Goal: Task Accomplishment & Management: Manage account settings

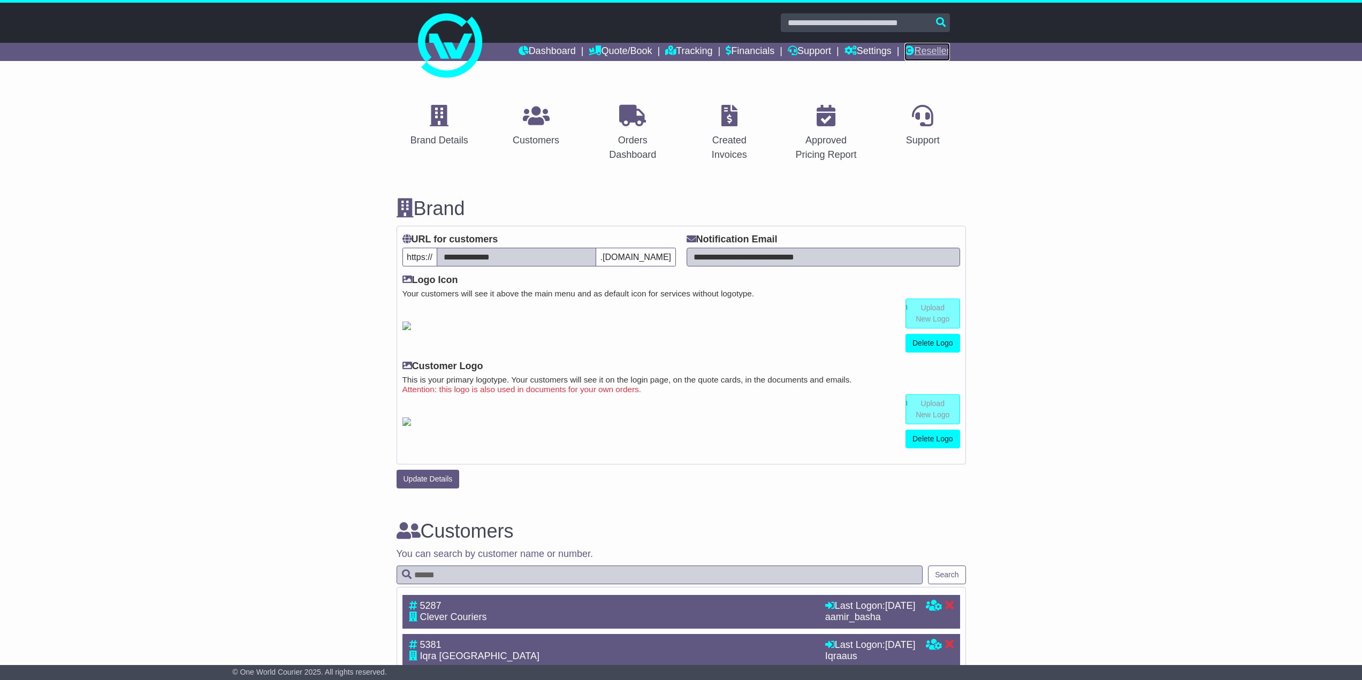
click at [921, 54] on link "Reseller" at bounding box center [926, 52] width 45 height 18
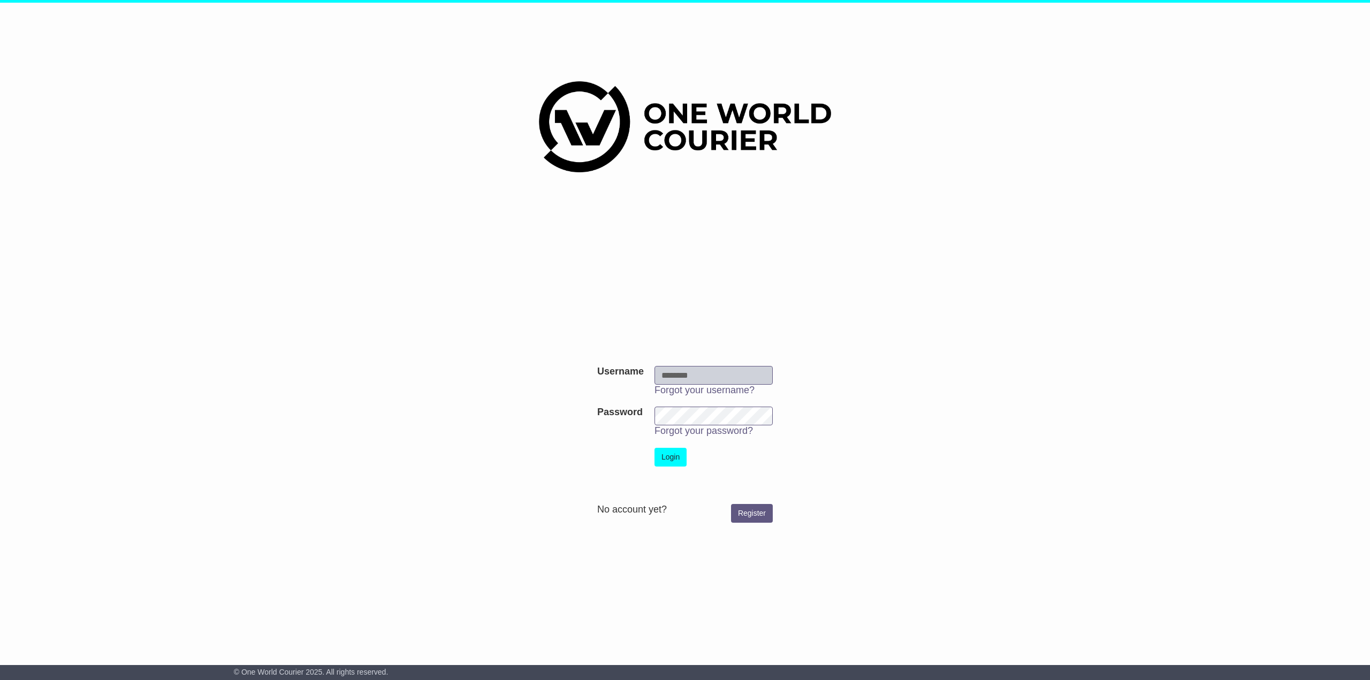
type input "********"
click at [668, 460] on button "Login" at bounding box center [670, 457] width 32 height 19
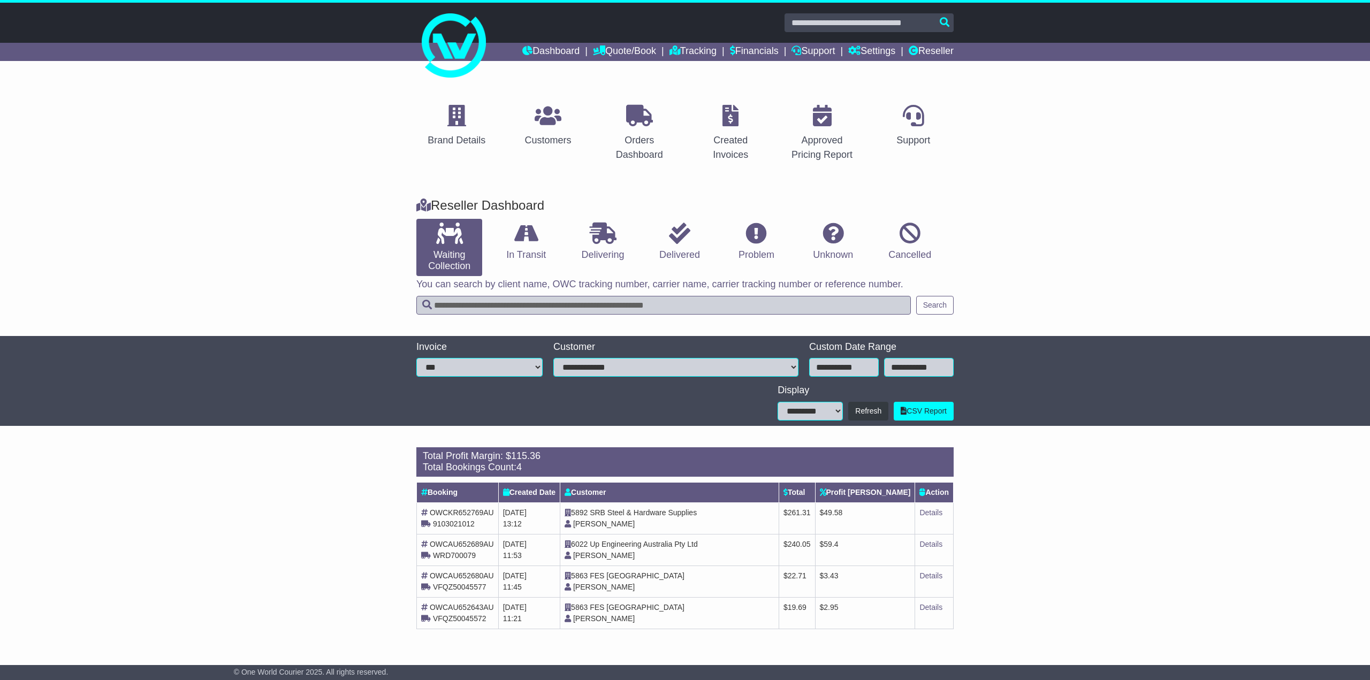
click at [613, 544] on span "Up Engineering Australia Pty Ltd" at bounding box center [644, 544] width 108 height 9
click at [629, 557] on span "[PERSON_NAME]" at bounding box center [604, 555] width 62 height 9
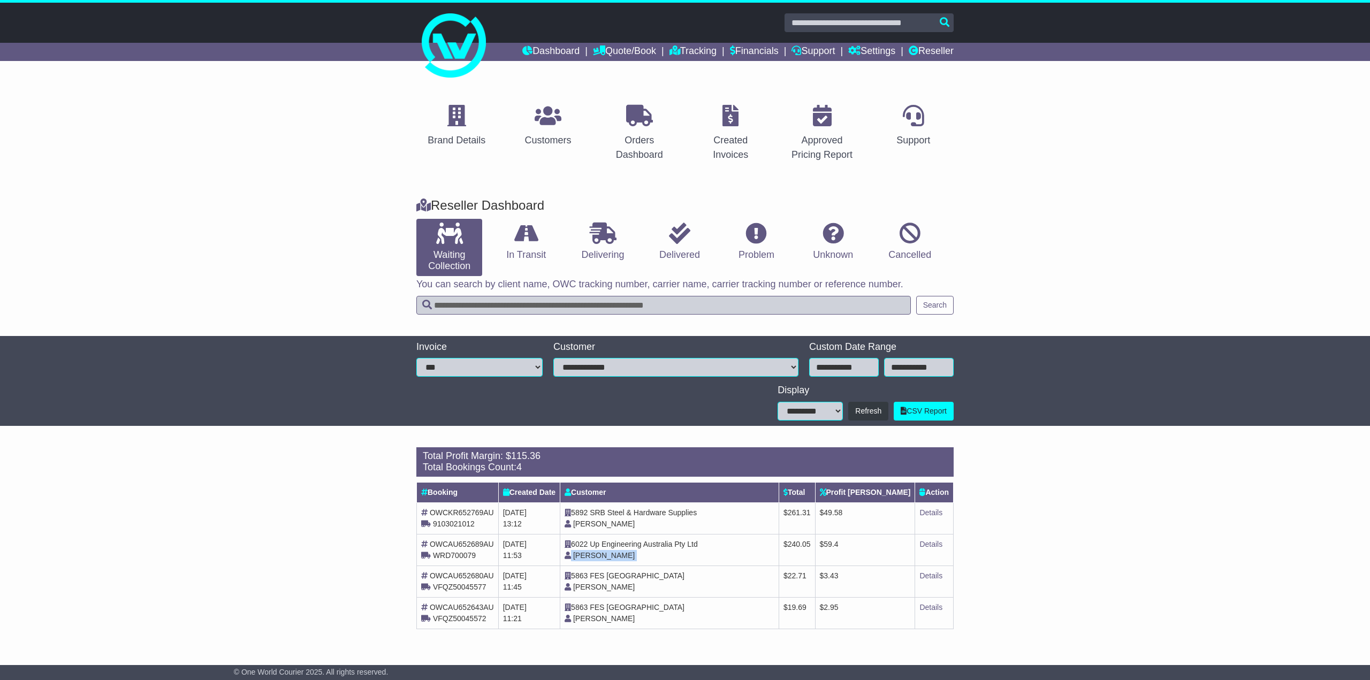
click at [629, 557] on span "[PERSON_NAME]" at bounding box center [604, 555] width 62 height 9
click at [690, 567] on td "5863 FES Australia Joanne Gregorio" at bounding box center [669, 582] width 219 height 32
click at [842, 516] on span "49.58" at bounding box center [833, 512] width 19 height 9
click at [838, 545] on span "59.4" at bounding box center [831, 544] width 14 height 9
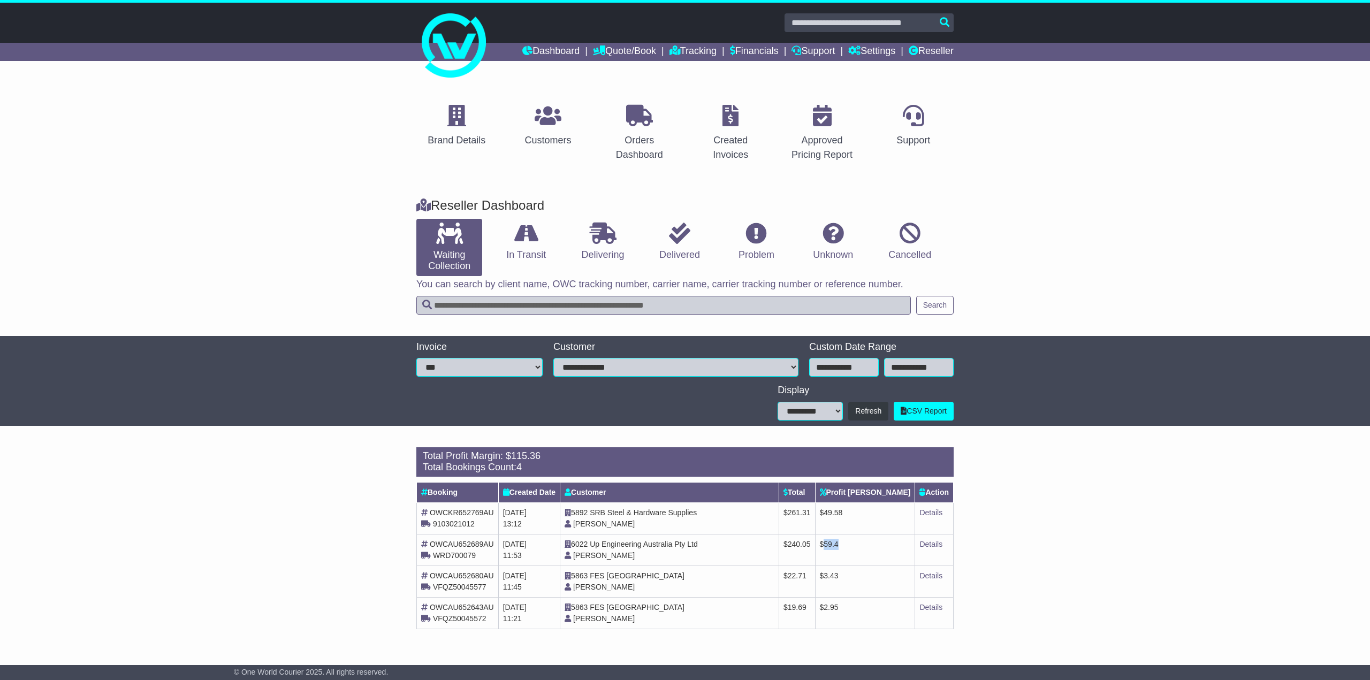
click at [838, 545] on span "59.4" at bounding box center [831, 544] width 14 height 9
click at [220, 239] on div "Reseller Dashboard Waiting Collection In Transit Delivering Delivered Problem U…" at bounding box center [685, 261] width 1370 height 149
click at [928, 513] on link "Details" at bounding box center [930, 512] width 23 height 9
click at [920, 508] on link "Details" at bounding box center [930, 512] width 23 height 9
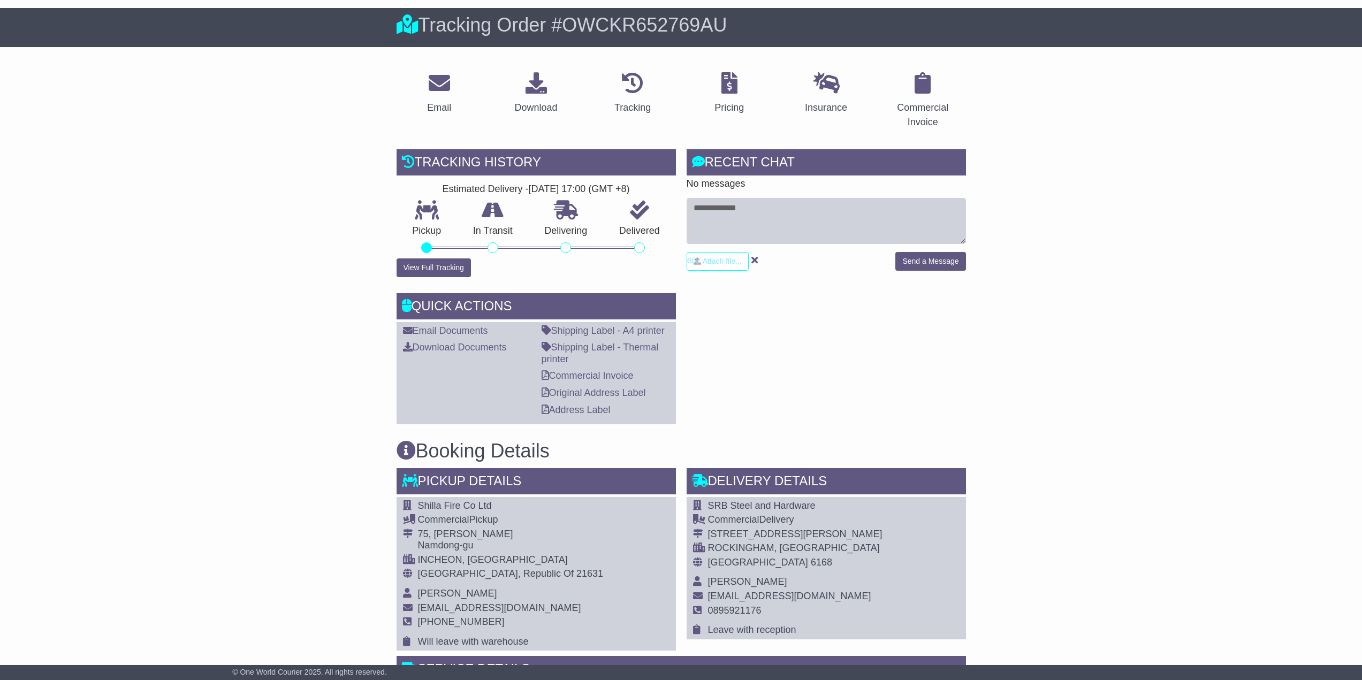
scroll to position [161, 0]
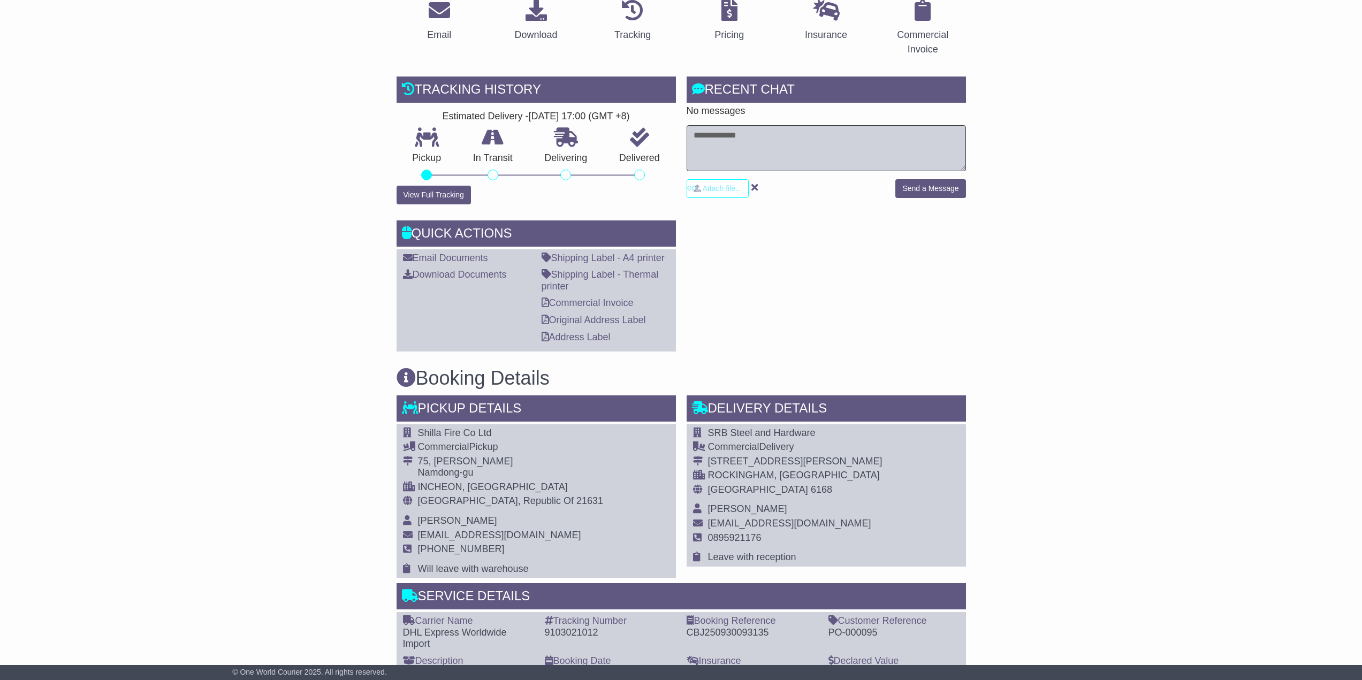
click at [738, 156] on textarea at bounding box center [826, 148] width 279 height 46
type textarea "**********"
click at [957, 185] on button "Send a Message" at bounding box center [930, 188] width 70 height 19
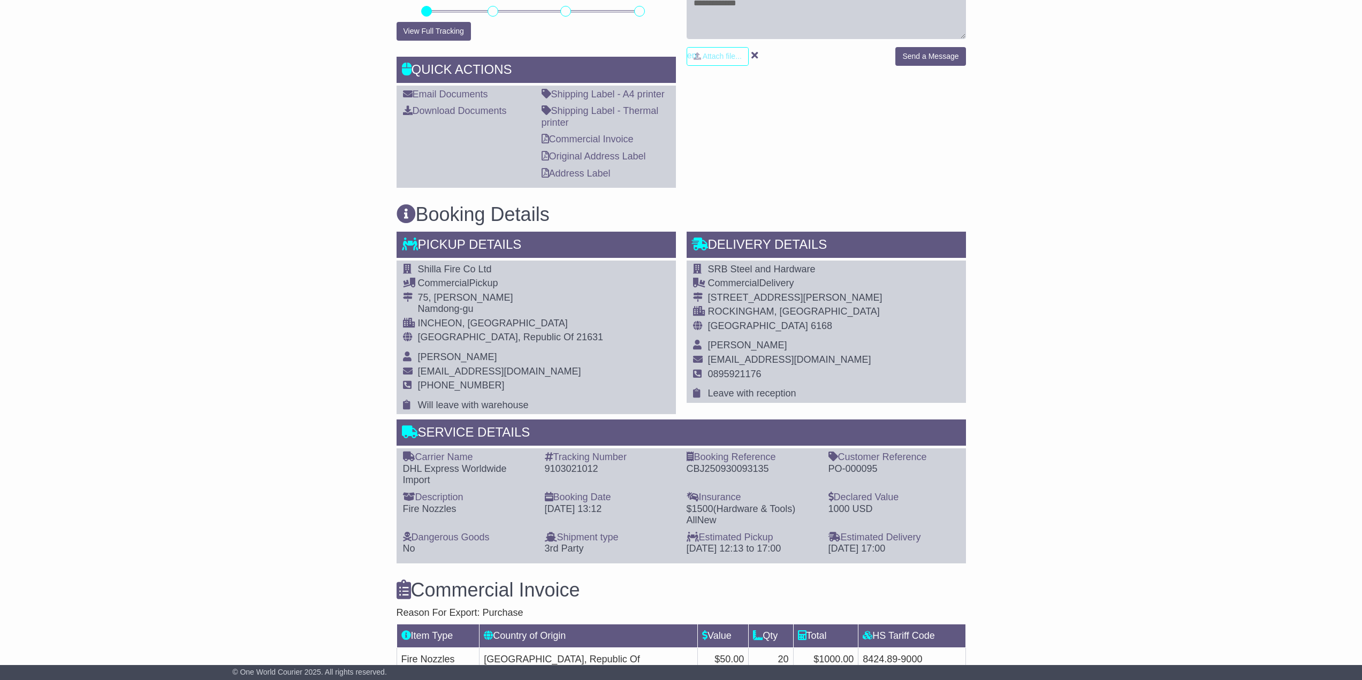
scroll to position [0, 0]
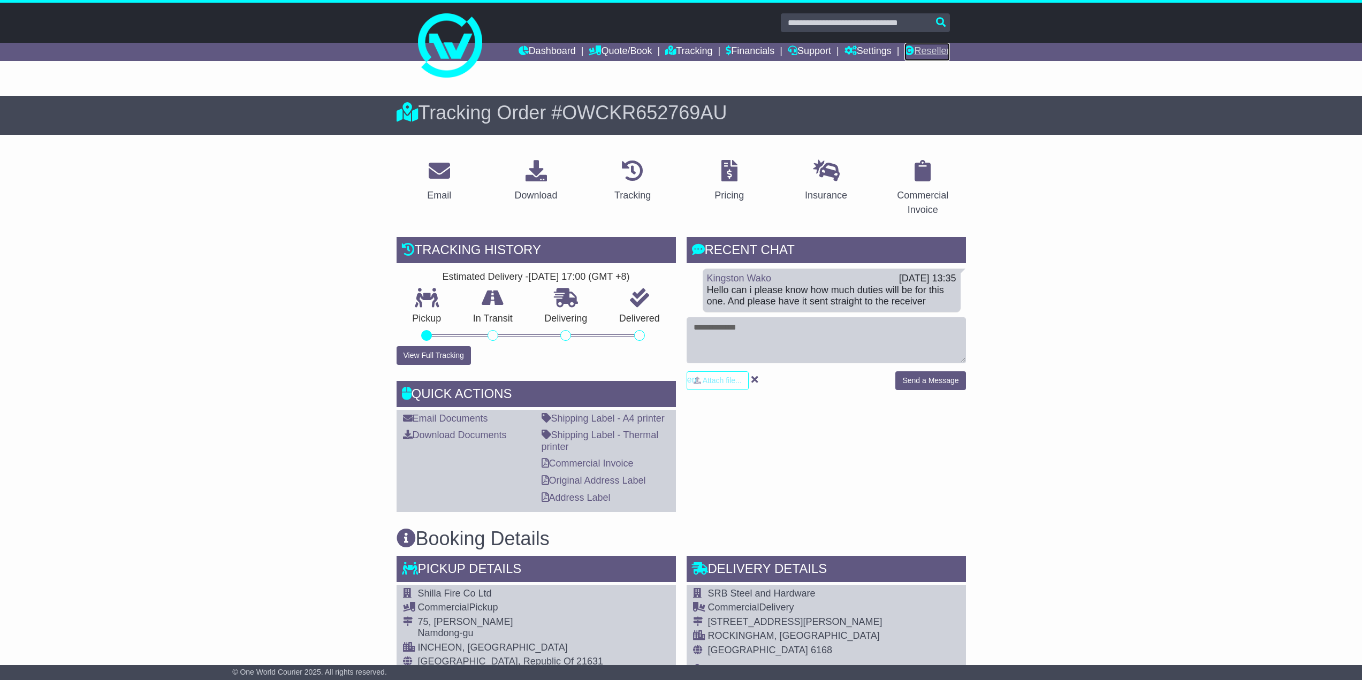
click at [925, 53] on link "Reseller" at bounding box center [926, 52] width 45 height 18
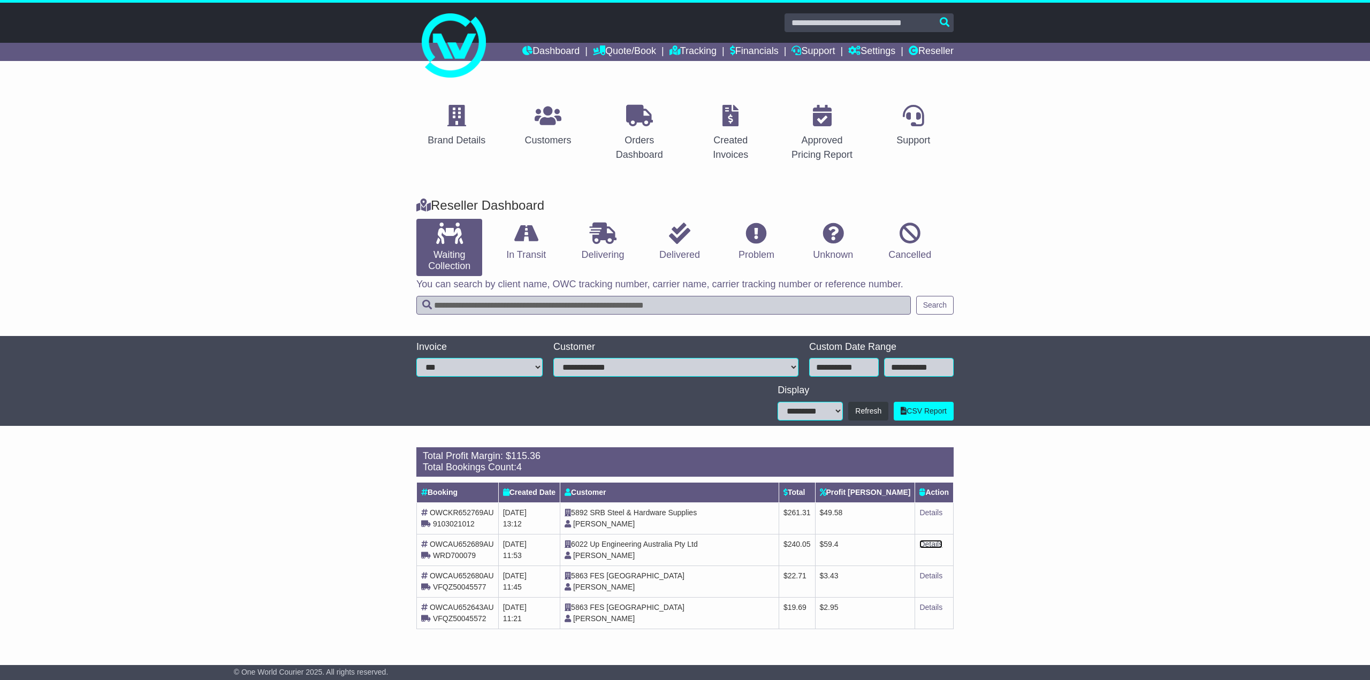
click at [923, 540] on link "Details" at bounding box center [930, 544] width 23 height 9
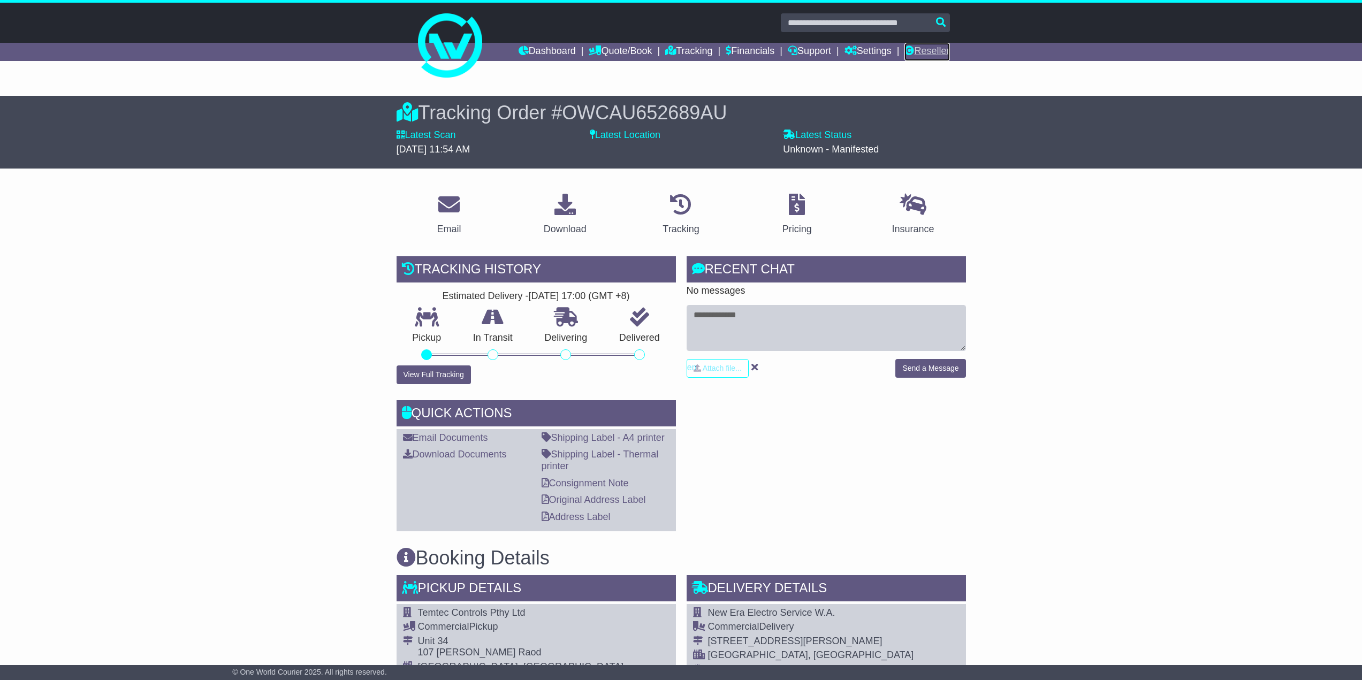
click at [920, 55] on link "Reseller" at bounding box center [926, 52] width 45 height 18
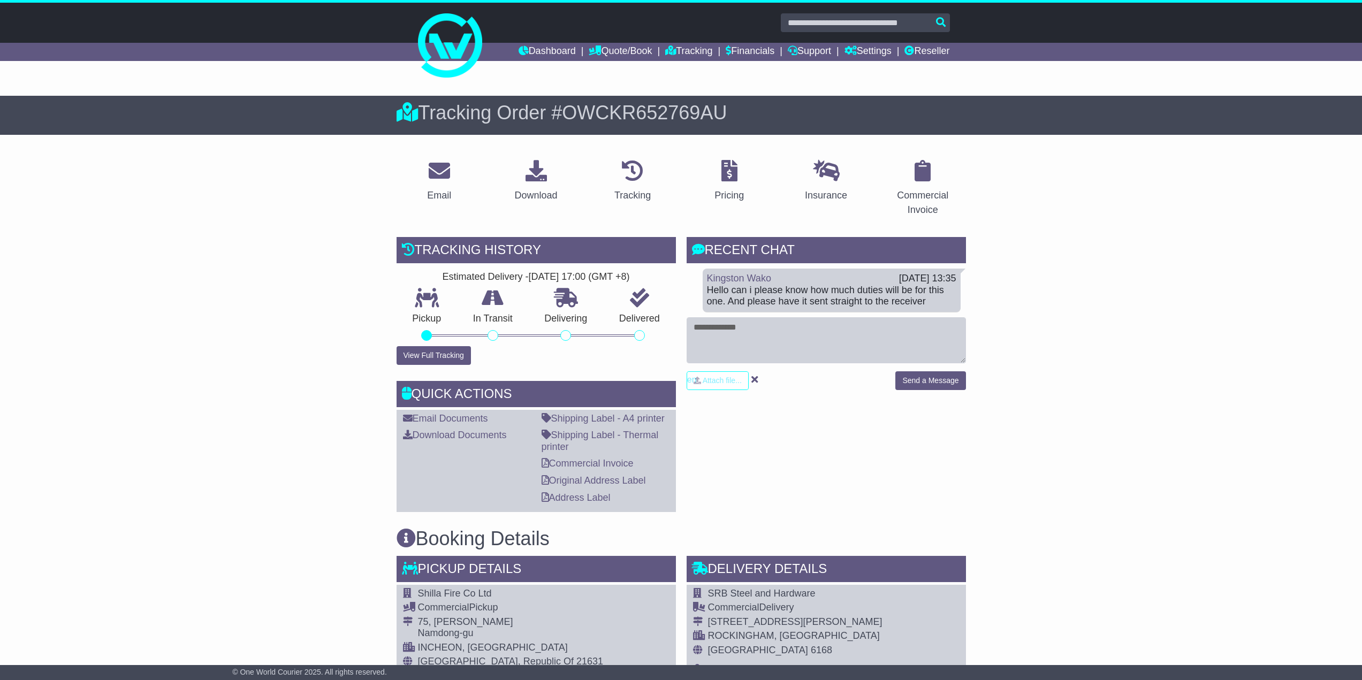
click at [761, 360] on textarea at bounding box center [826, 340] width 279 height 46
type textarea "**********"
click at [940, 378] on button "Send a Message" at bounding box center [930, 380] width 70 height 19
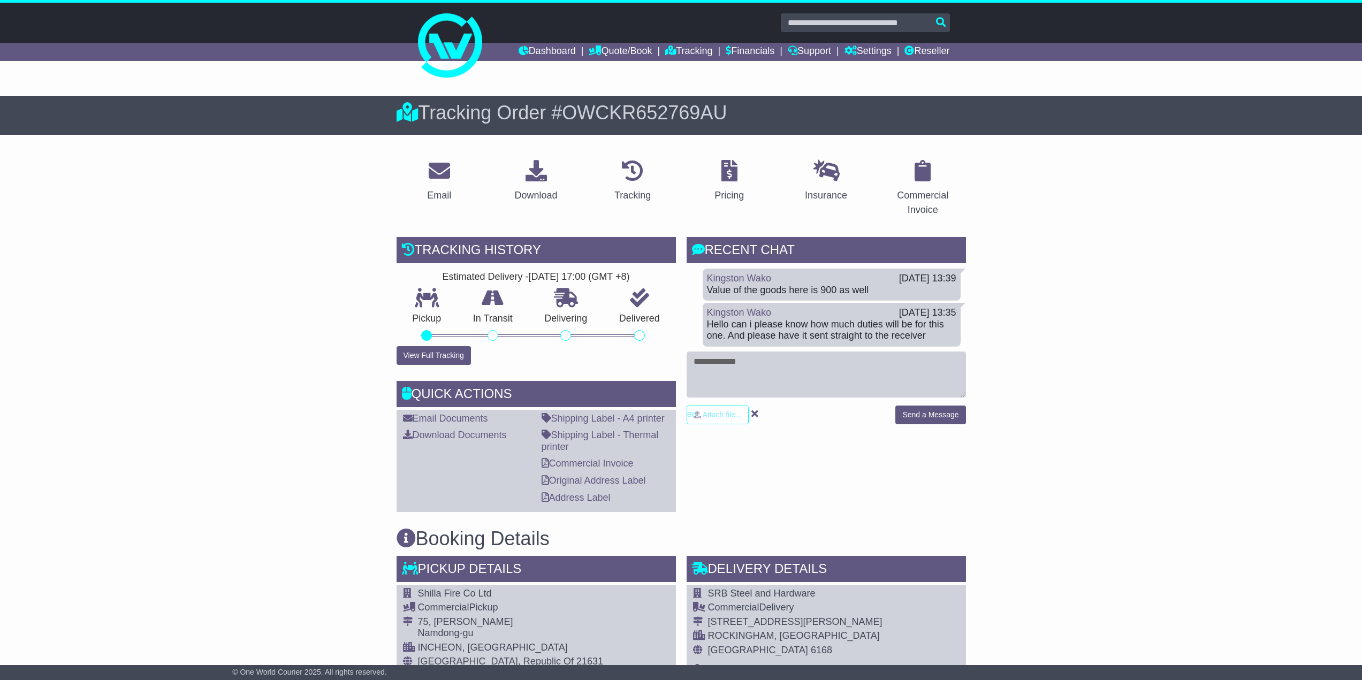
click at [817, 377] on textarea at bounding box center [826, 375] width 279 height 46
type textarea "*******"
click at [953, 414] on button "Send a Message" at bounding box center [930, 415] width 70 height 19
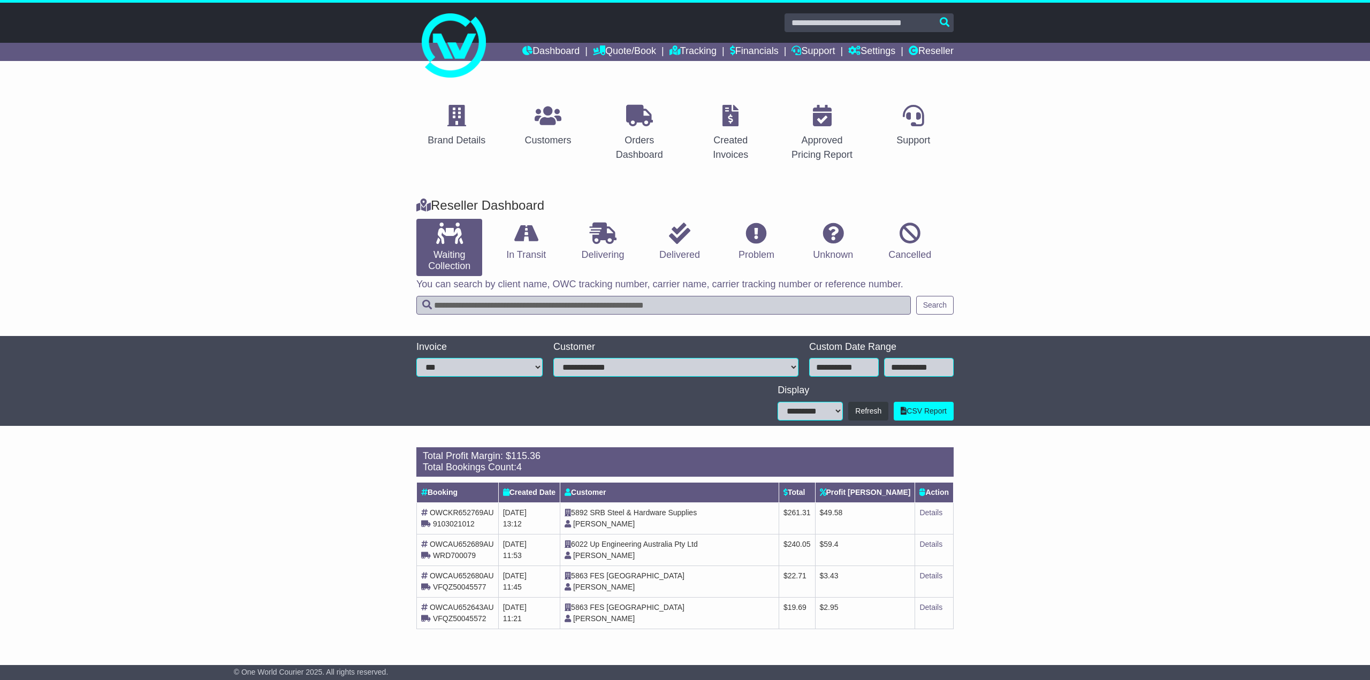
click at [445, 510] on span "OWCKR652769AU" at bounding box center [462, 512] width 64 height 9
copy span "OWCKR652769AU"
click at [346, 524] on div "Loading... There are no orders within the given period. Total Profit Margin: $ …" at bounding box center [685, 544] width 1370 height 204
click at [932, 546] on link "Details" at bounding box center [930, 544] width 23 height 9
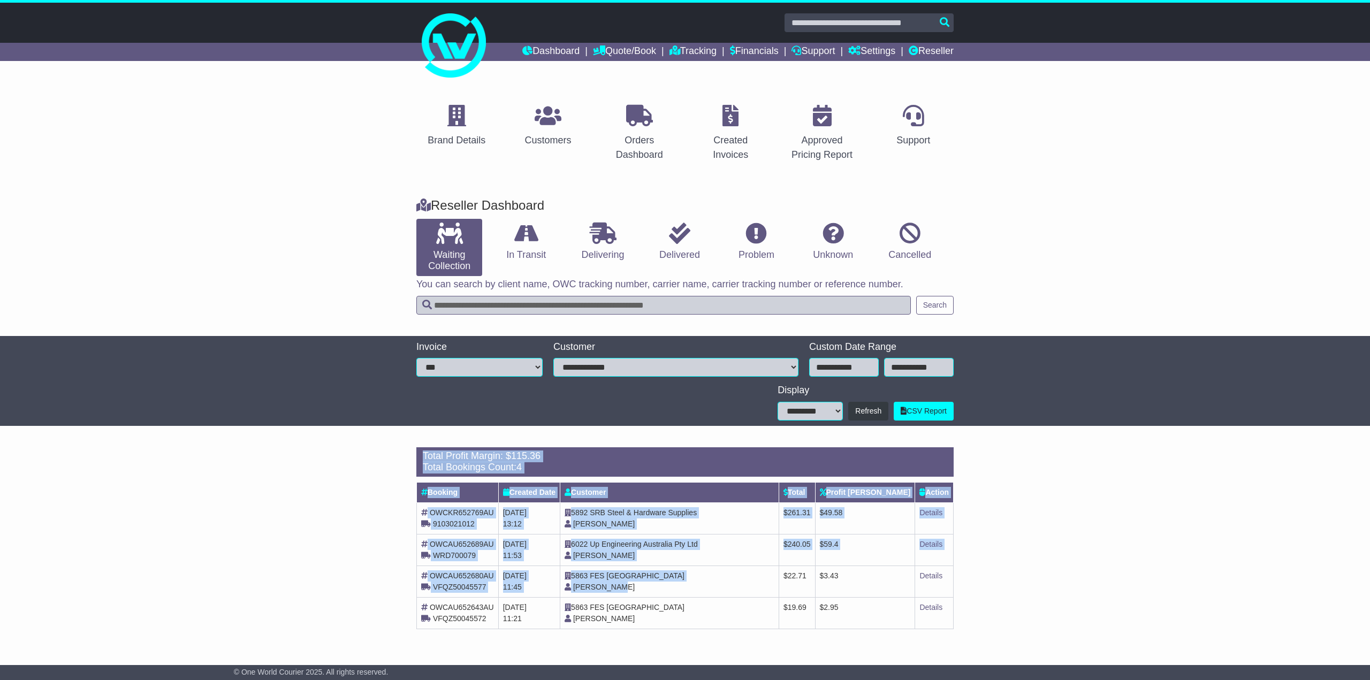
drag, startPoint x: 326, startPoint y: 475, endPoint x: 768, endPoint y: 608, distance: 462.2
click at [649, 591] on div "Loading... There are no orders within the given period. Total Profit Margin: $ …" at bounding box center [685, 544] width 1370 height 204
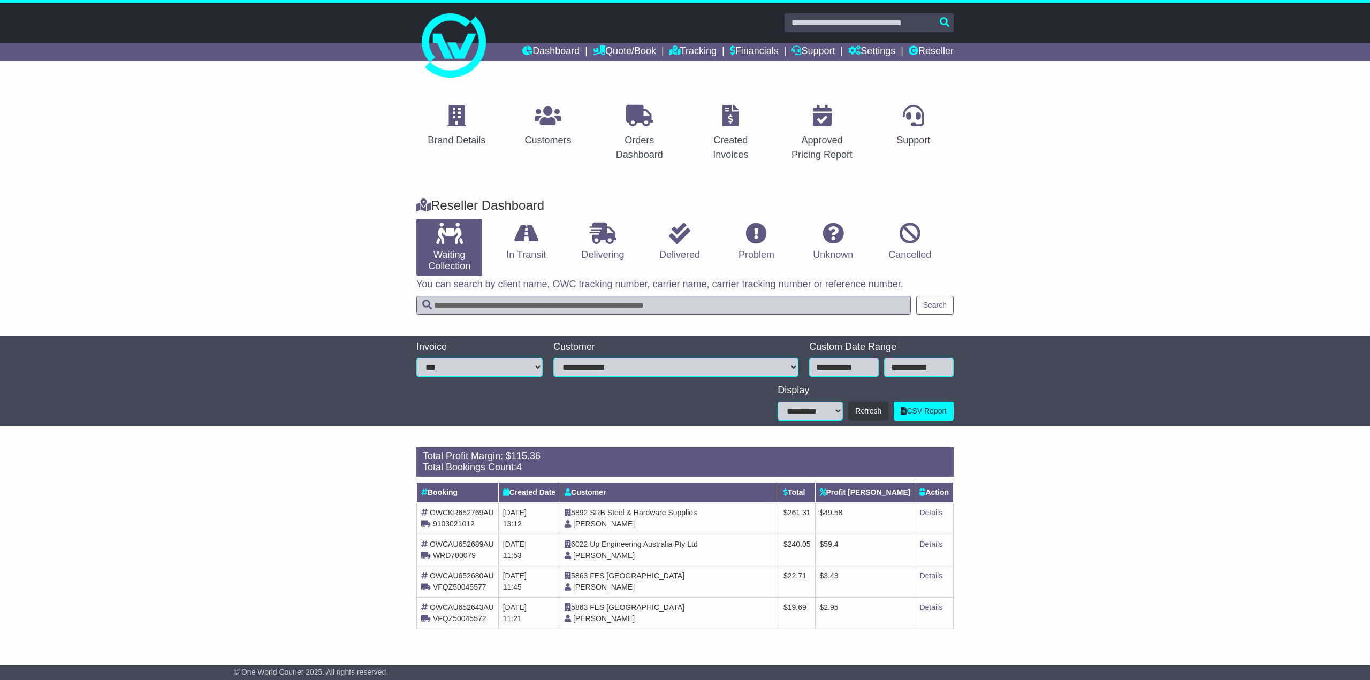
click at [1062, 572] on div "Loading... There are no orders within the given period. Total Profit Margin: $ …" at bounding box center [685, 544] width 1370 height 204
click at [669, 513] on span "SRB Steel & Hardware Supplies" at bounding box center [643, 512] width 107 height 9
click at [621, 532] on td "5892 SRB Steel & Hardware Supplies Mel Richardson" at bounding box center [669, 518] width 219 height 32
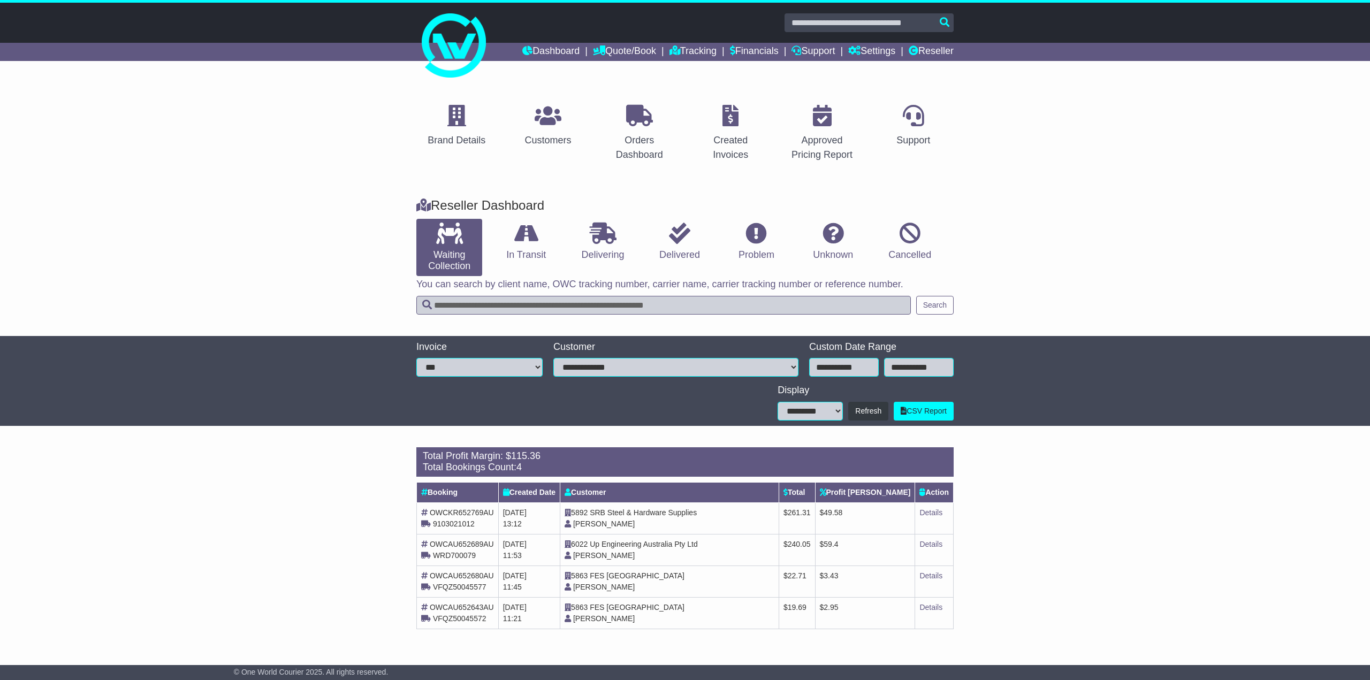
click at [621, 532] on td "5892 SRB Steel & Hardware Supplies Mel Richardson" at bounding box center [669, 518] width 219 height 32
click at [631, 546] on span "Up Engineering Australia Pty Ltd" at bounding box center [644, 544] width 108 height 9
click at [543, 253] on link "In Transit" at bounding box center [526, 242] width 66 height 46
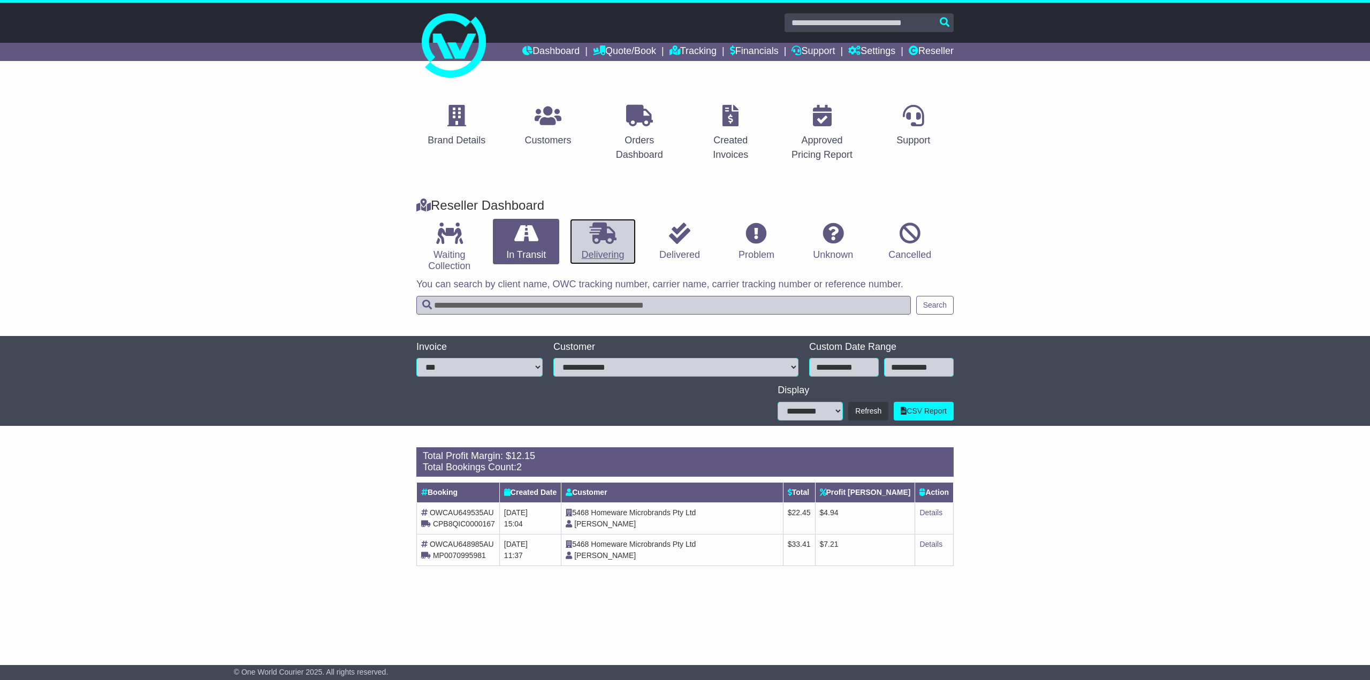
click at [606, 249] on link "Delivering" at bounding box center [603, 242] width 66 height 46
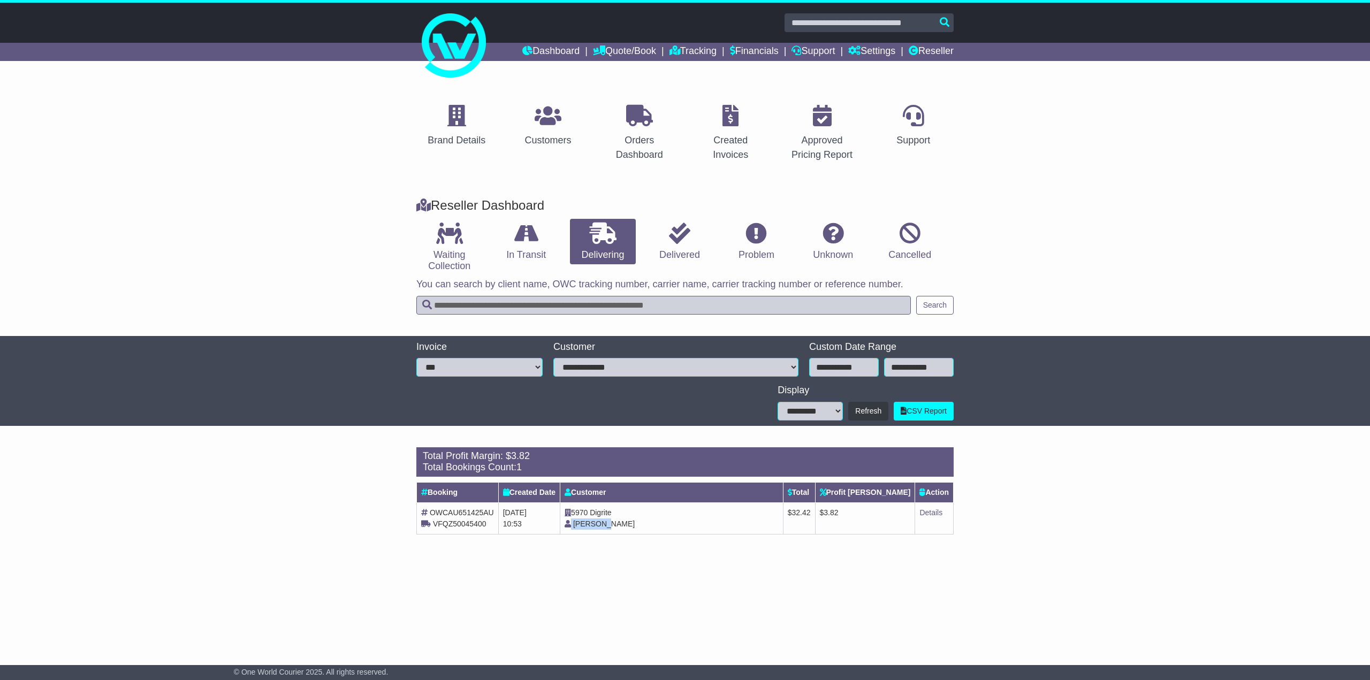
drag, startPoint x: 654, startPoint y: 527, endPoint x: 562, endPoint y: 519, distance: 92.4
click at [571, 520] on tr "OWCAU651425AU VFQZ50045400 26th September 2025 10:53 5970 Digrite Jack Cao $ 32…" at bounding box center [685, 518] width 537 height 32
click at [707, 556] on div "Brand Details Customers Orders Dashboard Created Invoices Approved Pricing Repo…" at bounding box center [685, 364] width 1370 height 568
click at [926, 512] on link "Details" at bounding box center [930, 512] width 23 height 9
click at [667, 241] on link "Delivered" at bounding box center [679, 242] width 66 height 46
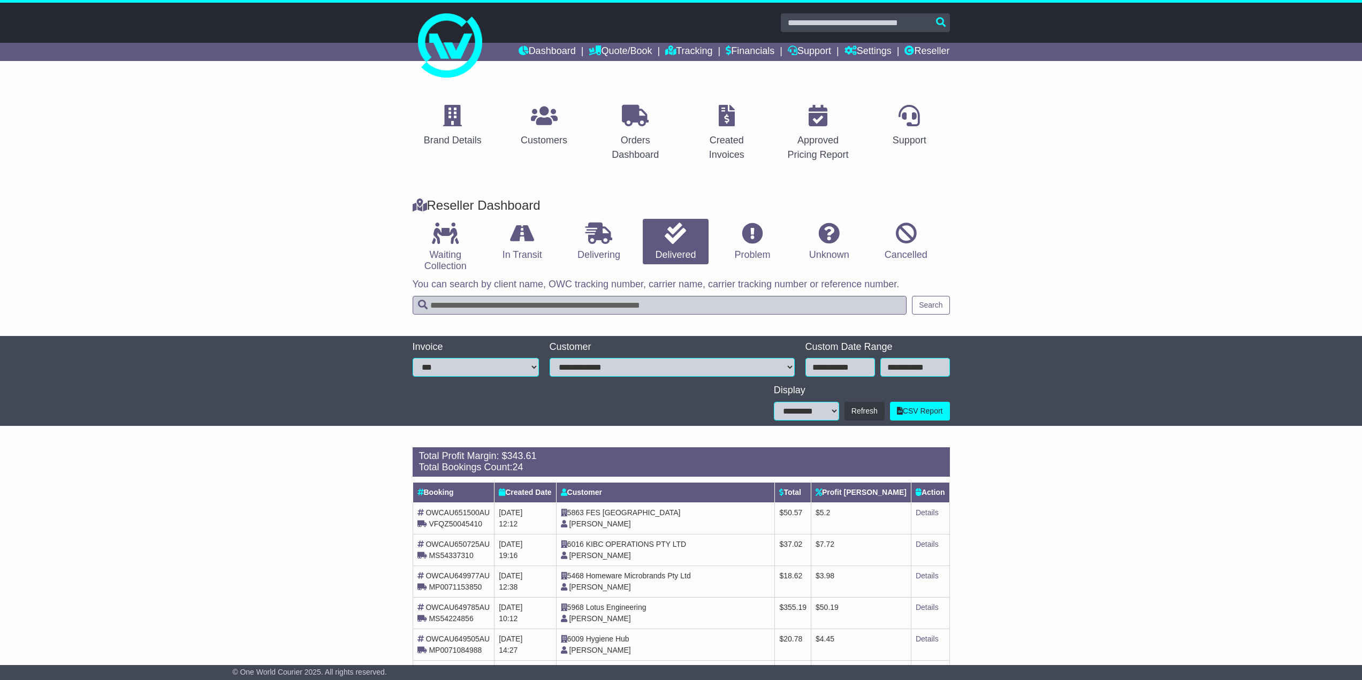
click at [930, 551] on td "Details" at bounding box center [930, 550] width 39 height 32
click at [930, 547] on link "Details" at bounding box center [927, 544] width 23 height 9
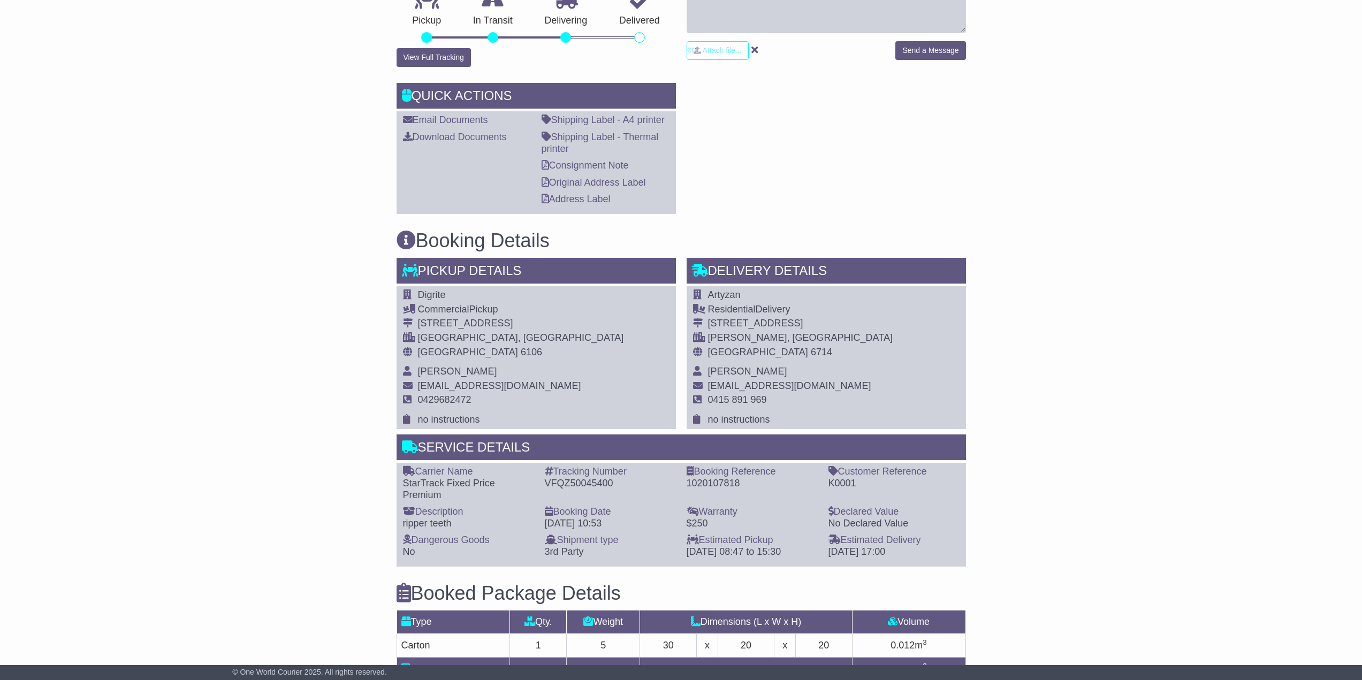
click at [454, 401] on span "0429682472" at bounding box center [445, 399] width 54 height 11
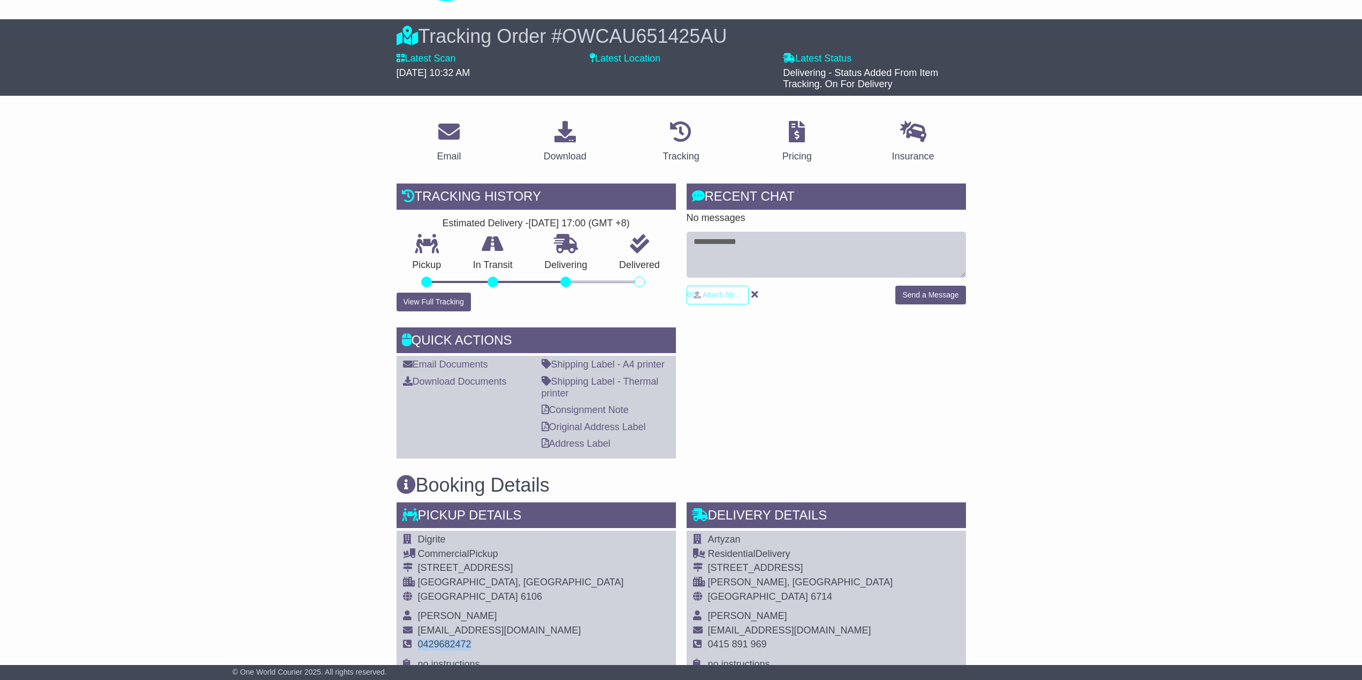
scroll to position [161, 0]
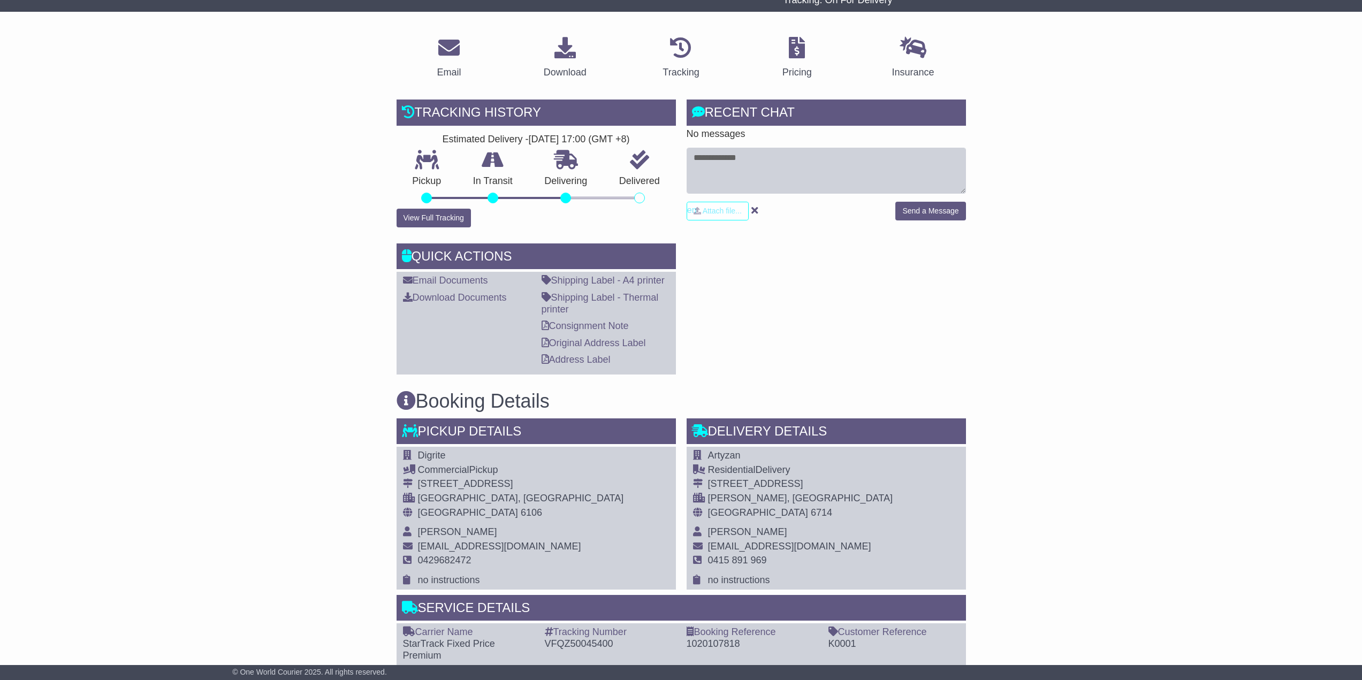
click at [425, 455] on span "Digrite" at bounding box center [432, 455] width 28 height 11
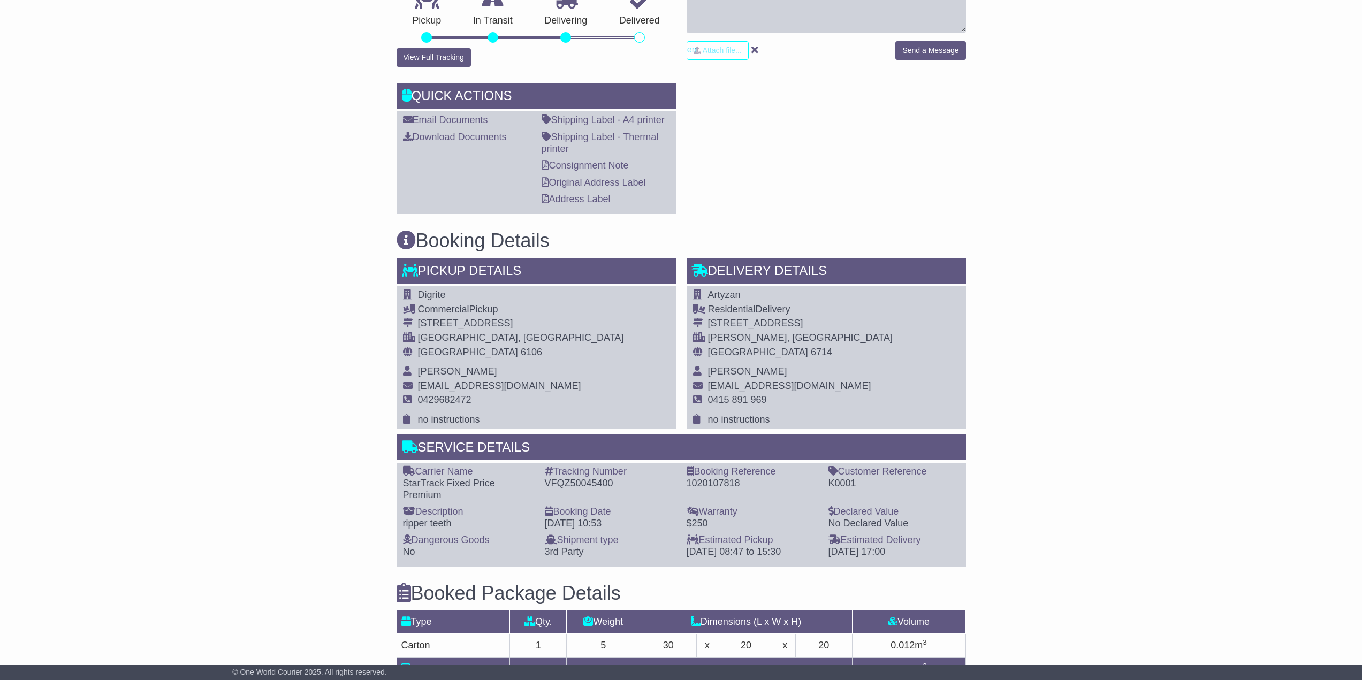
scroll to position [660, 0]
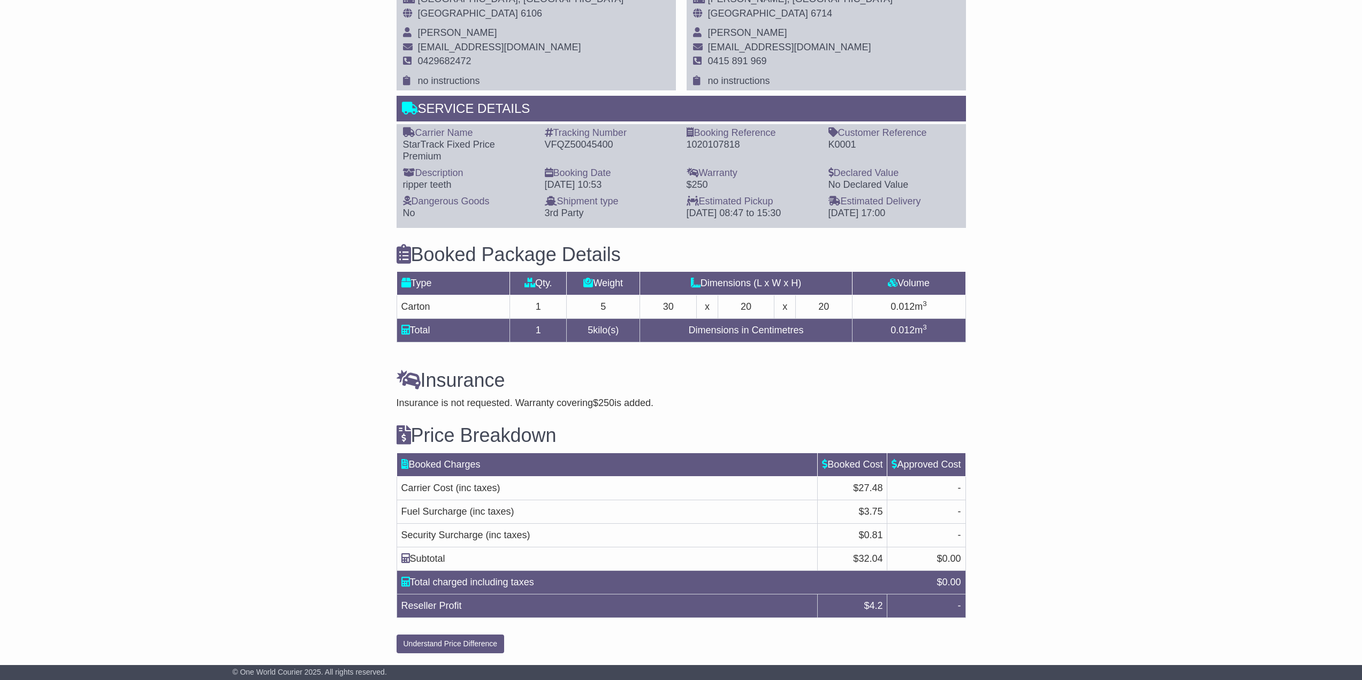
click at [609, 332] on td "5 kilo(s)" at bounding box center [603, 331] width 73 height 24
click at [675, 386] on h3 "Insurance" at bounding box center [681, 380] width 569 height 21
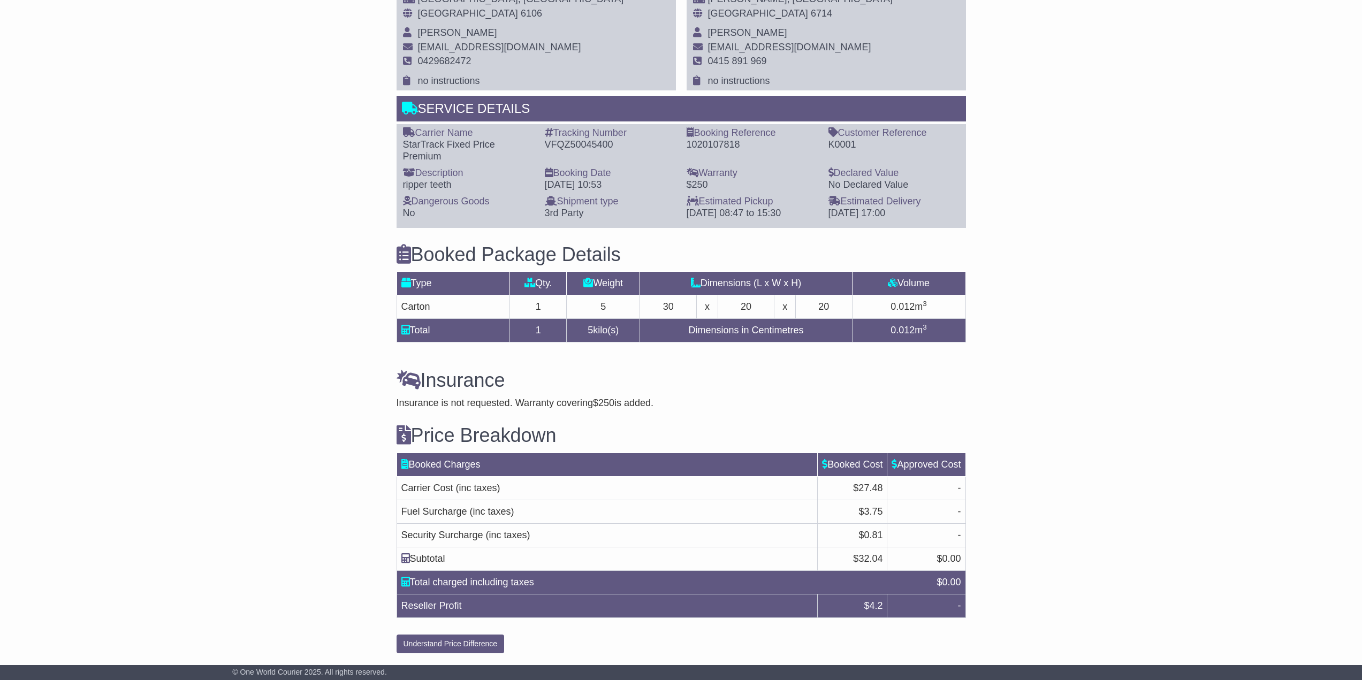
click at [513, 401] on div "Insurance is not requested. Warranty covering $250 is added." at bounding box center [681, 404] width 569 height 12
click at [528, 455] on td "Booked Charges" at bounding box center [607, 465] width 421 height 24
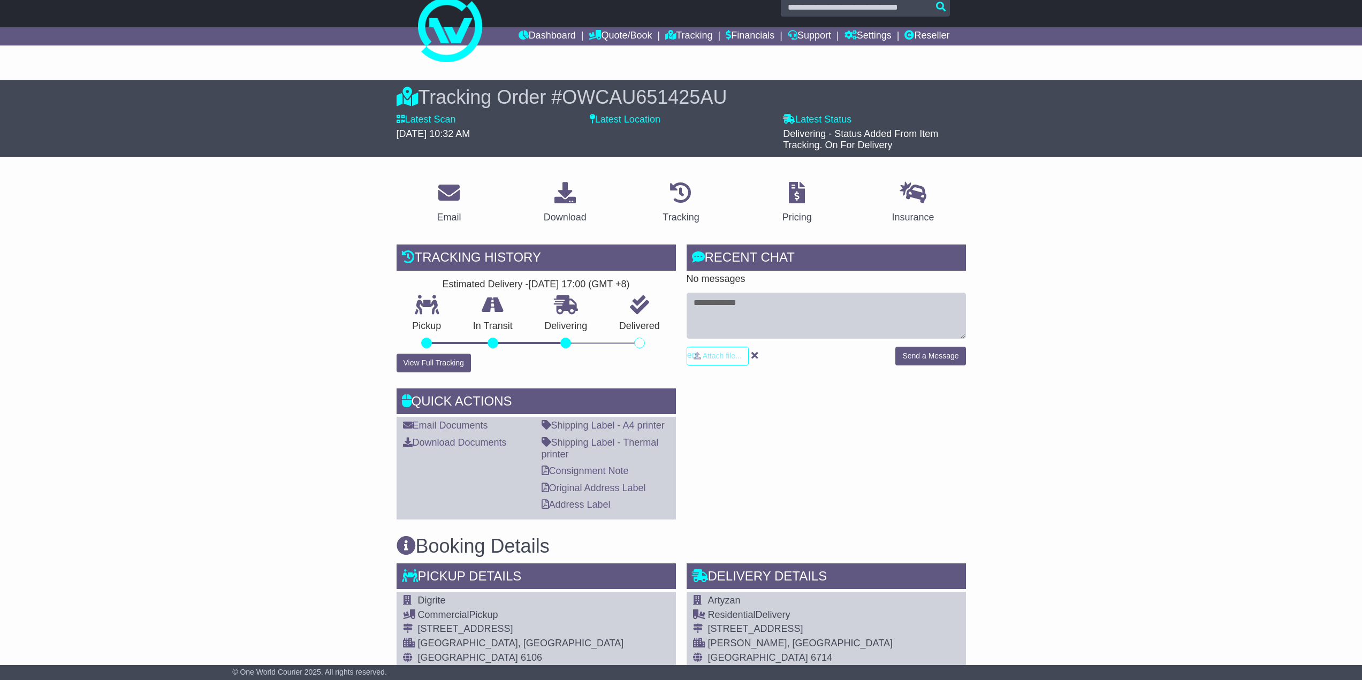
scroll to position [0, 0]
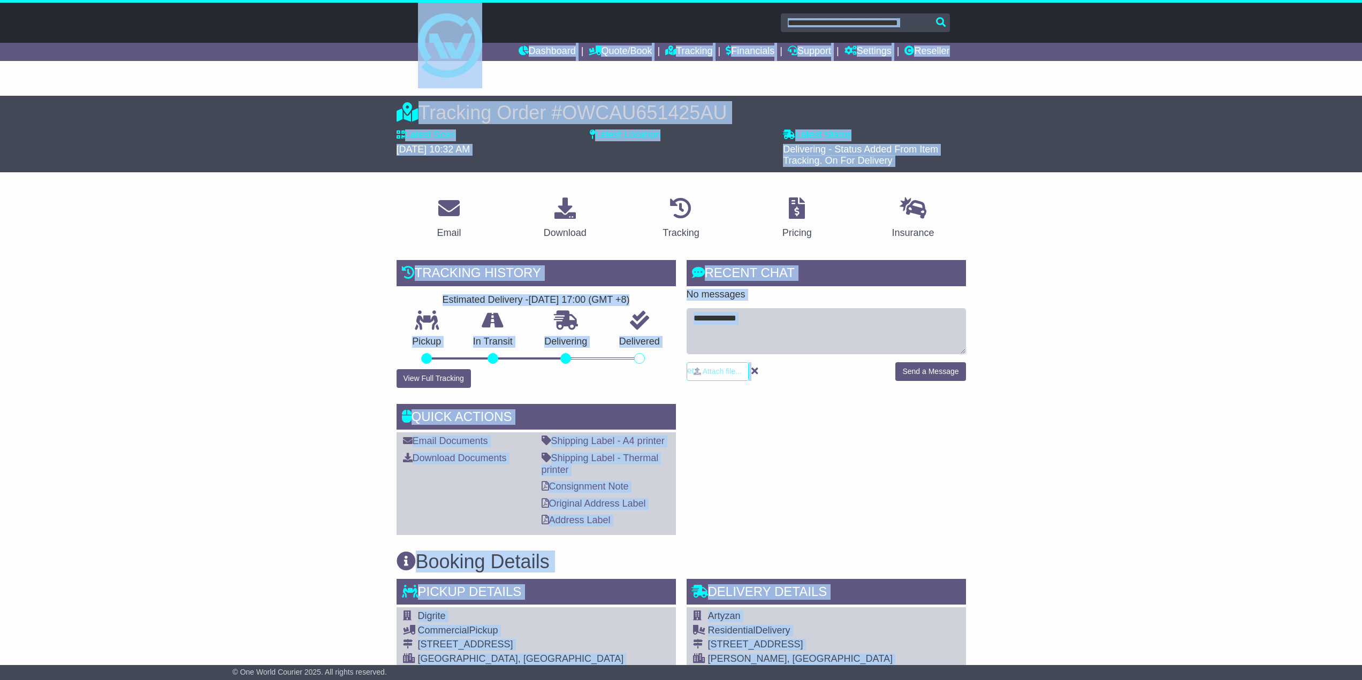
drag, startPoint x: 578, startPoint y: 640, endPoint x: 367, endPoint y: 45, distance: 631.2
click at [367, 45] on div "Dashboard Quote/Book Domestic International Saved Quotes" at bounding box center [681, 671] width 1362 height 1337
click at [368, 39] on div at bounding box center [681, 41] width 1362 height 77
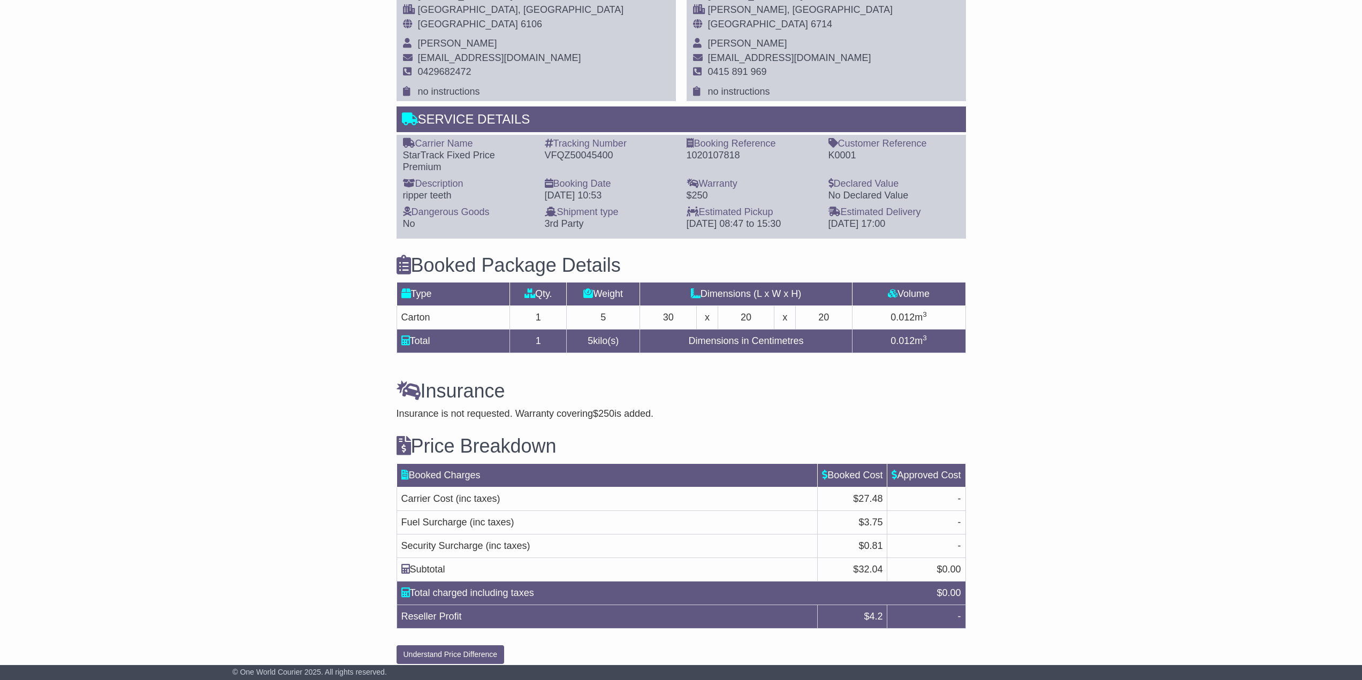
scroll to position [660, 0]
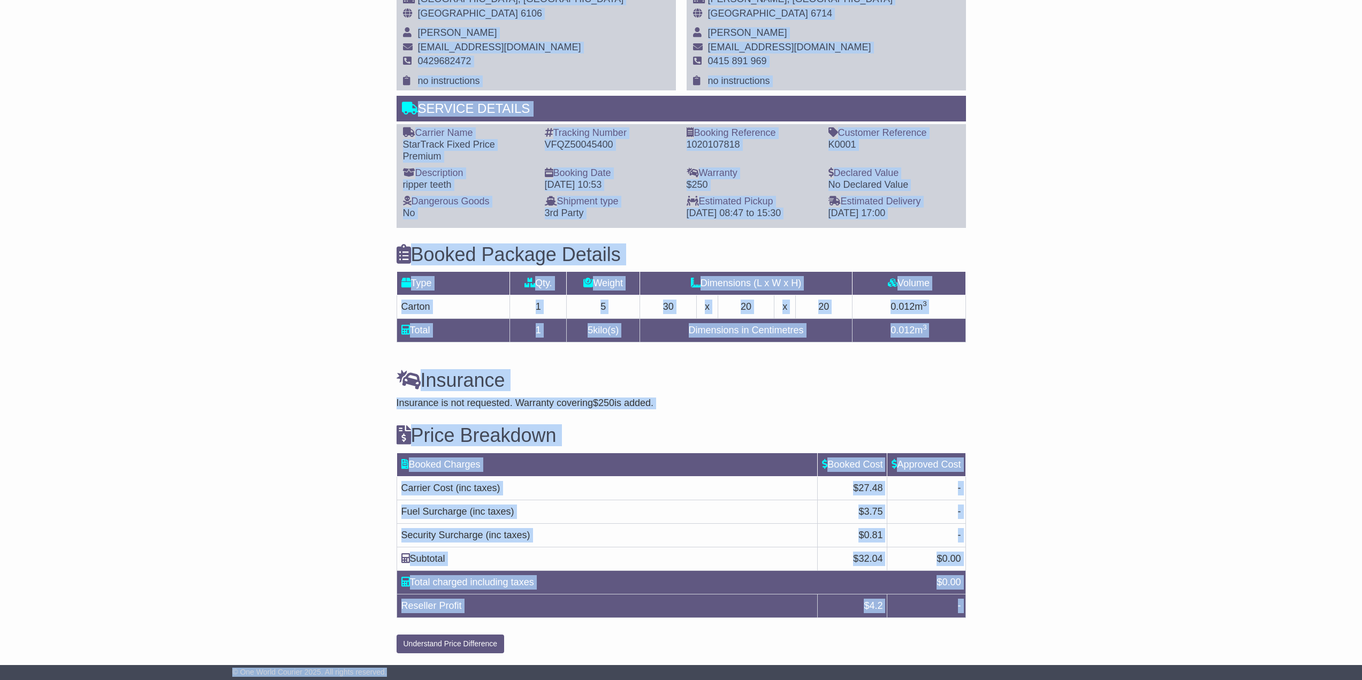
drag, startPoint x: 384, startPoint y: 25, endPoint x: 537, endPoint y: 671, distance: 663.9
click at [600, 675] on div "© One World Courier 2025. All rights reserved." at bounding box center [681, 673] width 908 height 10
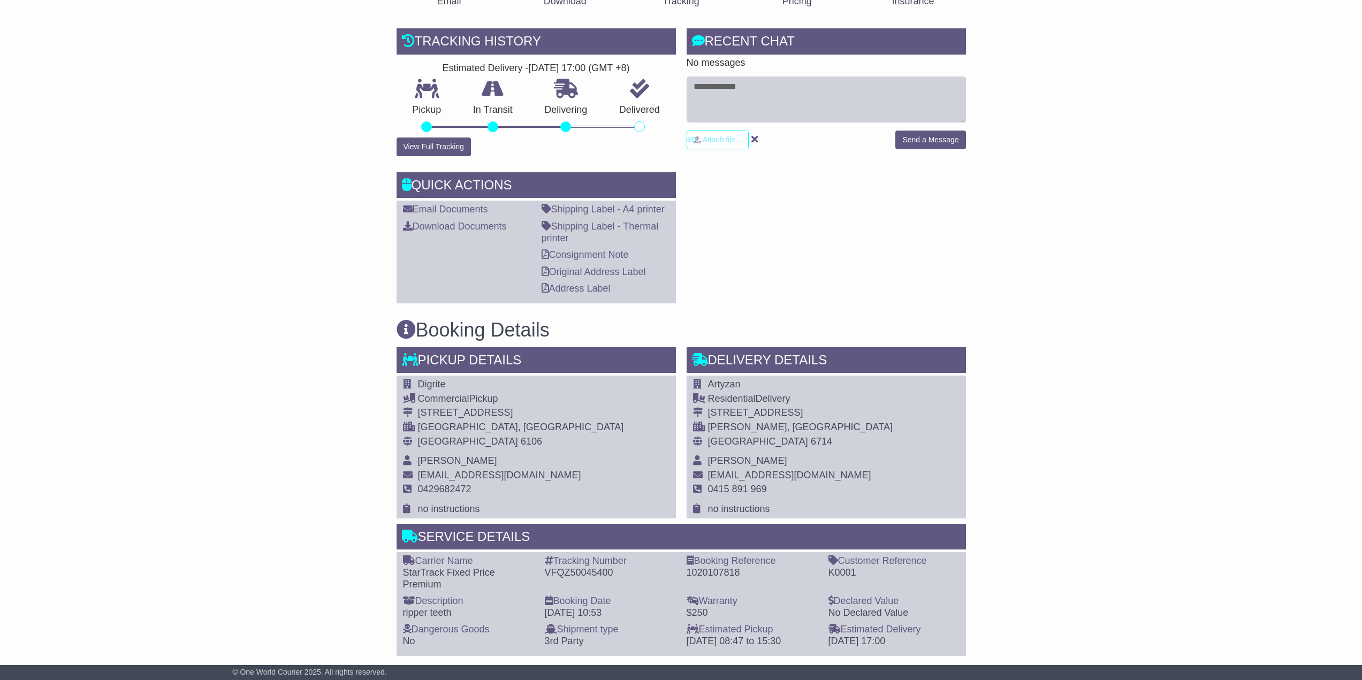
scroll to position [0, 0]
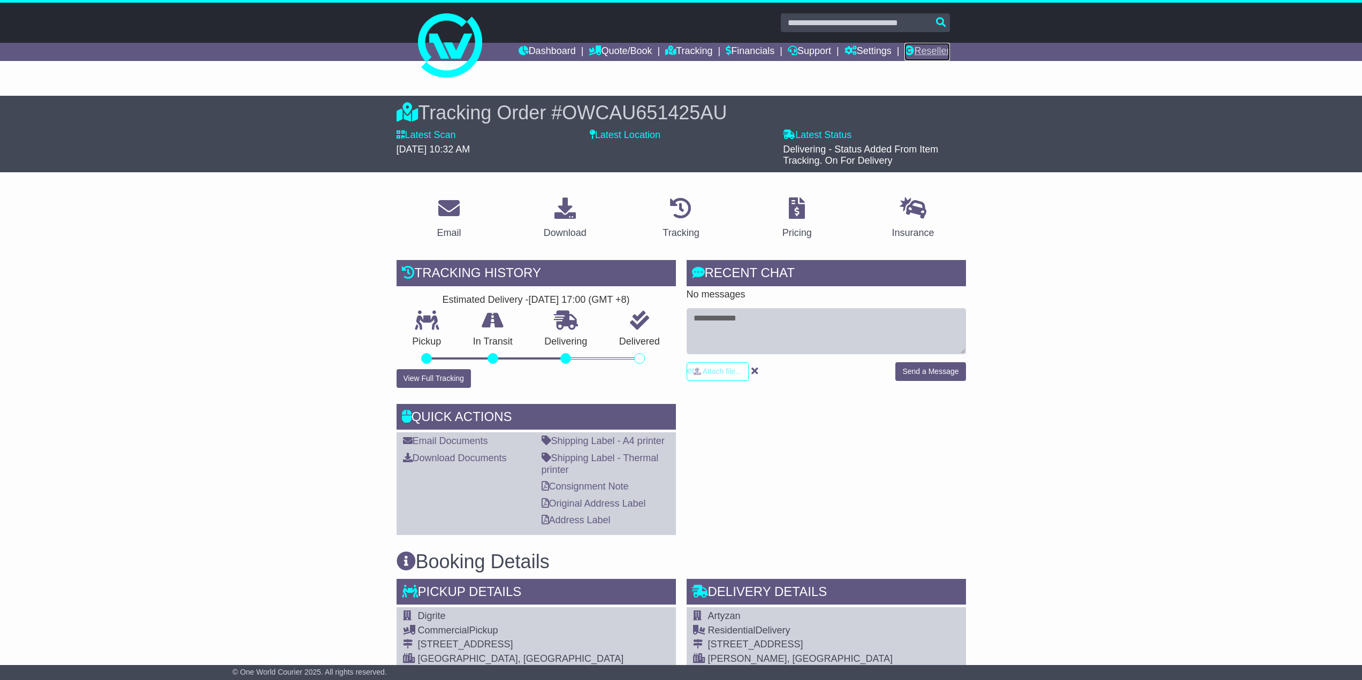
click at [939, 56] on link "Reseller" at bounding box center [926, 52] width 45 height 18
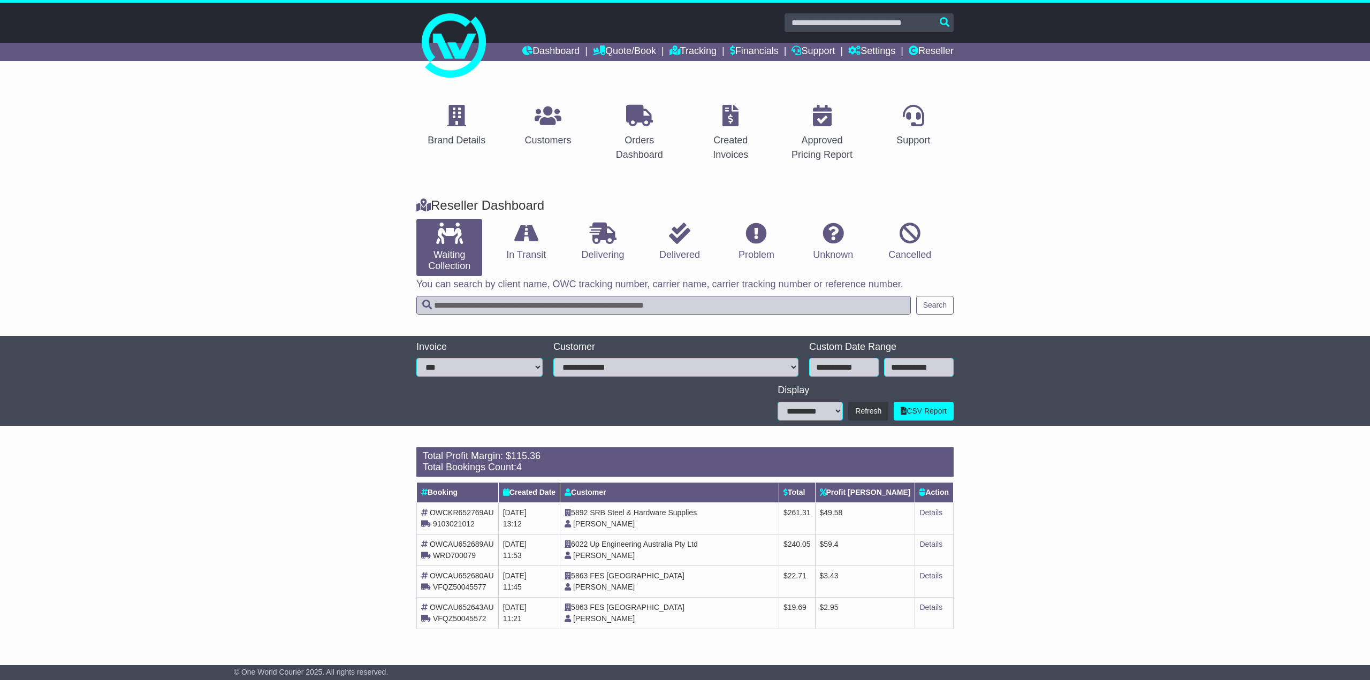
click at [614, 521] on span "[PERSON_NAME]" at bounding box center [604, 524] width 62 height 9
click at [614, 521] on span "Mel Richardson" at bounding box center [604, 524] width 62 height 9
click at [611, 554] on span "Anthony Simpson" at bounding box center [604, 555] width 62 height 9
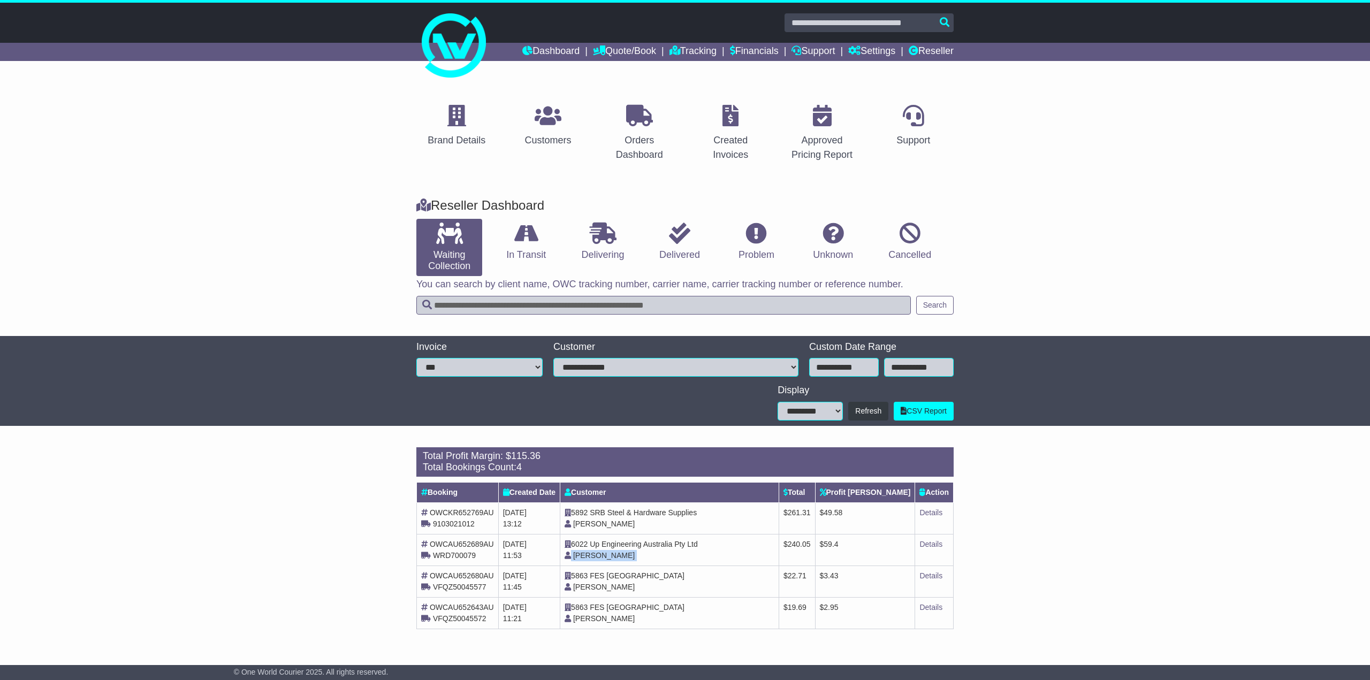
click at [611, 554] on span "Anthony Simpson" at bounding box center [604, 555] width 62 height 9
click at [617, 589] on span "Joanne Gregorio" at bounding box center [604, 587] width 62 height 9
click at [618, 587] on span "[PERSON_NAME]" at bounding box center [604, 587] width 62 height 9
click at [617, 618] on span "[PERSON_NAME]" at bounding box center [604, 618] width 62 height 9
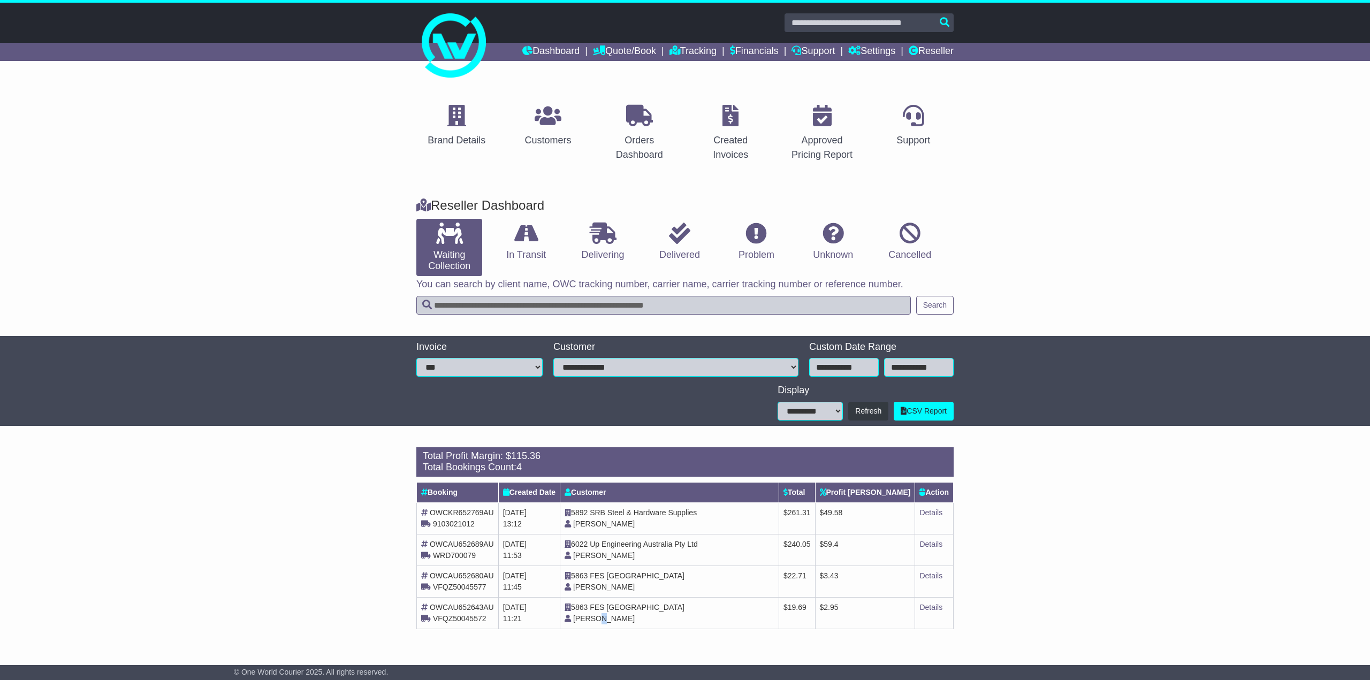
click at [617, 618] on span "[PERSON_NAME]" at bounding box center [604, 618] width 62 height 9
click at [516, 234] on icon at bounding box center [526, 233] width 24 height 21
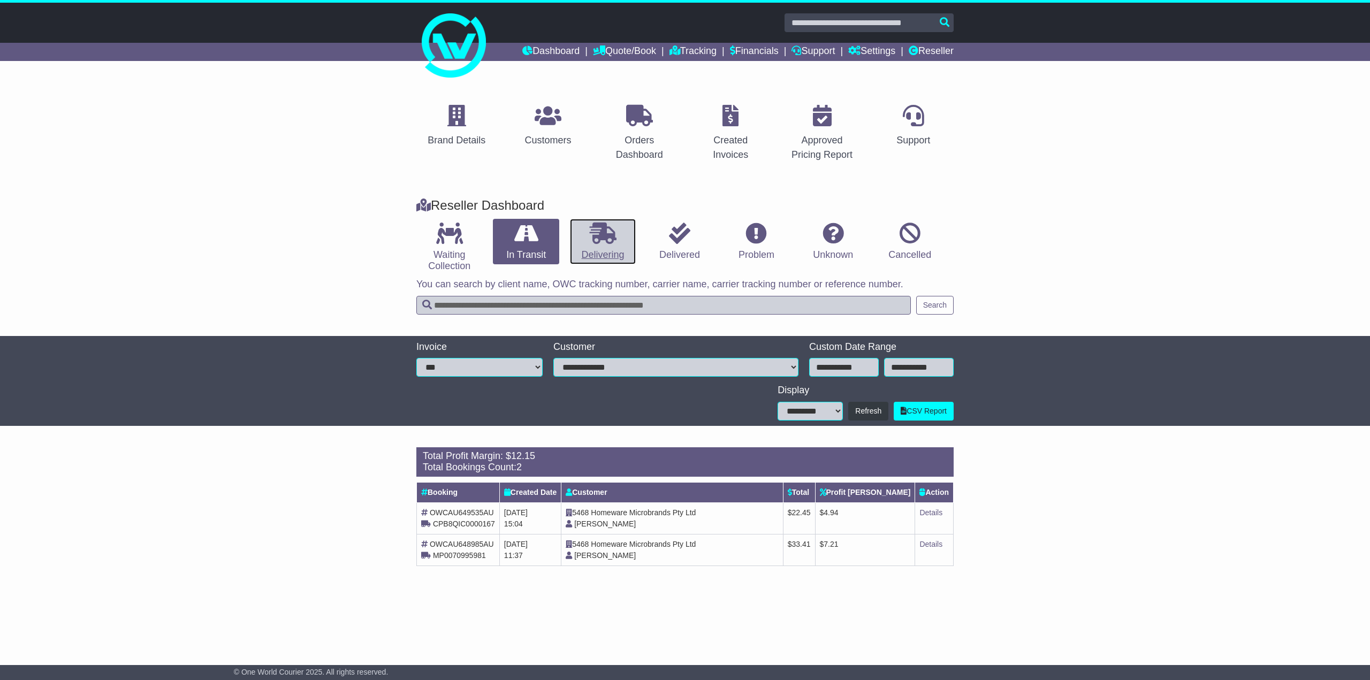
click at [591, 249] on link "Delivering" at bounding box center [603, 242] width 66 height 46
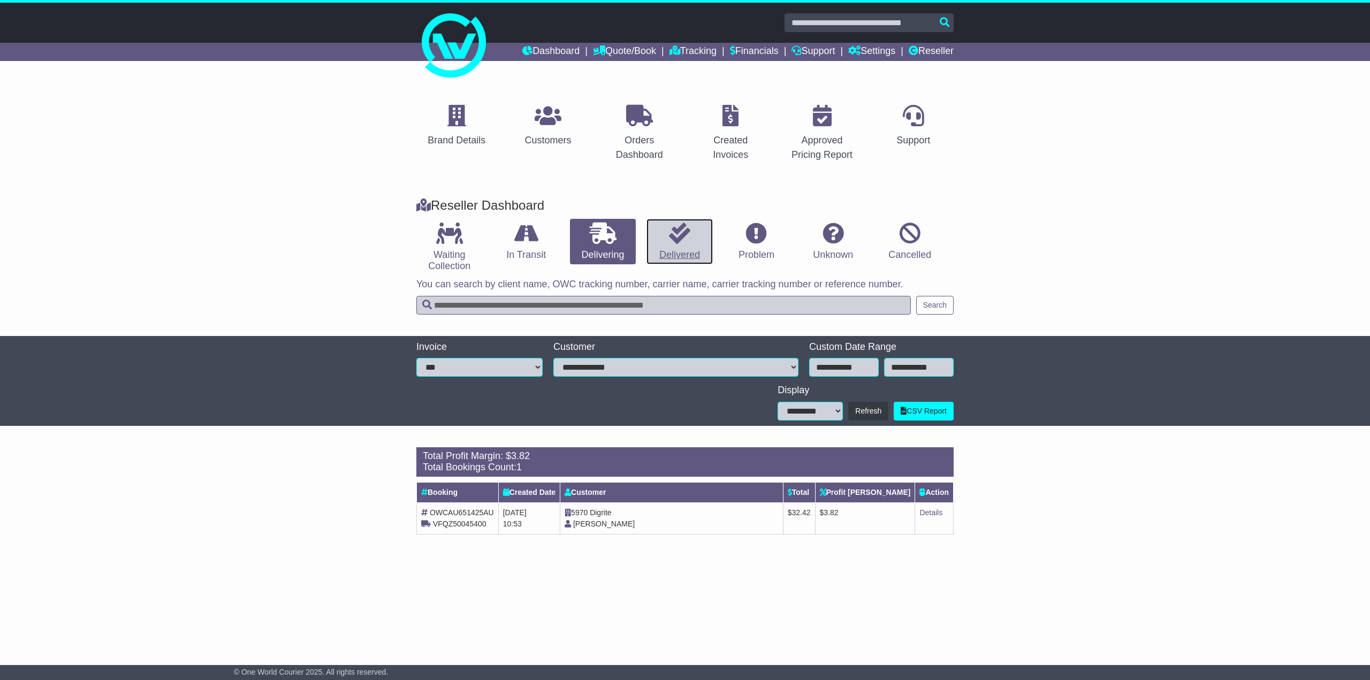
click at [691, 248] on link "Delivered" at bounding box center [679, 242] width 66 height 46
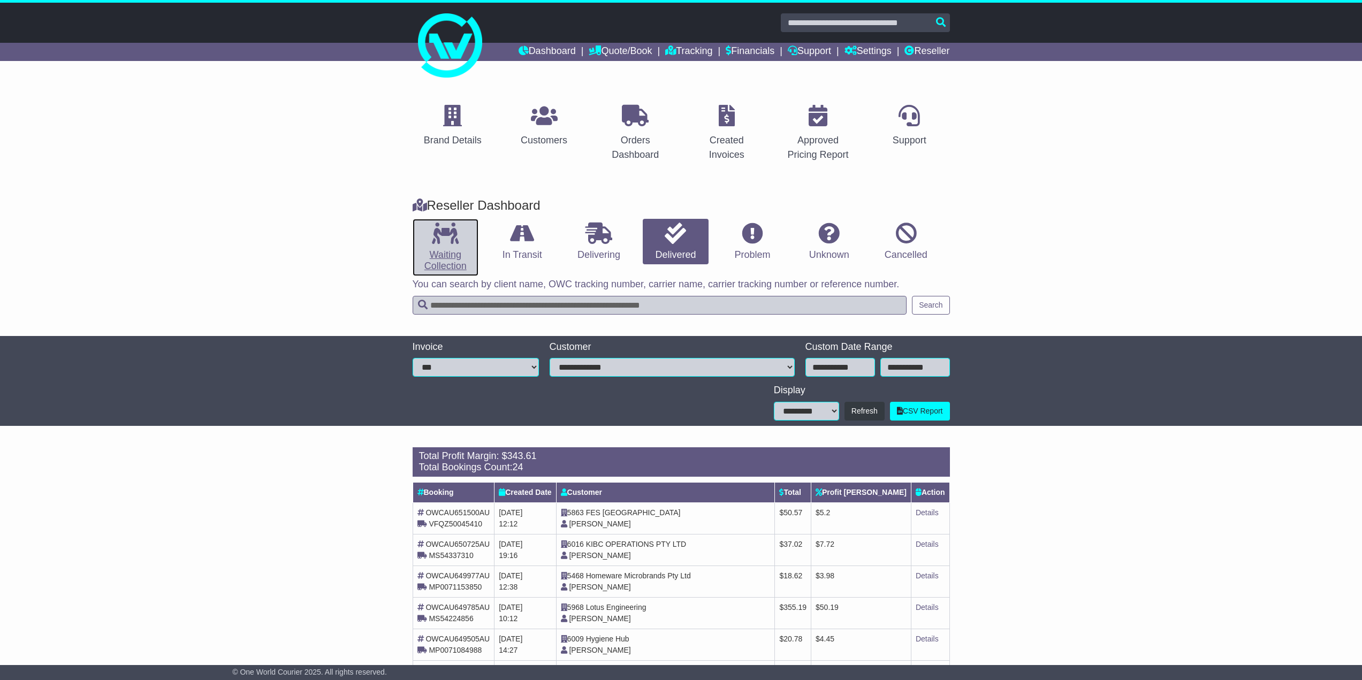
click at [435, 261] on link "Waiting Collection" at bounding box center [446, 247] width 66 height 57
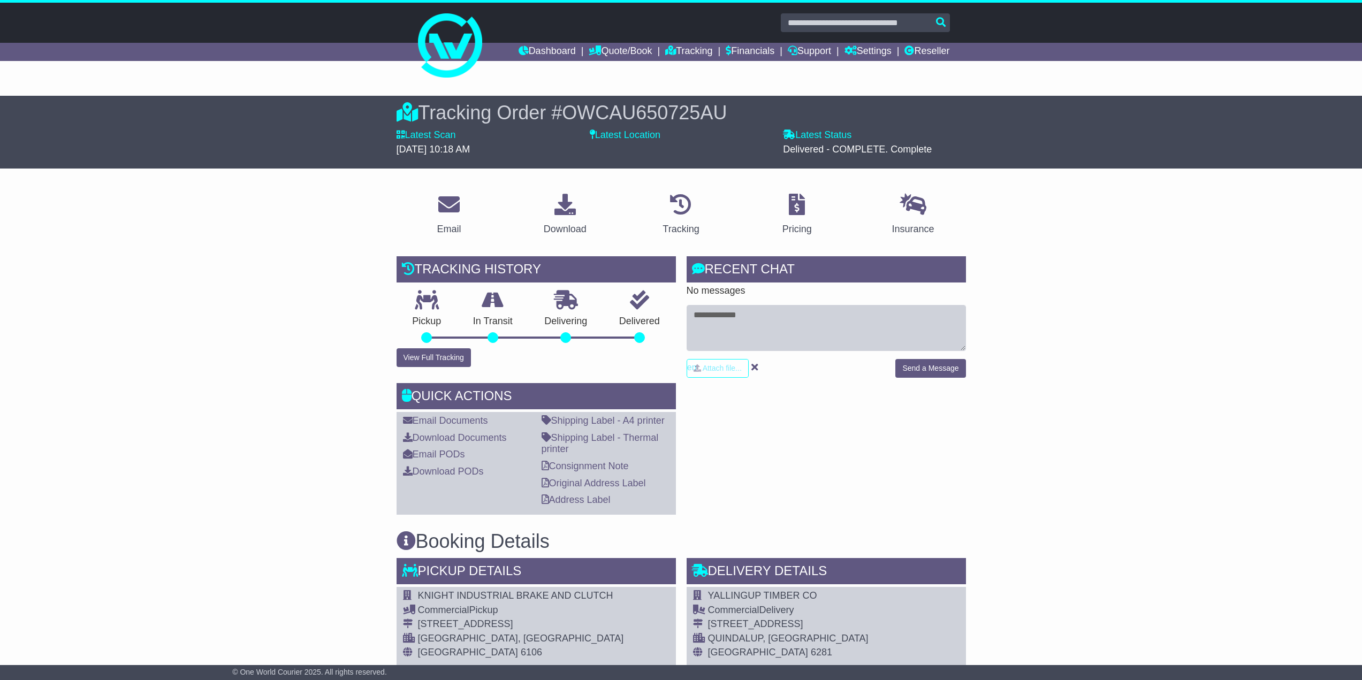
scroll to position [321, 0]
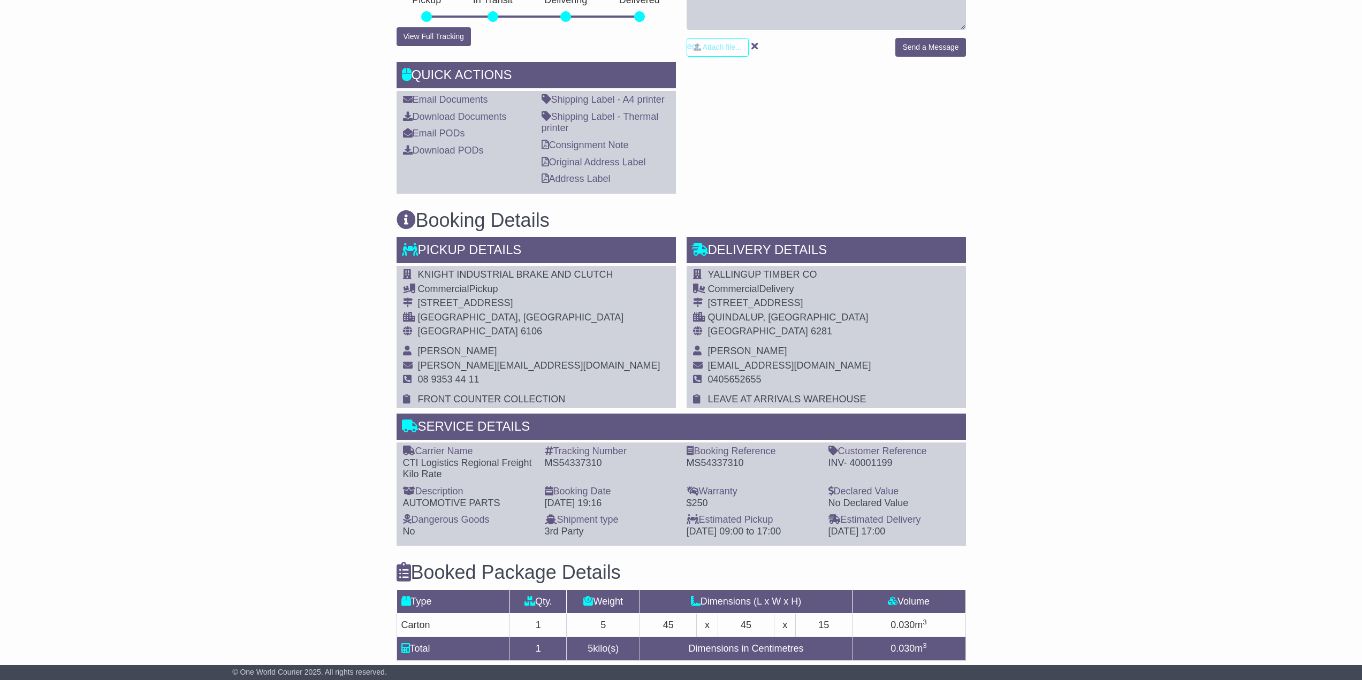
click at [455, 349] on span "[PERSON_NAME]" at bounding box center [457, 351] width 79 height 11
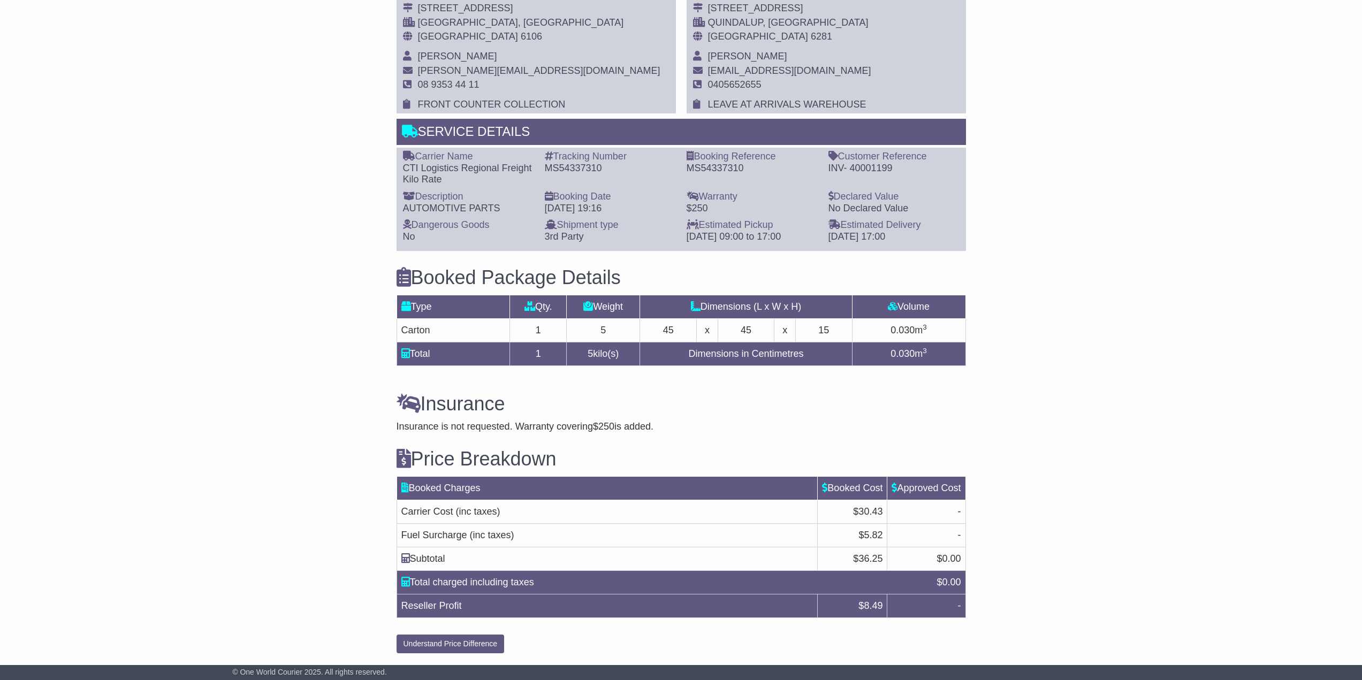
scroll to position [0, 0]
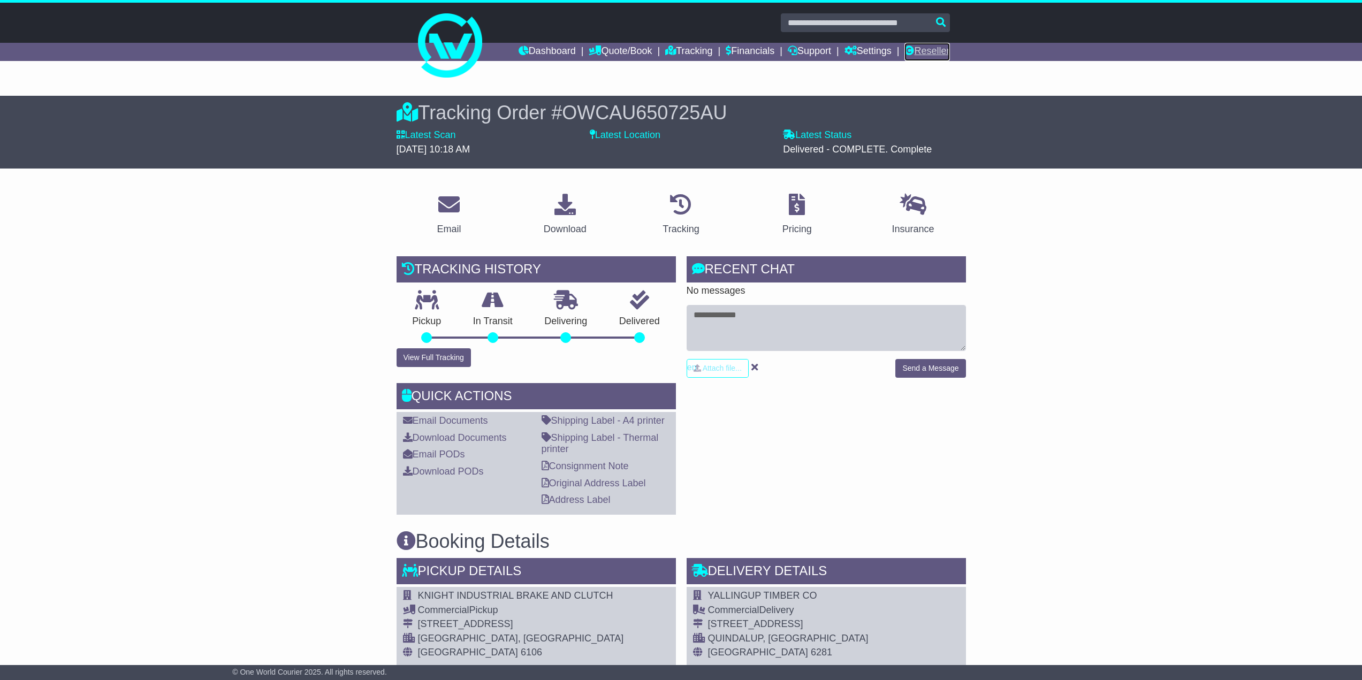
click at [932, 50] on link "Reseller" at bounding box center [926, 52] width 45 height 18
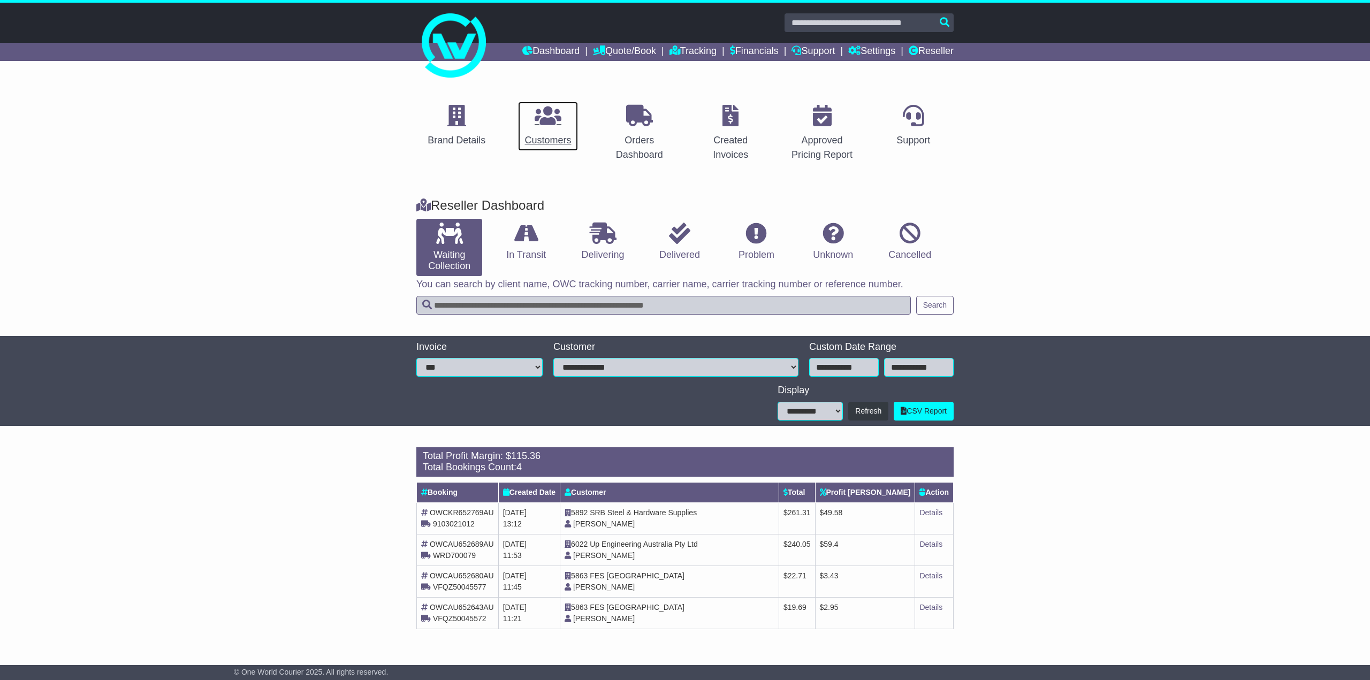
click at [532, 123] on p at bounding box center [547, 116] width 47 height 23
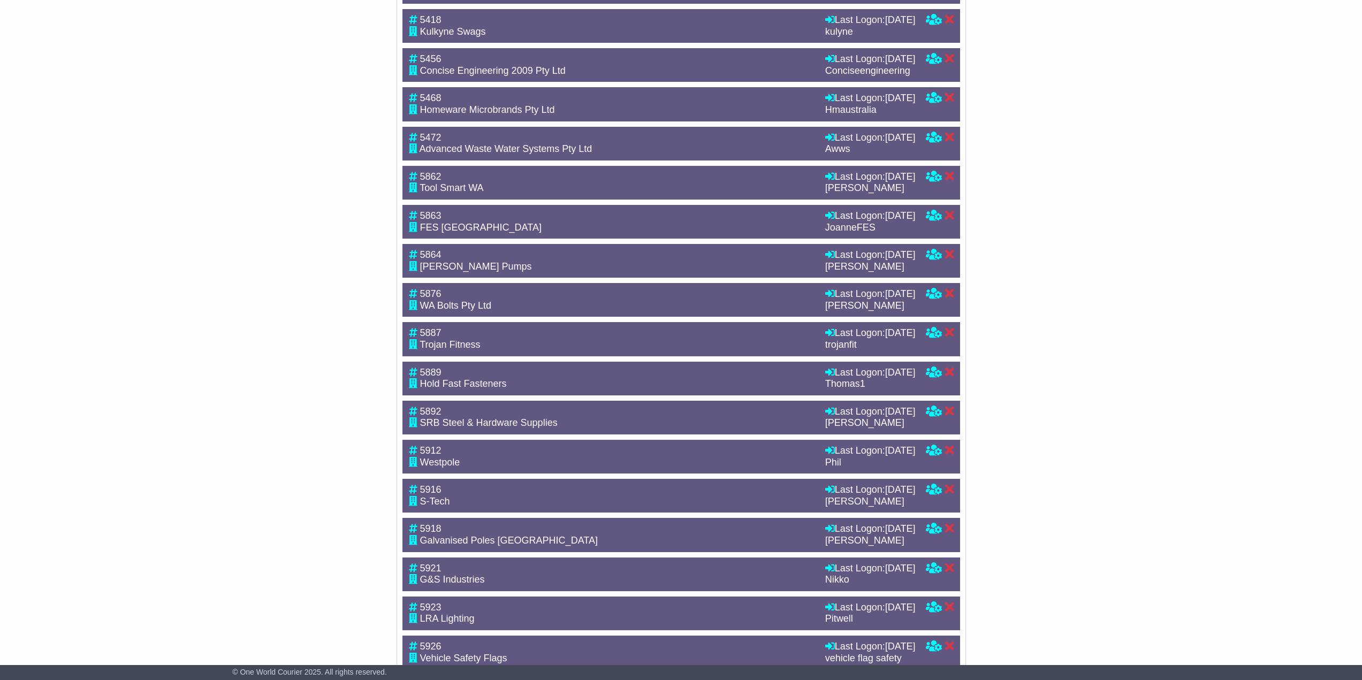
type input "****"
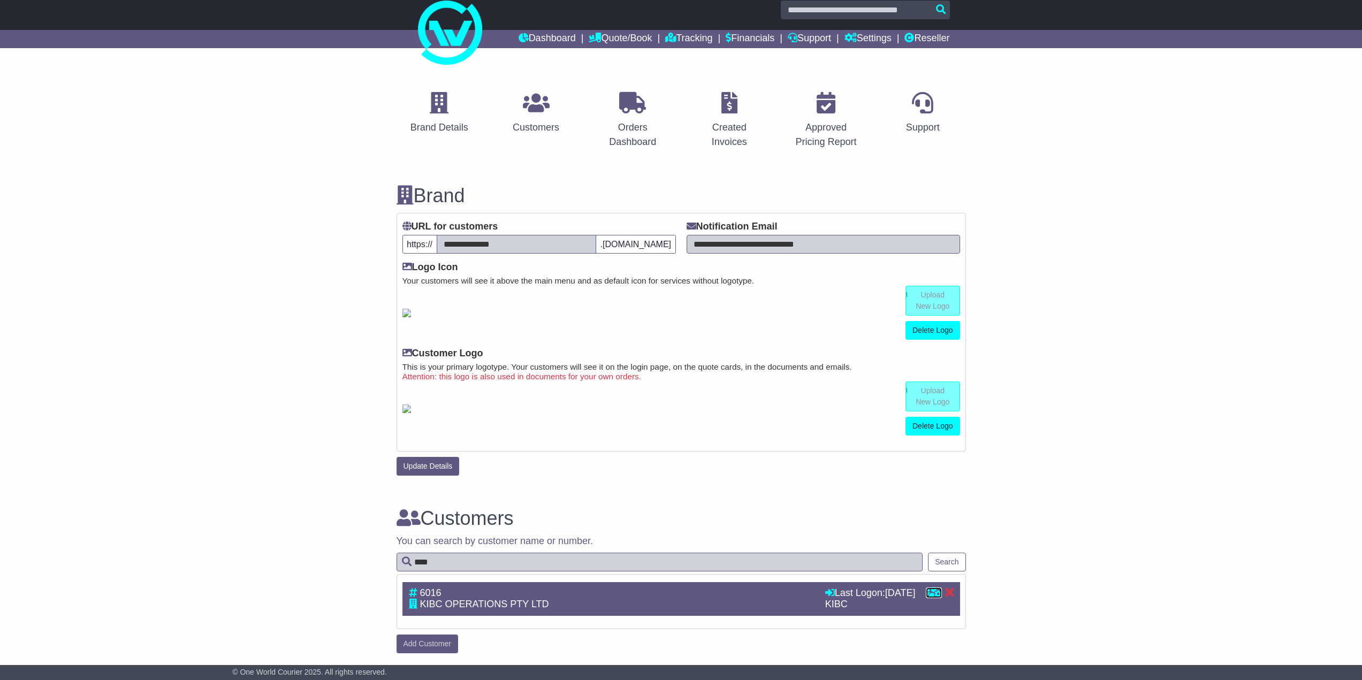
click at [935, 591] on icon at bounding box center [934, 593] width 16 height 10
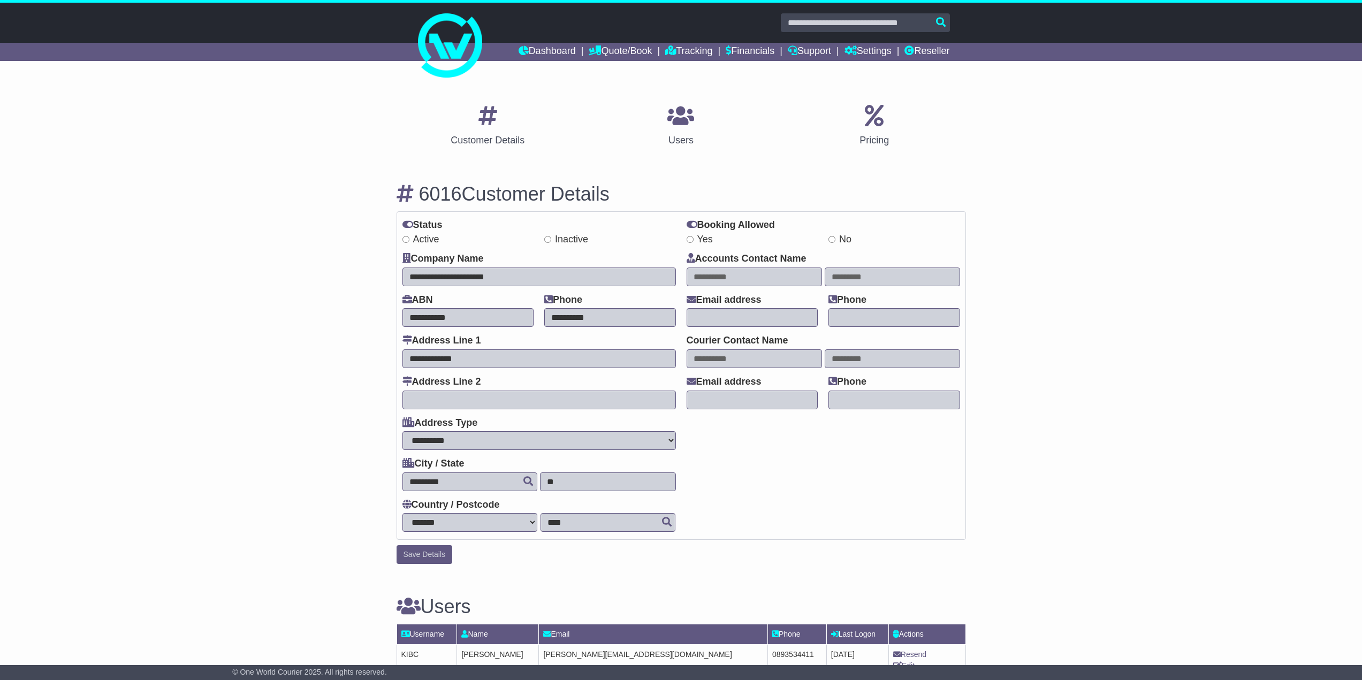
select select "**********"
select select "**"
click at [930, 47] on link "Reseller" at bounding box center [926, 52] width 45 height 18
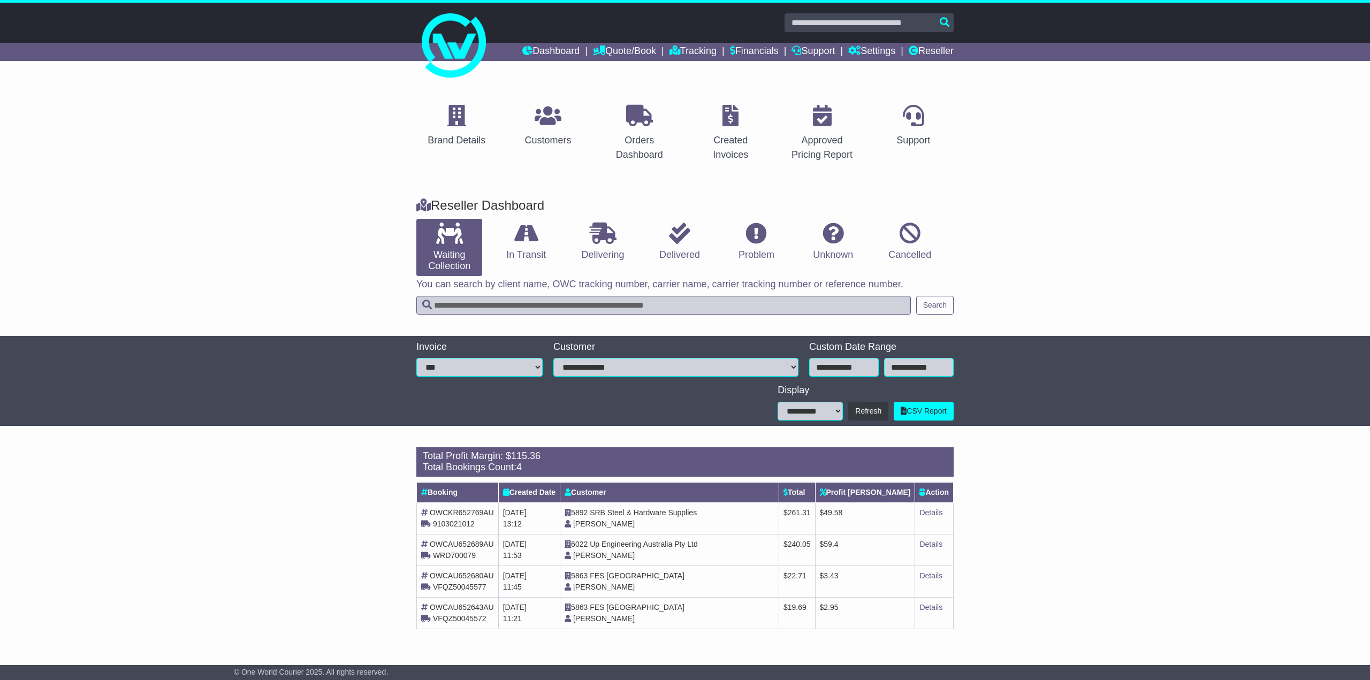
drag, startPoint x: 345, startPoint y: 521, endPoint x: 767, endPoint y: 627, distance: 435.3
click at [743, 627] on div "Loading... There are no orders within the given period. Total Profit Margin: $ …" at bounding box center [685, 544] width 1370 height 204
click at [679, 598] on td "5863 FES [GEOGRAPHIC_DATA] [PERSON_NAME]" at bounding box center [669, 613] width 219 height 32
click at [941, 511] on link "Details" at bounding box center [930, 512] width 23 height 9
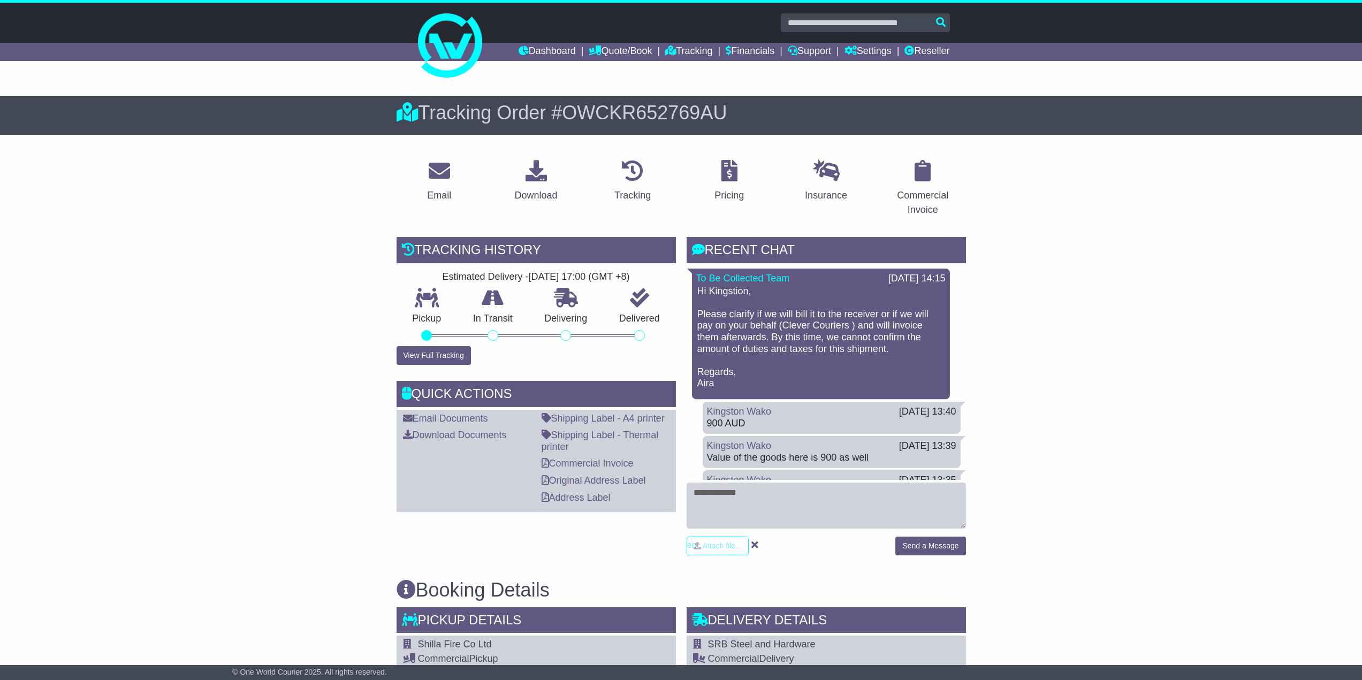
click at [807, 314] on p "Hi Kingstion, Please clarify if we will bill it to the receiver or if we will p…" at bounding box center [820, 338] width 247 height 104
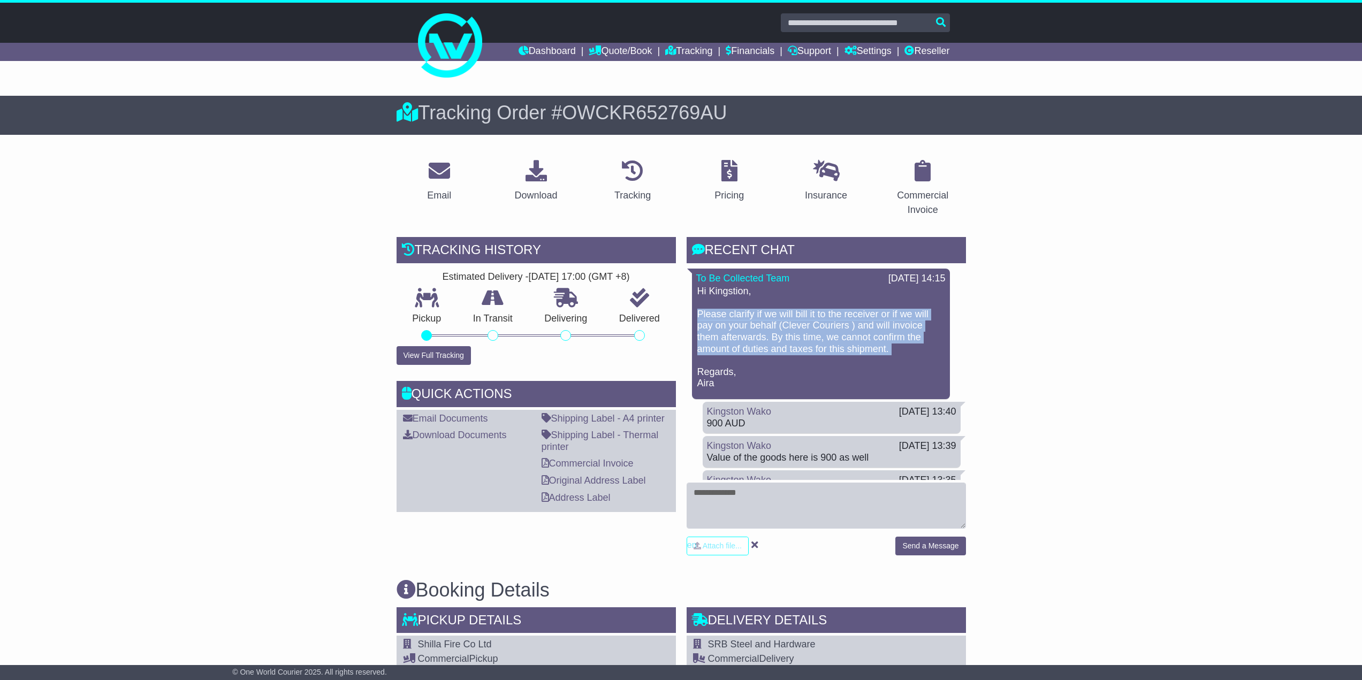
click at [807, 314] on p "Hi Kingstion, Please clarify if we will bill it to the receiver or if we will p…" at bounding box center [820, 338] width 247 height 104
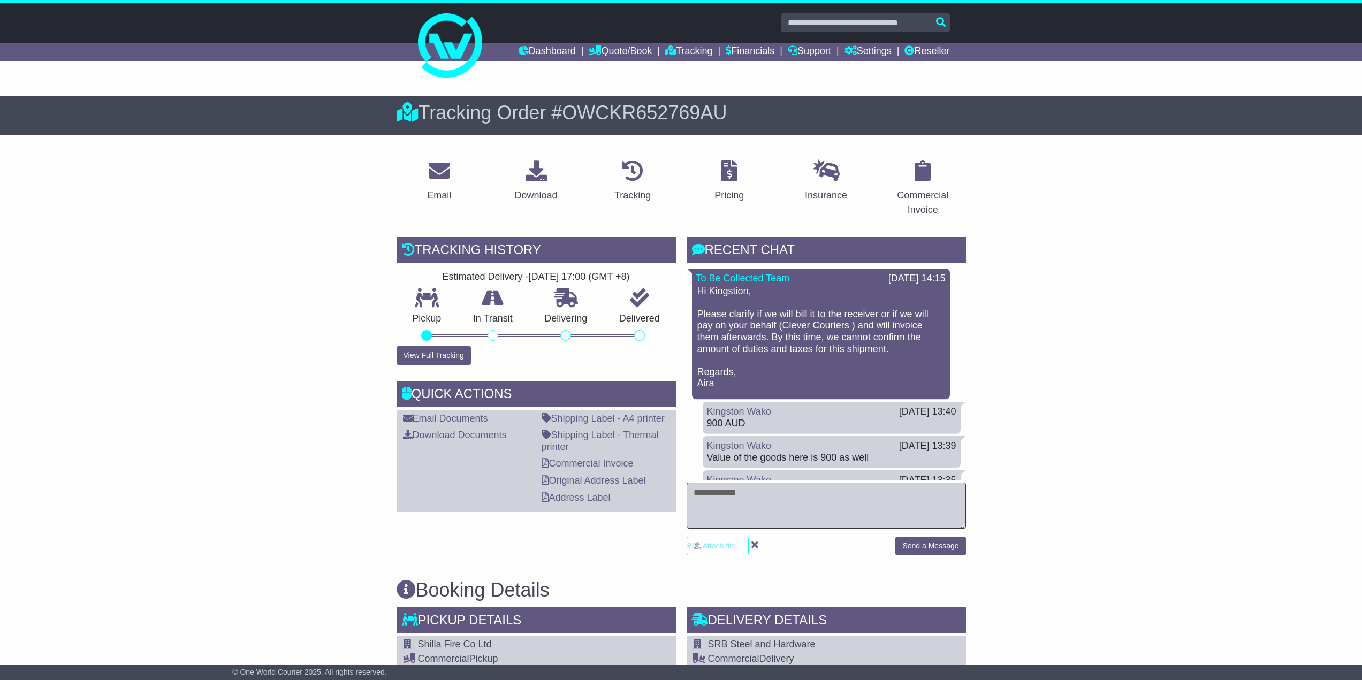
click at [733, 490] on textarea at bounding box center [826, 506] width 279 height 46
type textarea "**********"
click at [924, 544] on button "Send a Message" at bounding box center [930, 546] width 70 height 19
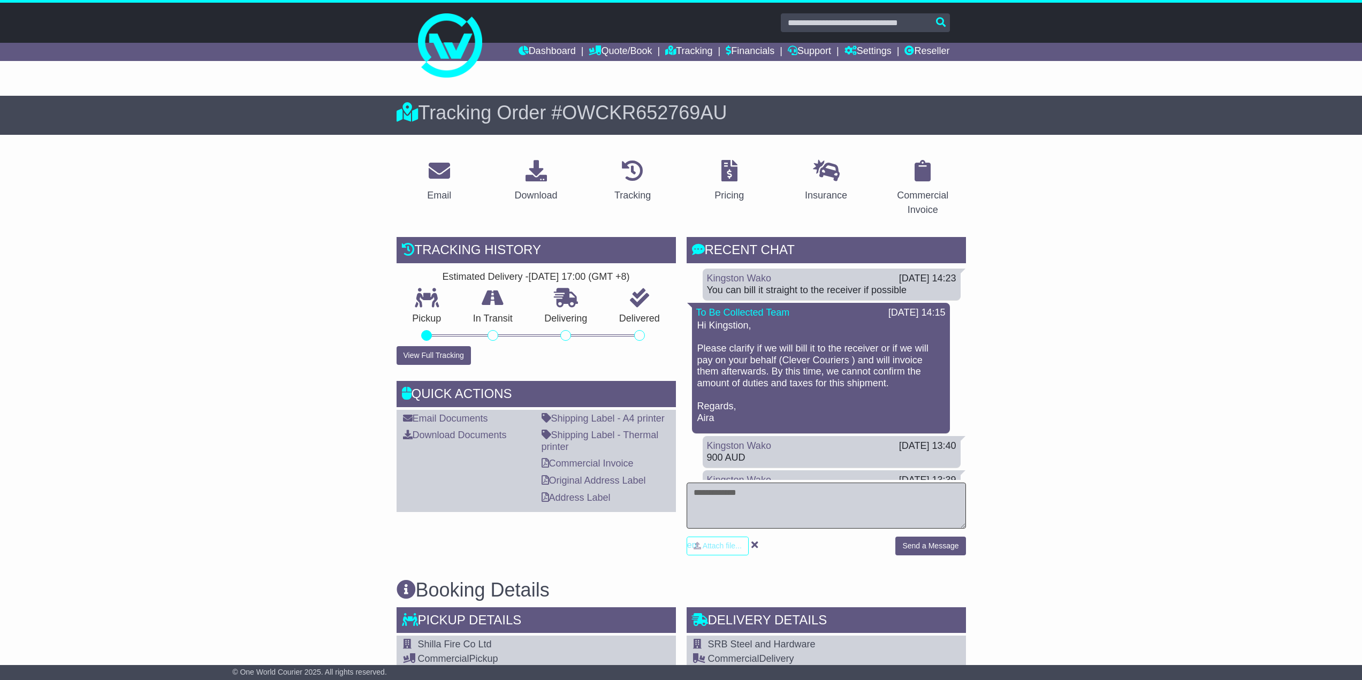
click at [765, 504] on textarea at bounding box center [826, 506] width 279 height 46
type textarea "**********"
click at [946, 547] on button "Send a Message" at bounding box center [930, 546] width 70 height 19
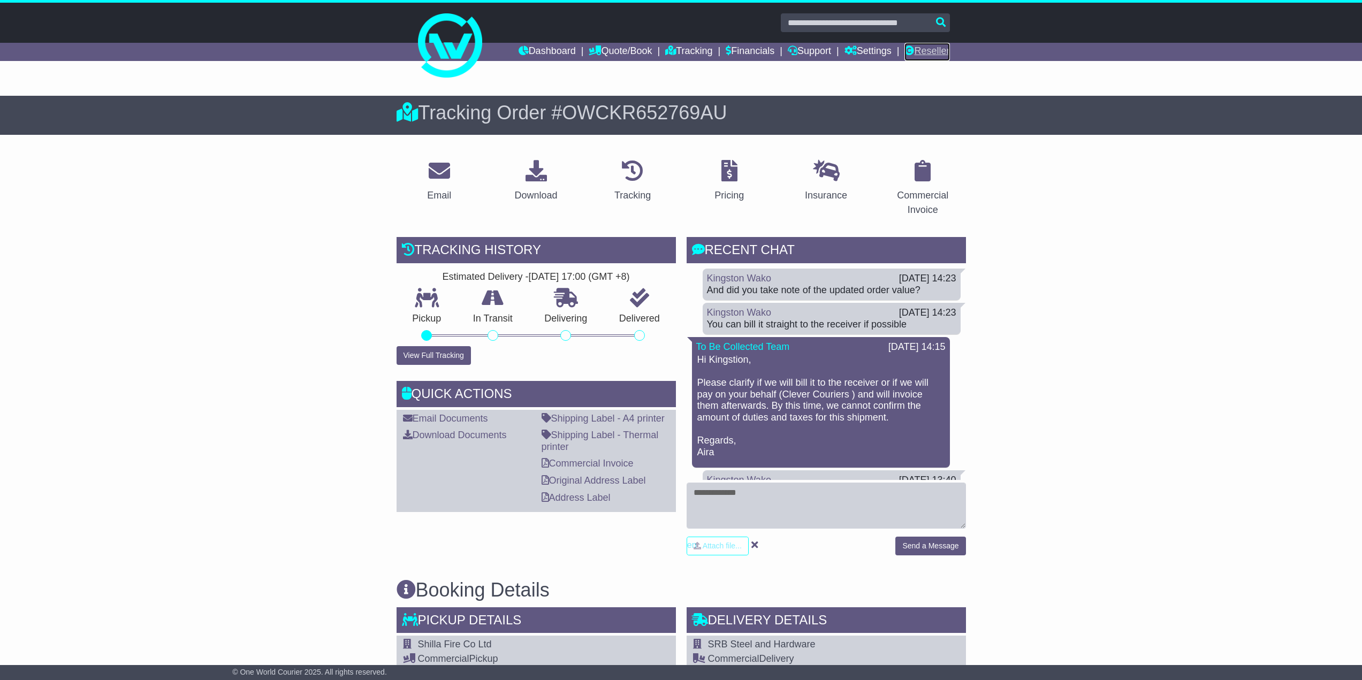
click at [936, 51] on link "Reseller" at bounding box center [926, 52] width 45 height 18
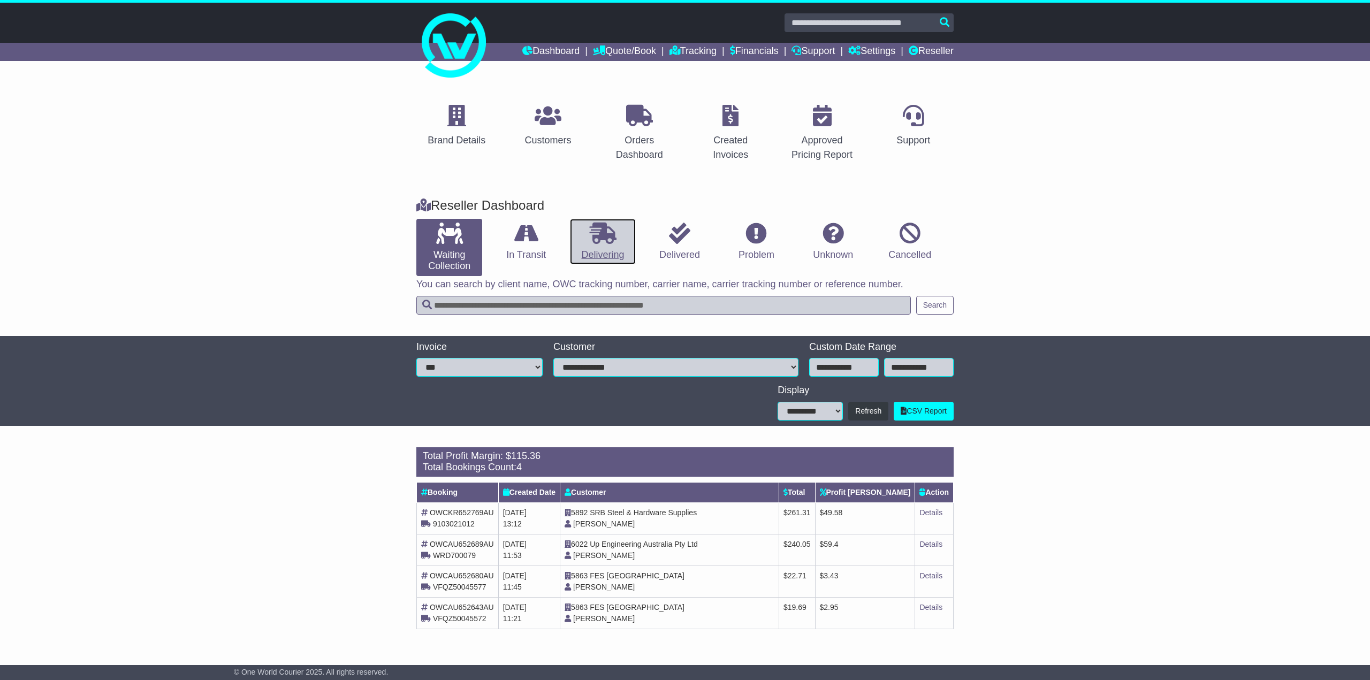
click at [605, 250] on link "Delivering" at bounding box center [603, 242] width 66 height 46
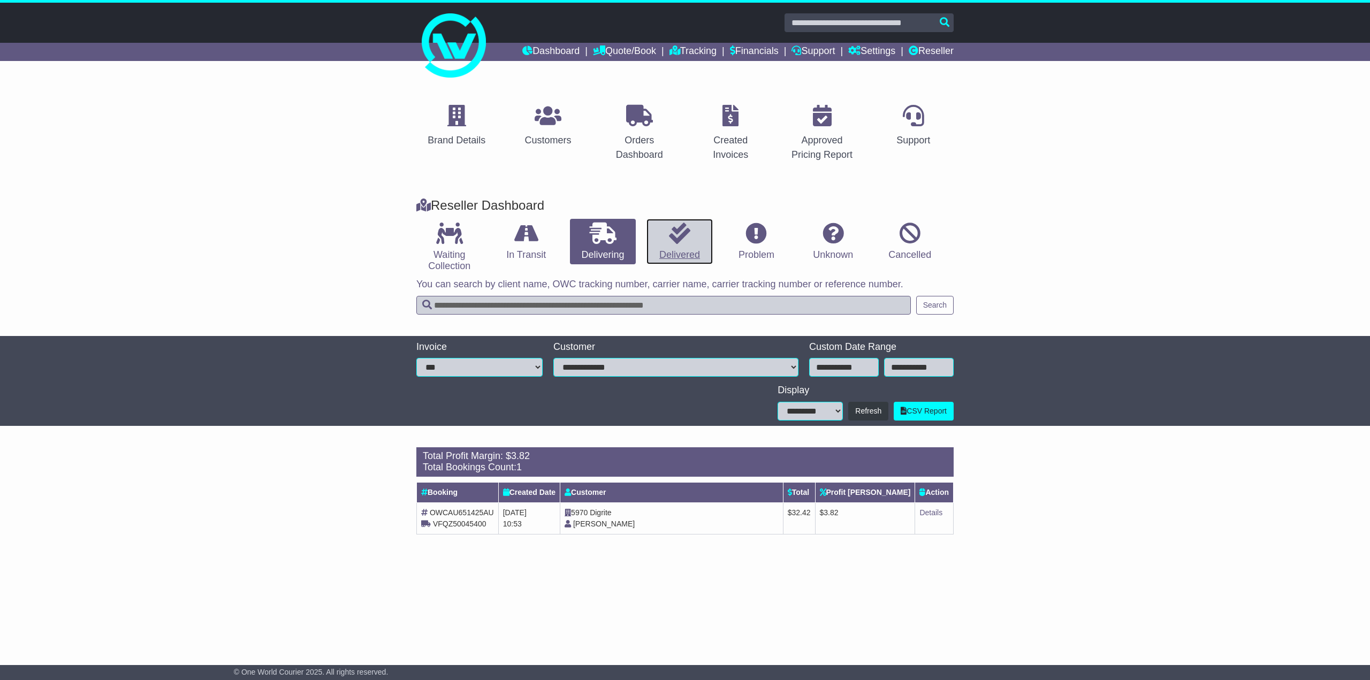
click at [695, 241] on link "Delivered" at bounding box center [679, 242] width 66 height 46
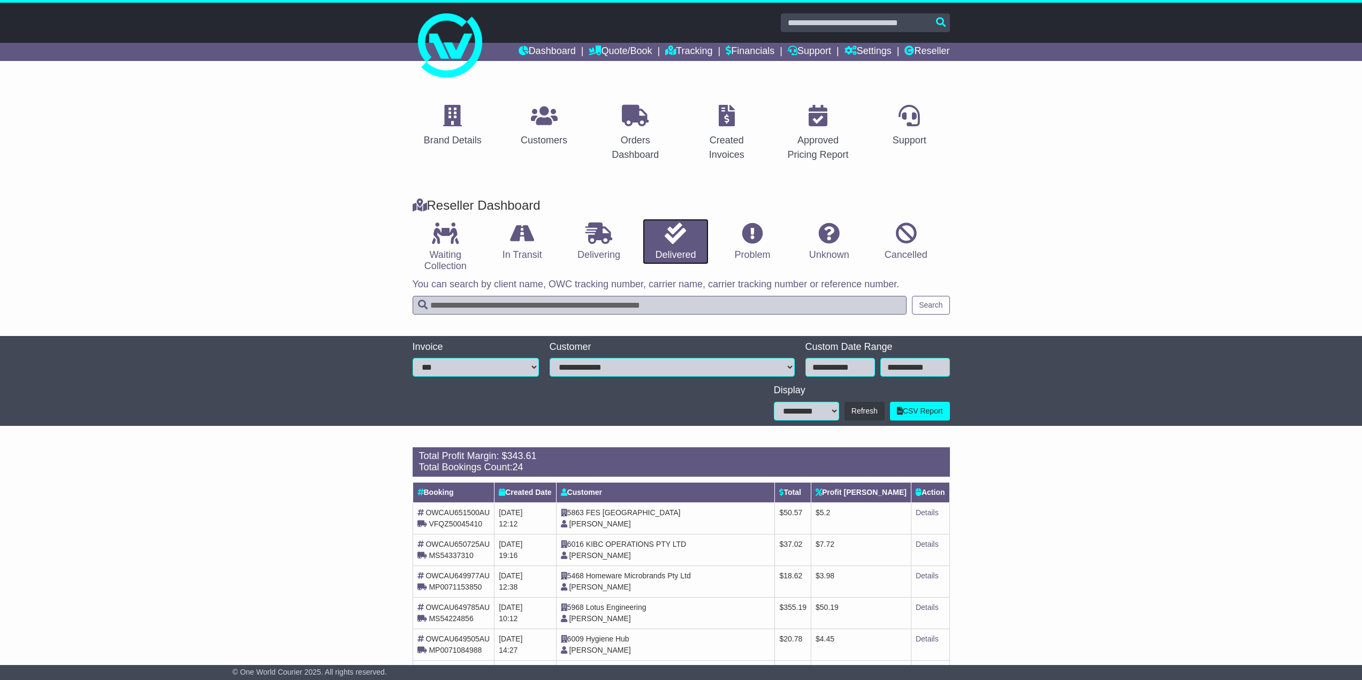
scroll to position [161, 0]
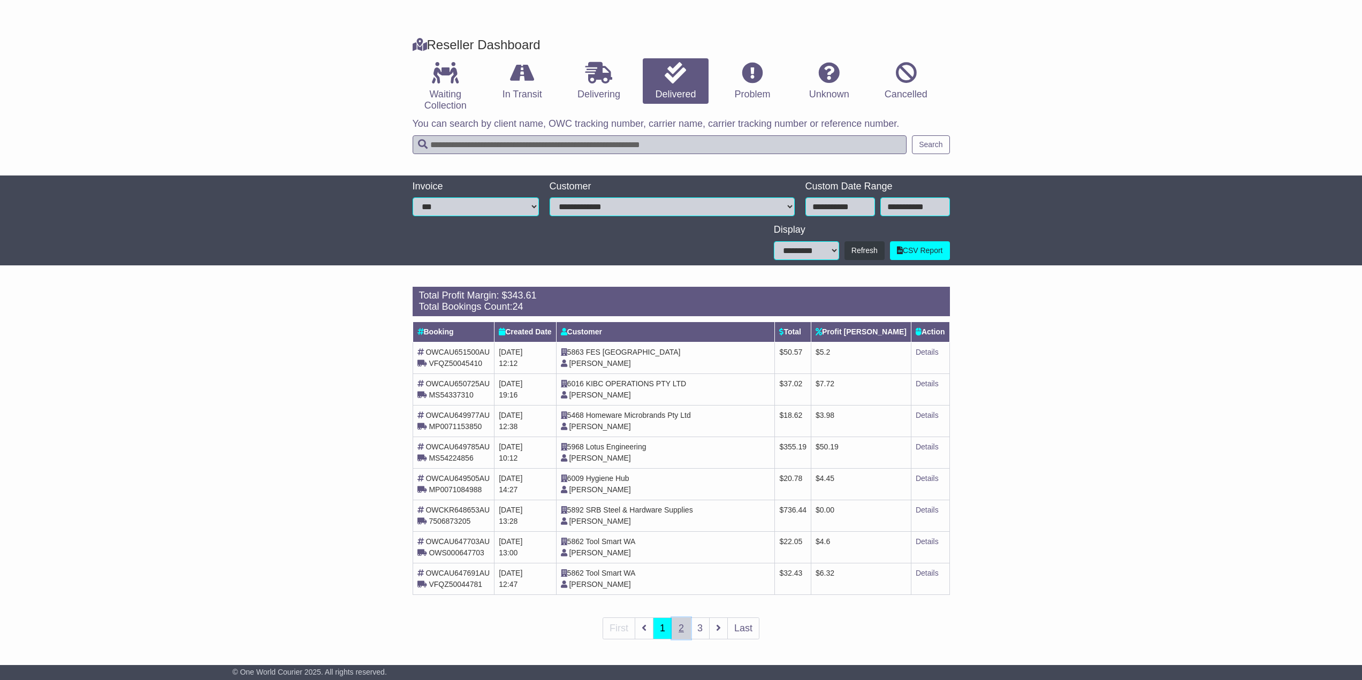
click at [684, 635] on link "2" at bounding box center [681, 629] width 19 height 22
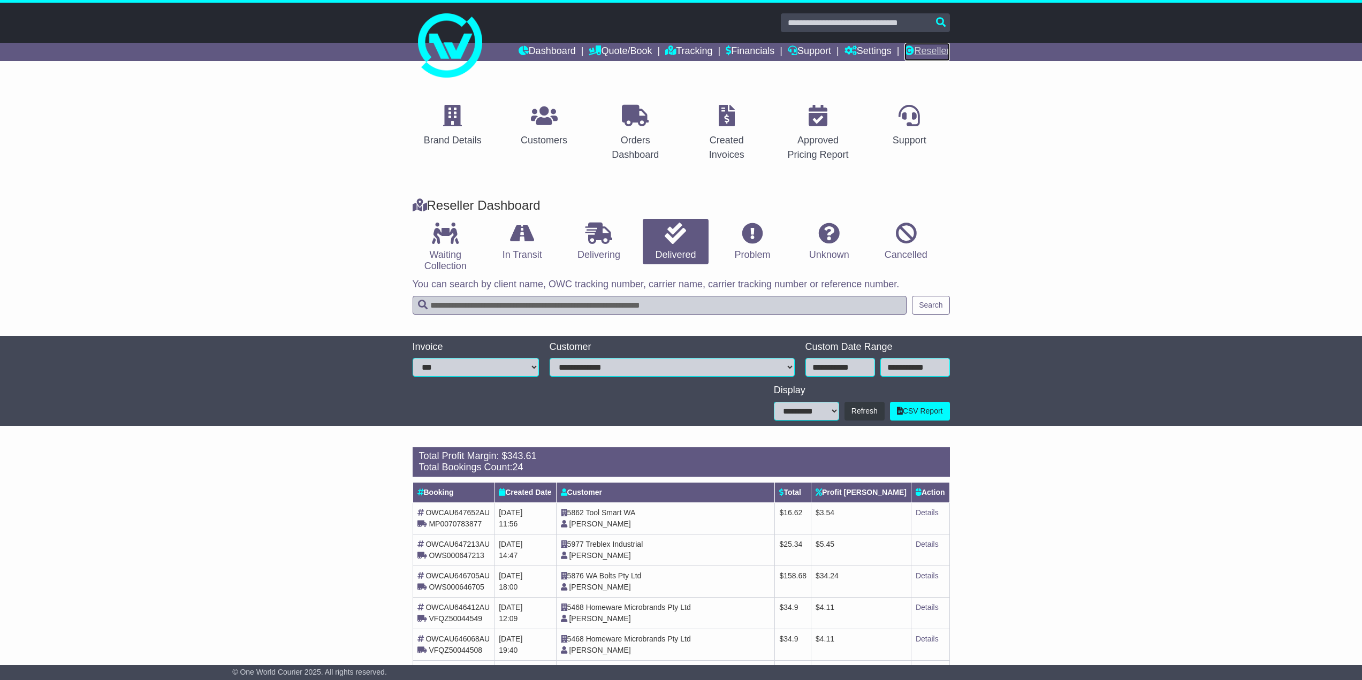
click at [941, 50] on link "Reseller" at bounding box center [926, 52] width 45 height 18
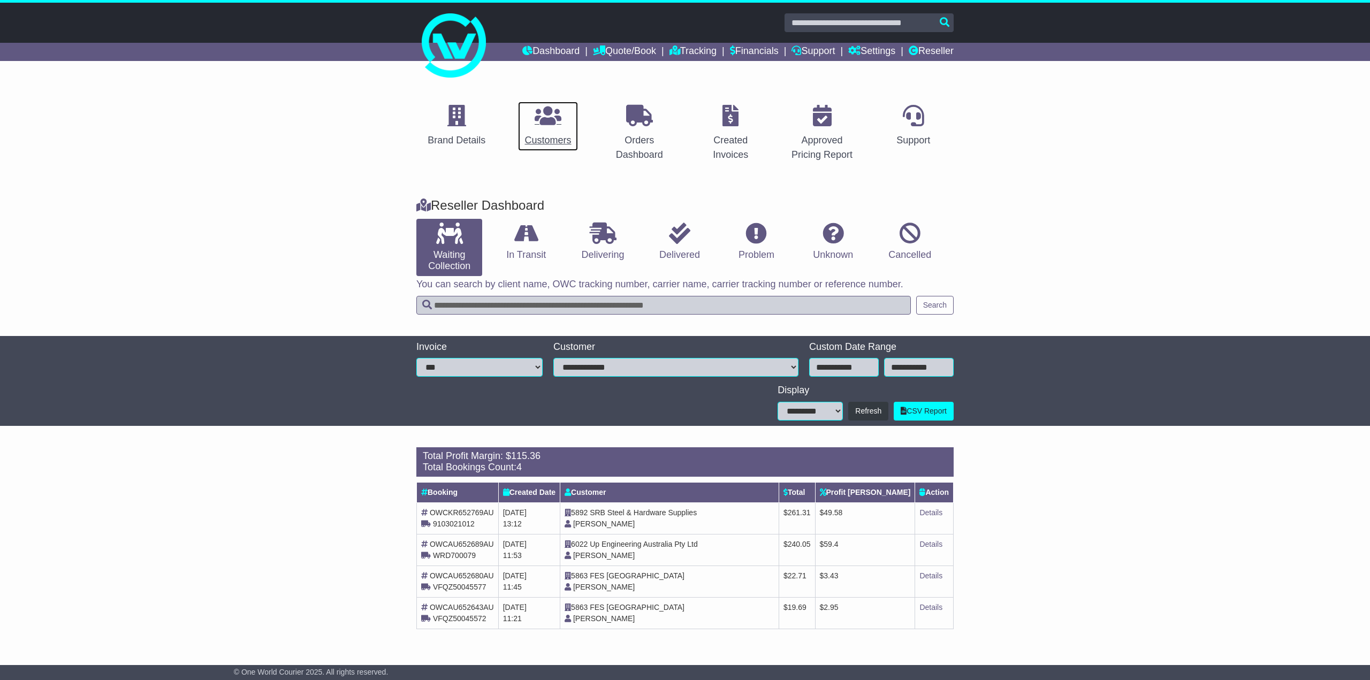
click at [553, 135] on div "Customers" at bounding box center [547, 140] width 47 height 14
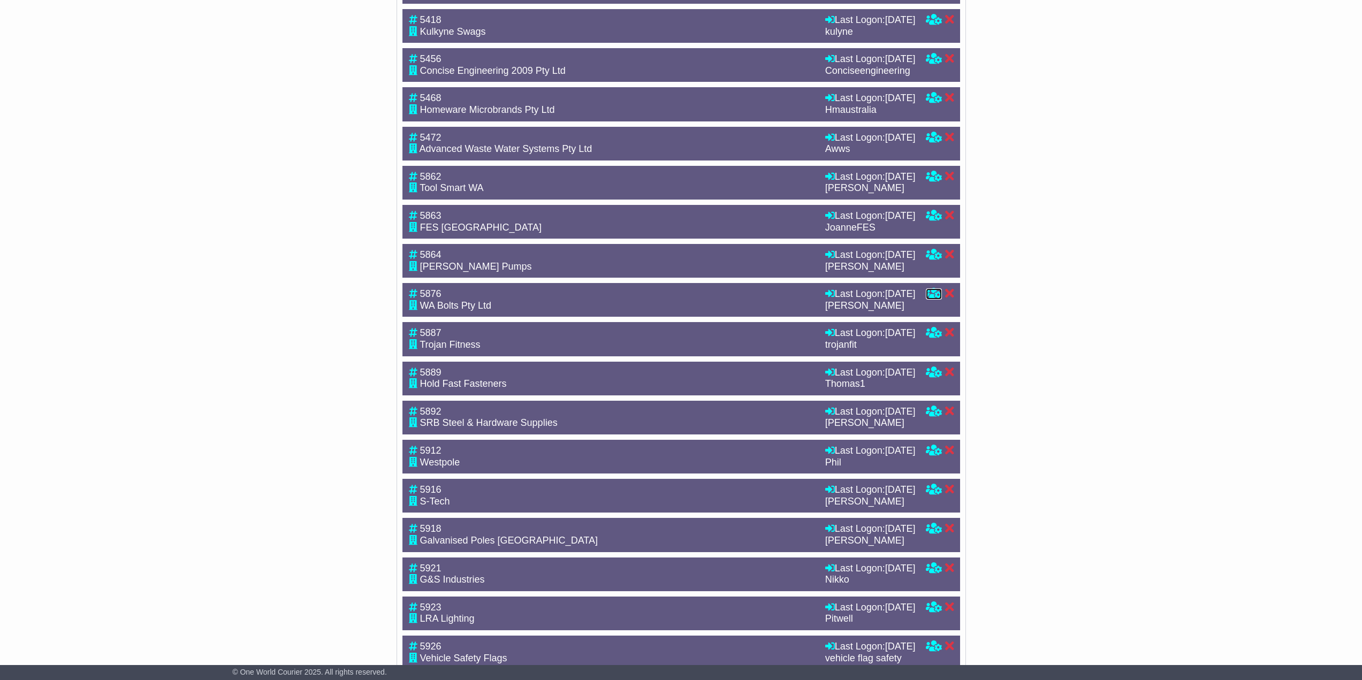
click at [932, 298] on icon at bounding box center [934, 293] width 16 height 10
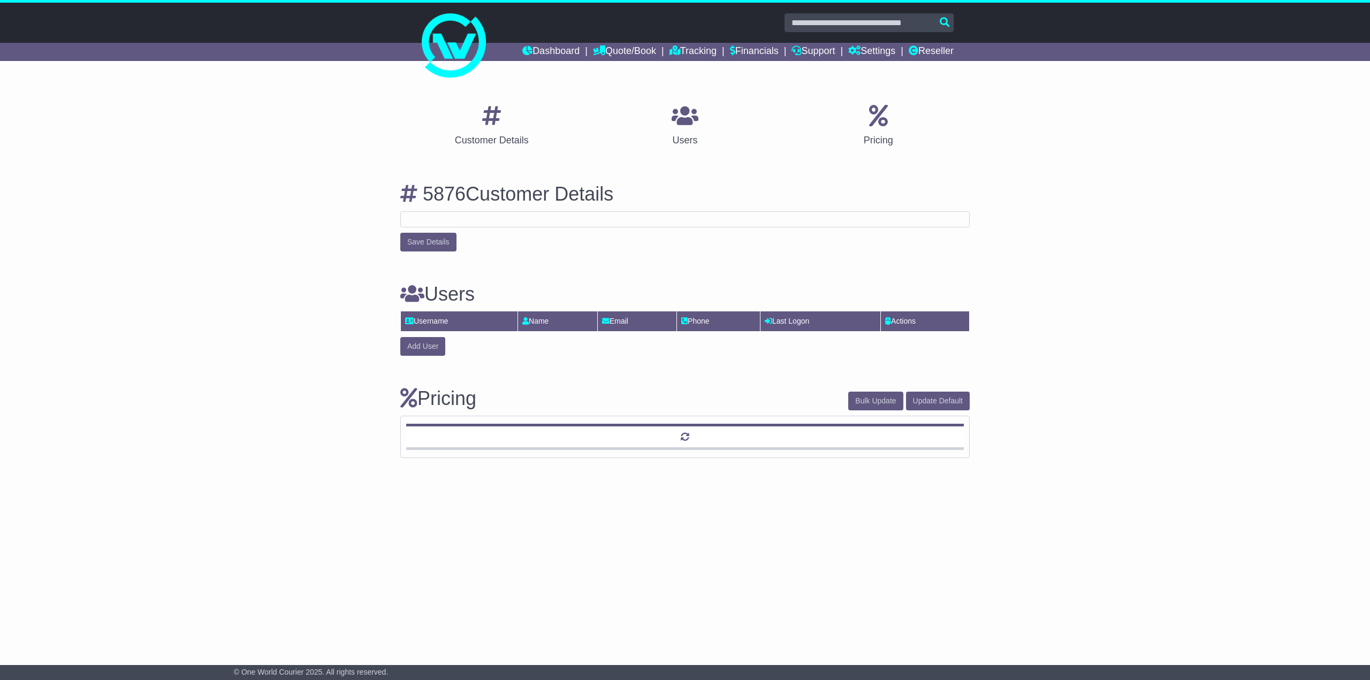
select select "**********"
select select "**"
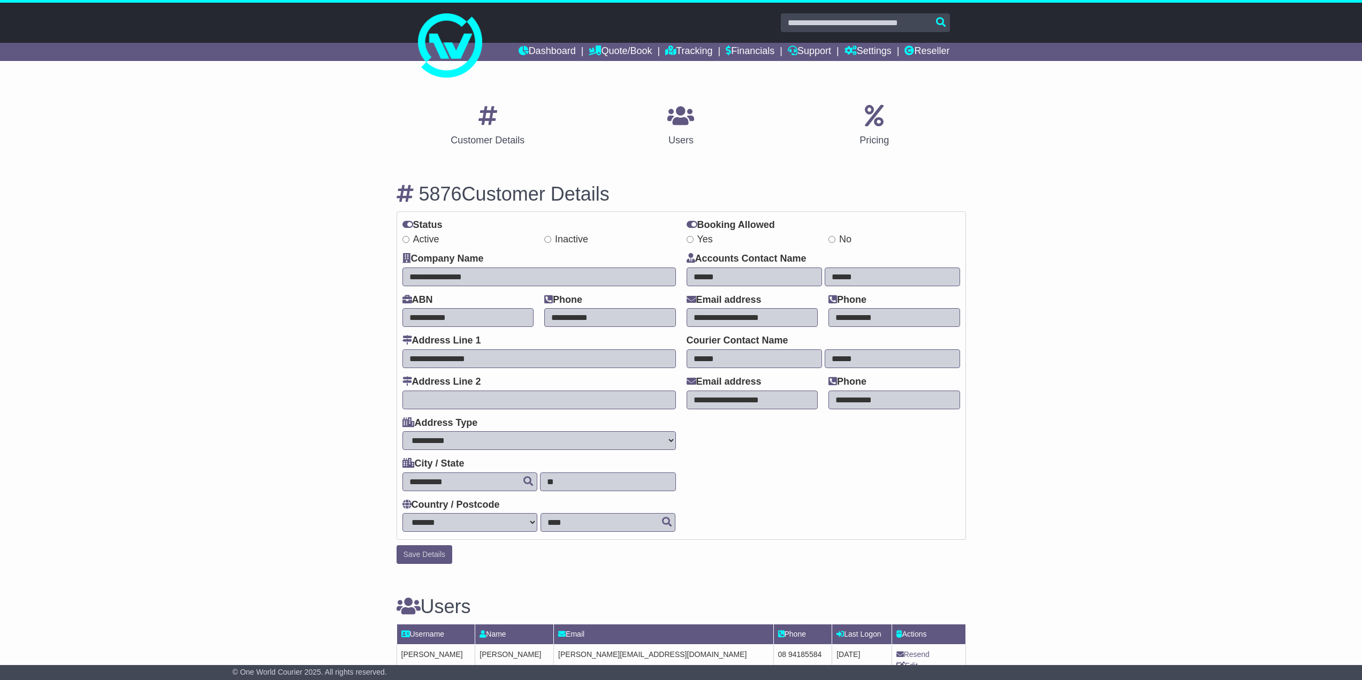
scroll to position [161, 0]
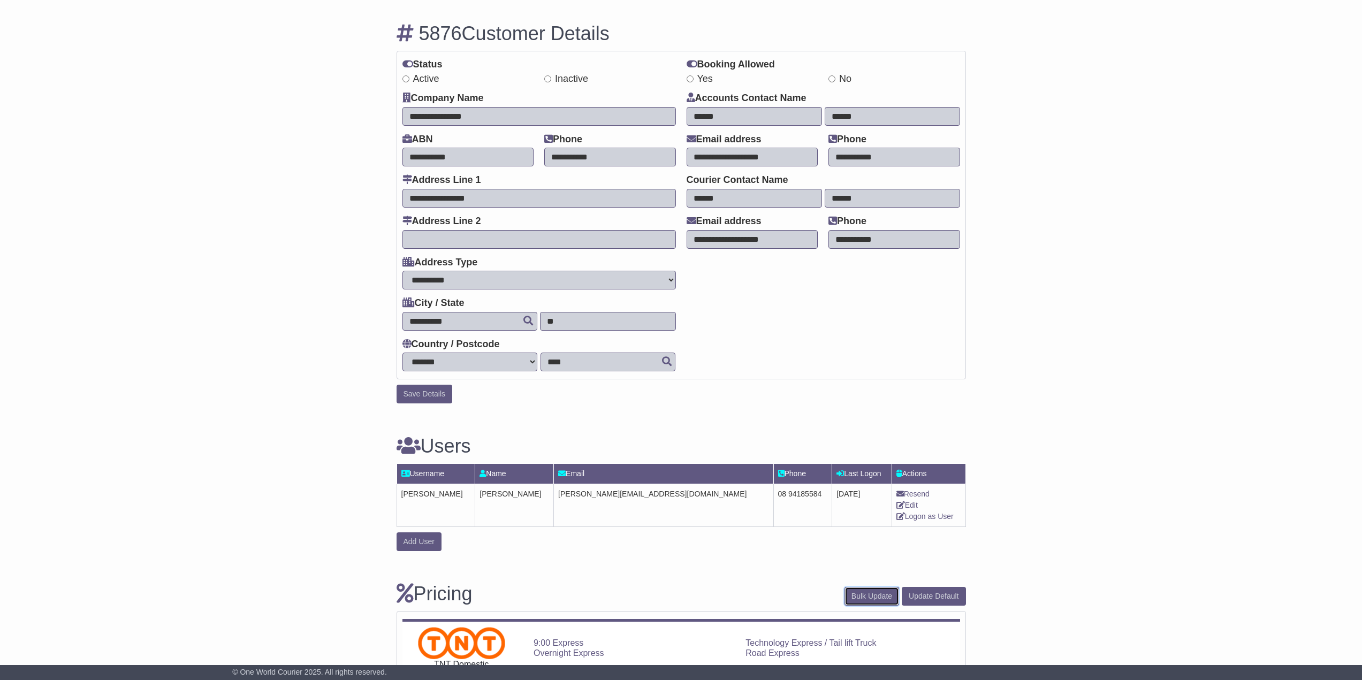
click at [871, 593] on button "Bulk Update" at bounding box center [871, 596] width 55 height 19
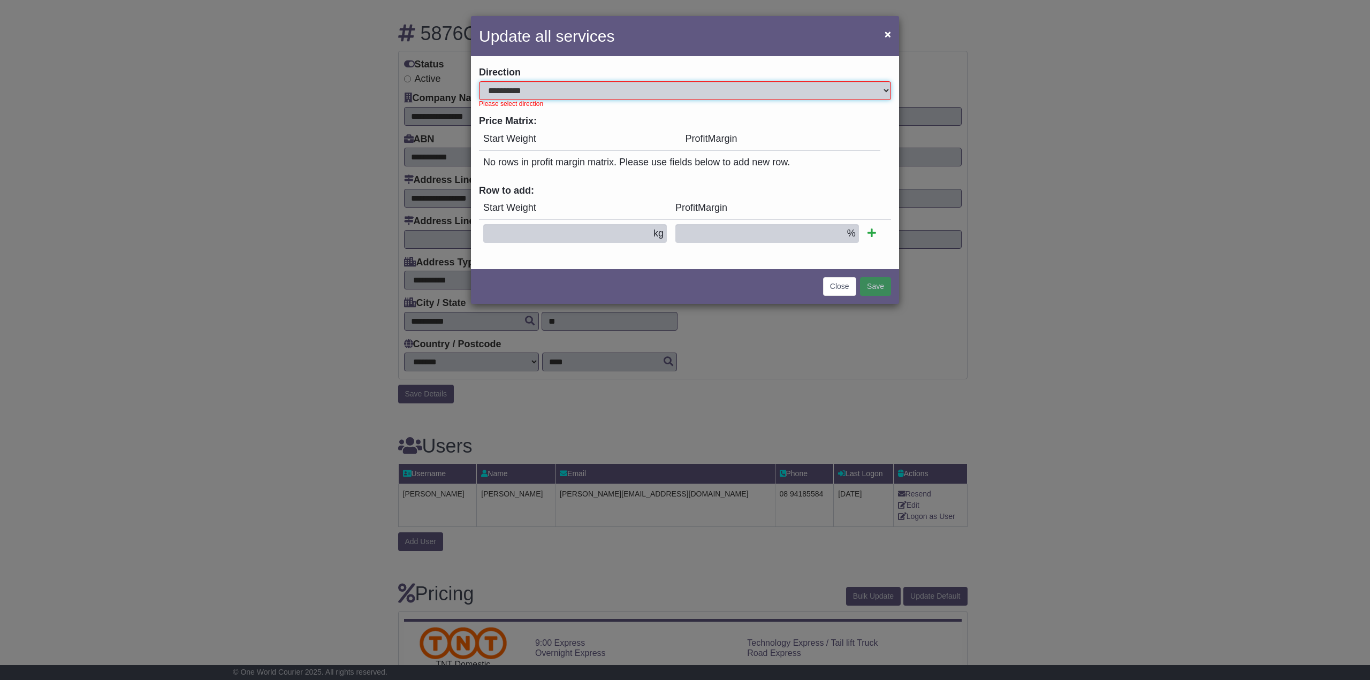
click at [566, 87] on select "**********" at bounding box center [685, 90] width 412 height 19
select select "*"
click at [479, 81] on select "**********" at bounding box center [685, 90] width 412 height 19
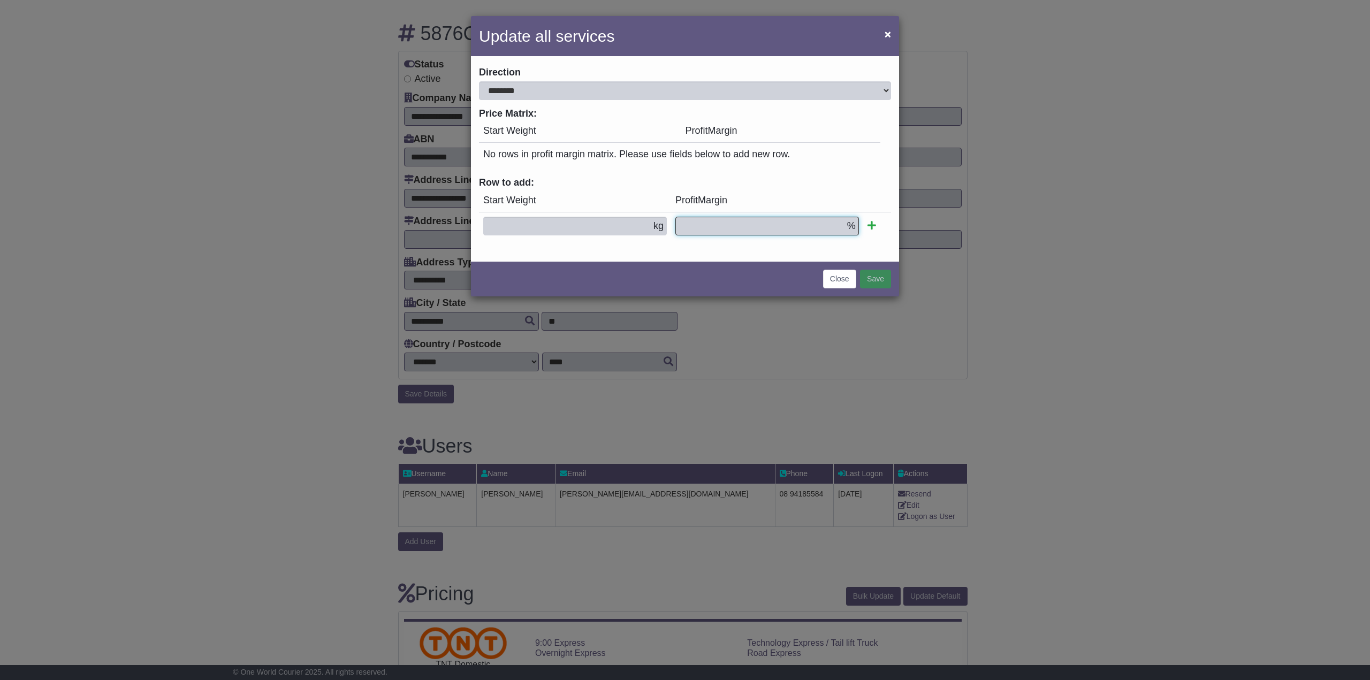
click at [702, 223] on input "text" at bounding box center [767, 226] width 184 height 19
type input "**"
click at [607, 230] on input "text" at bounding box center [575, 226] width 184 height 19
type input "*"
click at [876, 228] on icon at bounding box center [871, 225] width 9 height 10
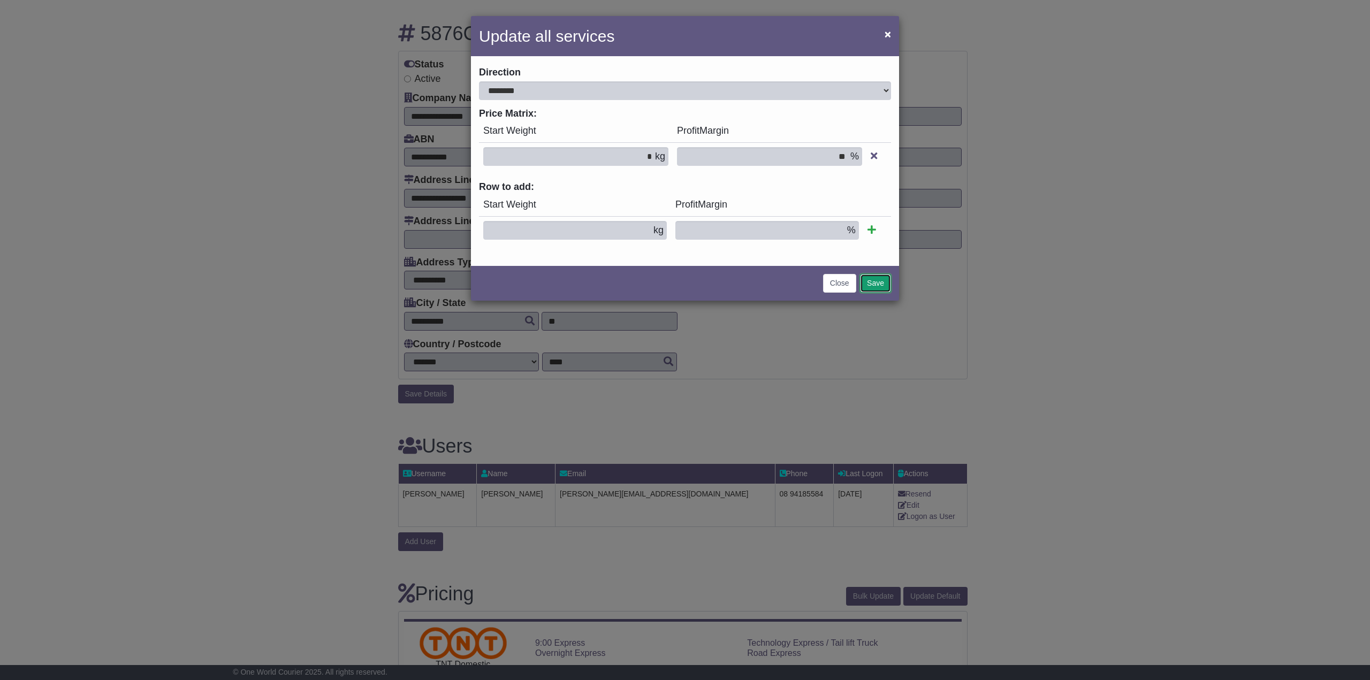
click at [885, 284] on button "Save" at bounding box center [875, 283] width 31 height 19
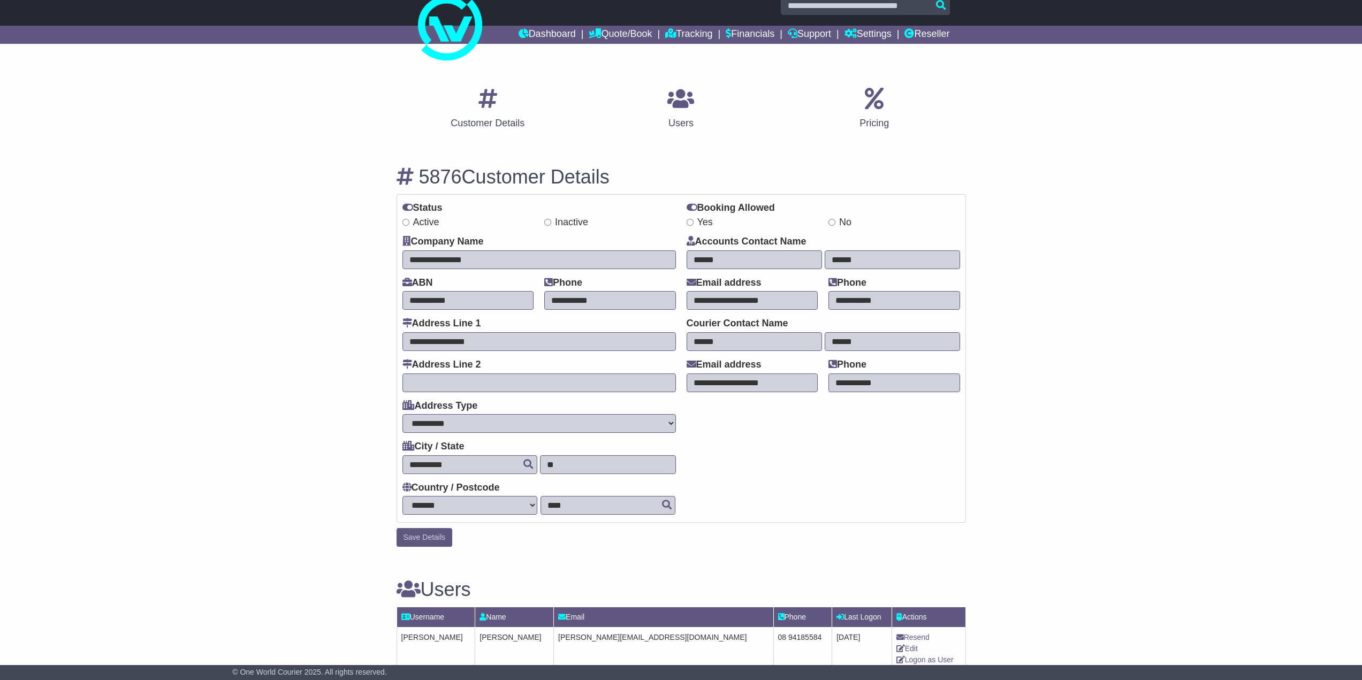
scroll to position [0, 0]
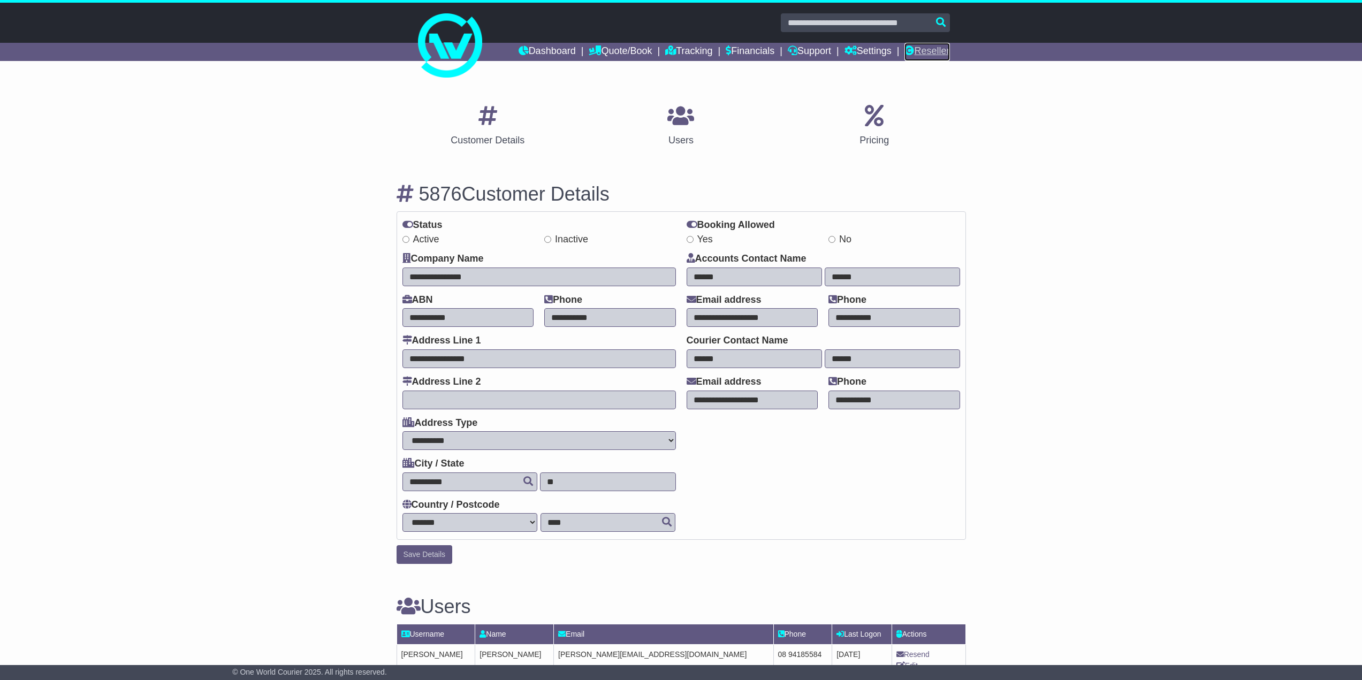
click at [942, 52] on link "Reseller" at bounding box center [926, 52] width 45 height 18
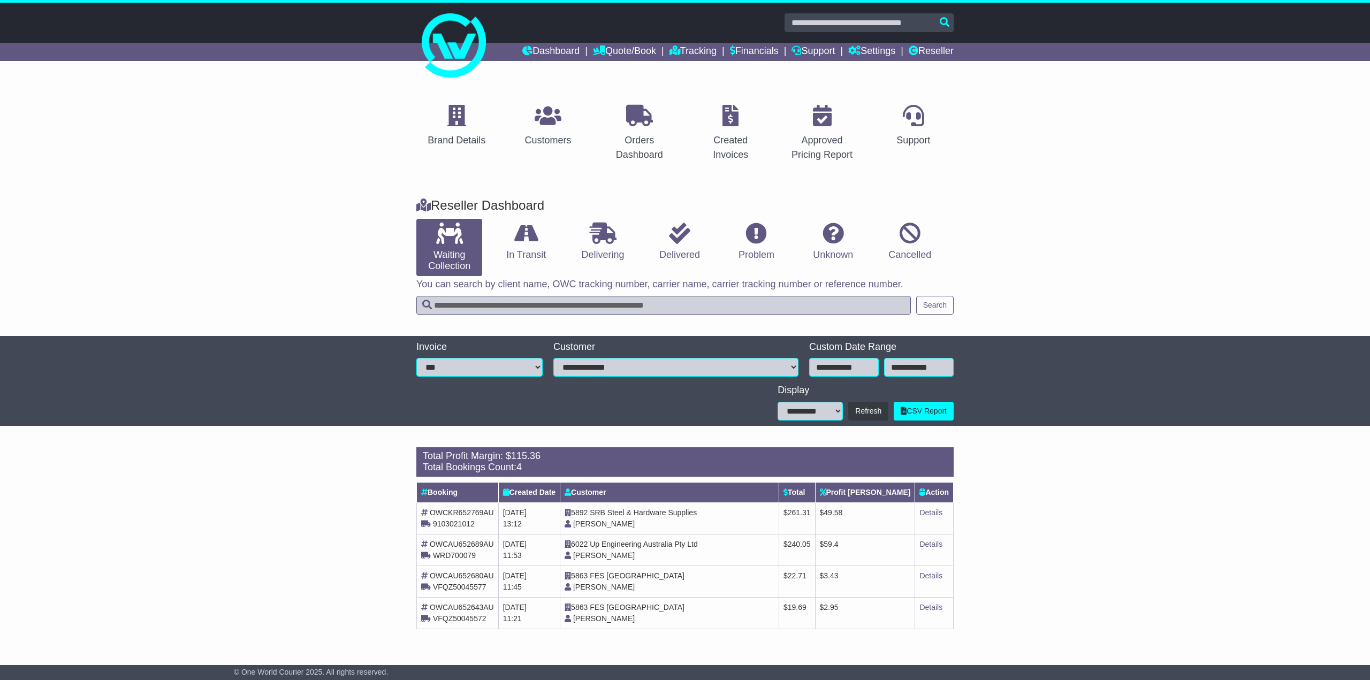
drag, startPoint x: 343, startPoint y: 491, endPoint x: 974, endPoint y: 644, distance: 649.1
click at [974, 644] on div "Loading... There are no orders within the given period. Total Profit Margin: $ …" at bounding box center [685, 544] width 1370 height 204
drag, startPoint x: 880, startPoint y: 612, endPoint x: 702, endPoint y: 561, distance: 184.6
click at [712, 563] on tbody "OWCKR652769AU 9103021012 30th September 2025 13:12 5892 SRB Steel & Hardware Su…" at bounding box center [685, 565] width 537 height 126
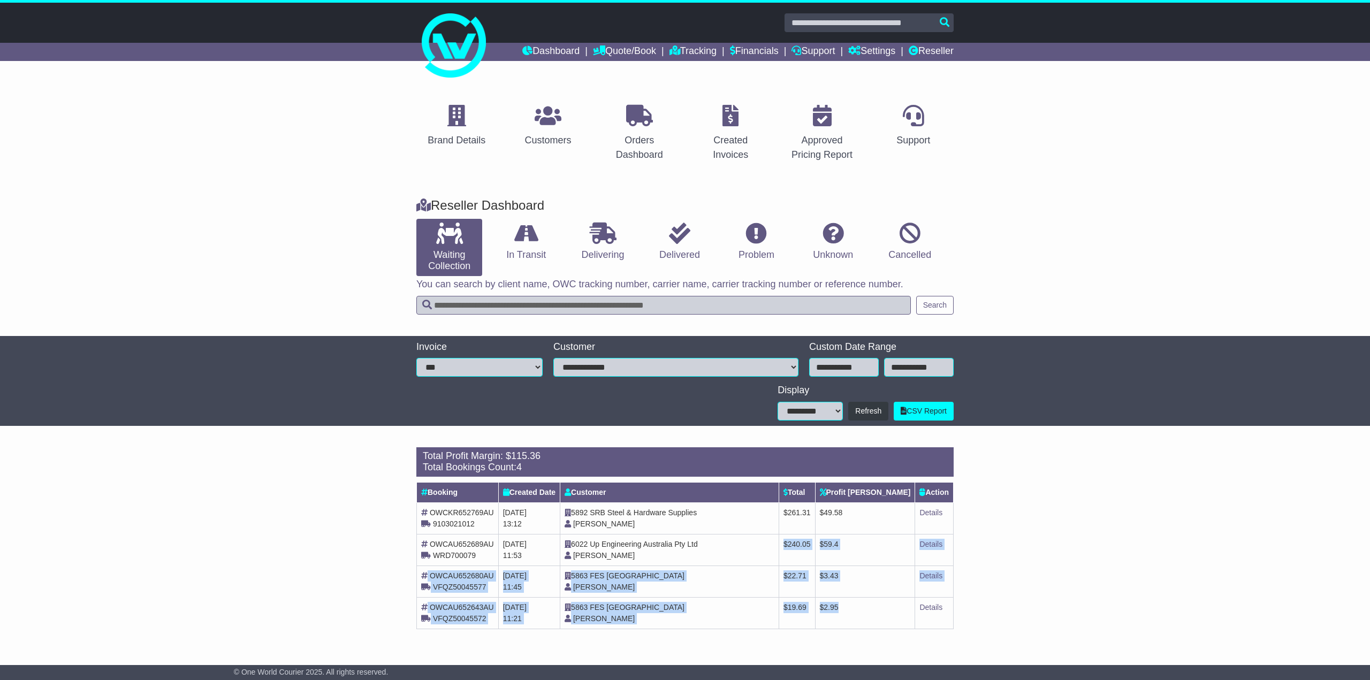
click at [774, 590] on td "5863 FES Australia Joanne Gregorio" at bounding box center [669, 582] width 219 height 32
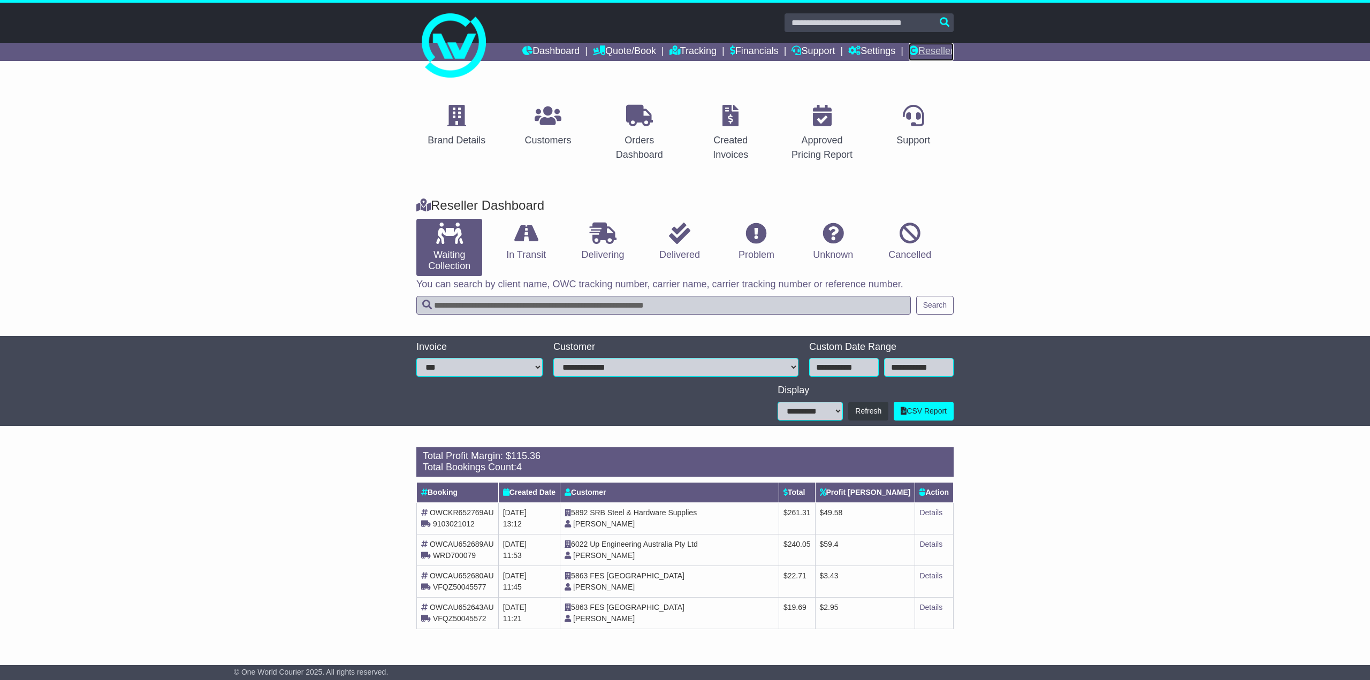
click at [935, 47] on link "Reseller" at bounding box center [931, 52] width 45 height 18
click at [530, 130] on link "Customers" at bounding box center [547, 126] width 60 height 50
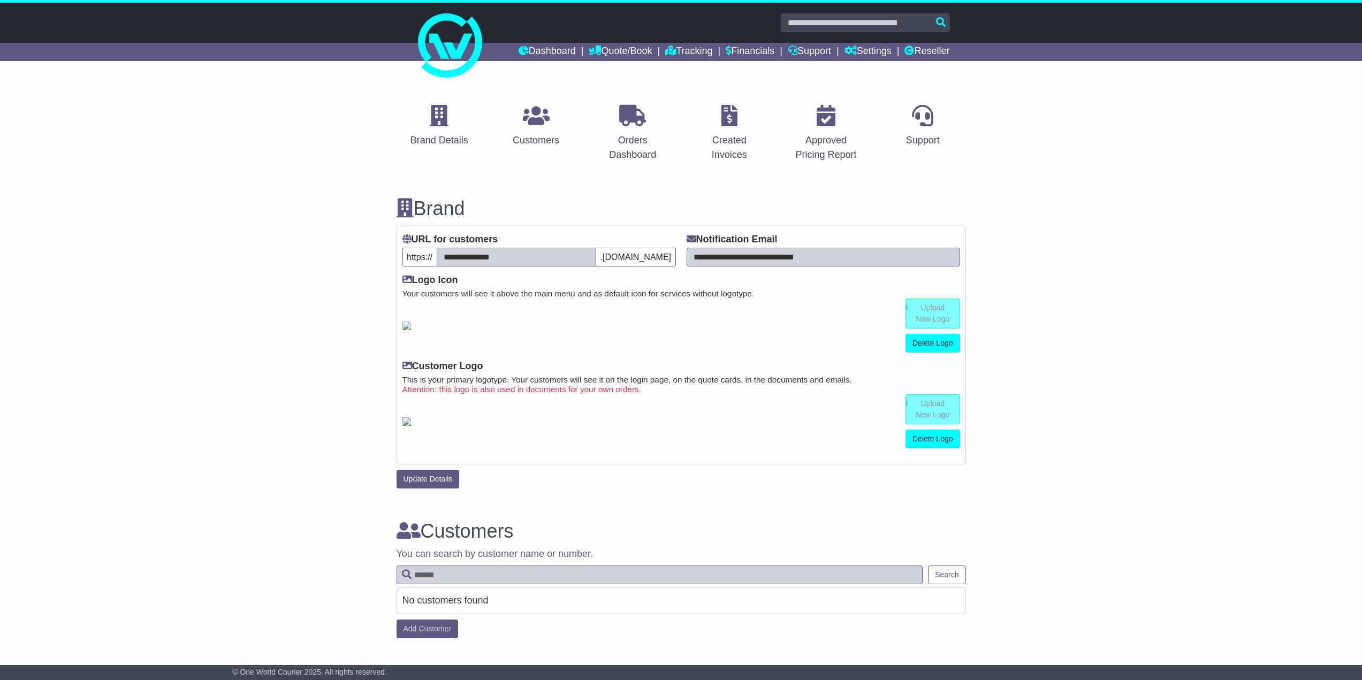
scroll to position [664, 0]
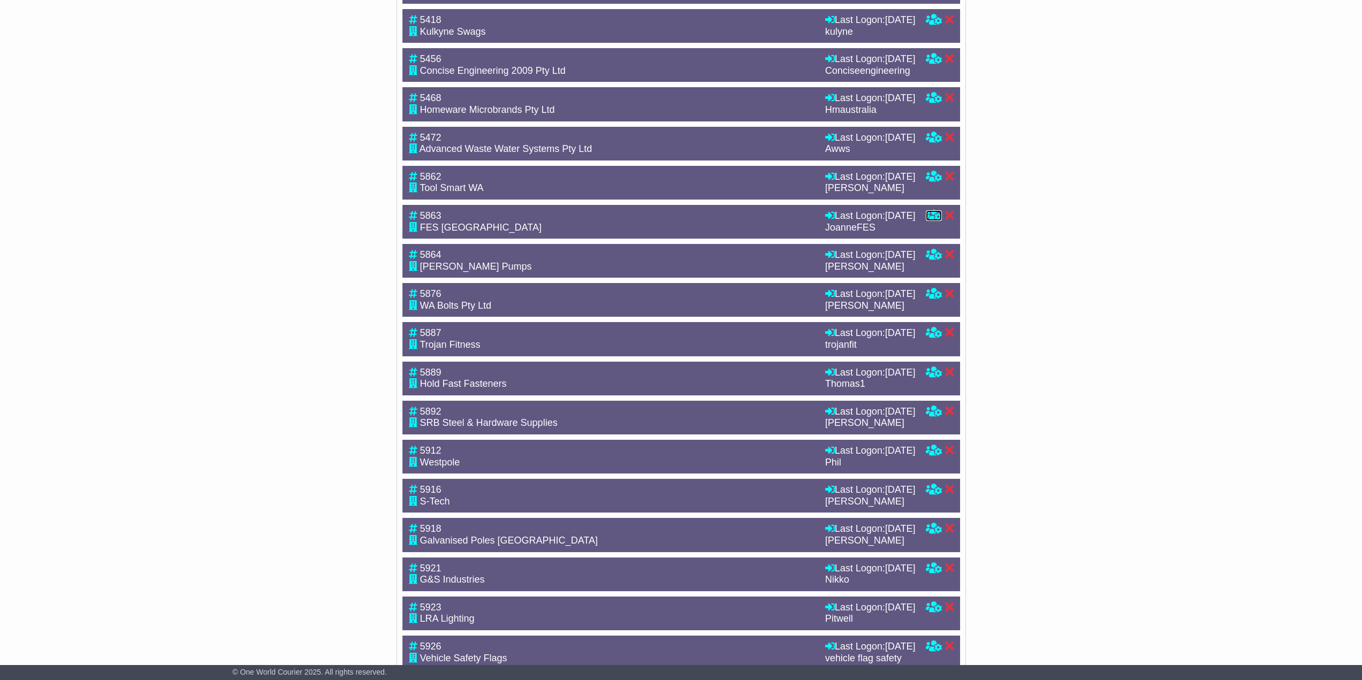
click at [930, 220] on icon at bounding box center [934, 215] width 16 height 10
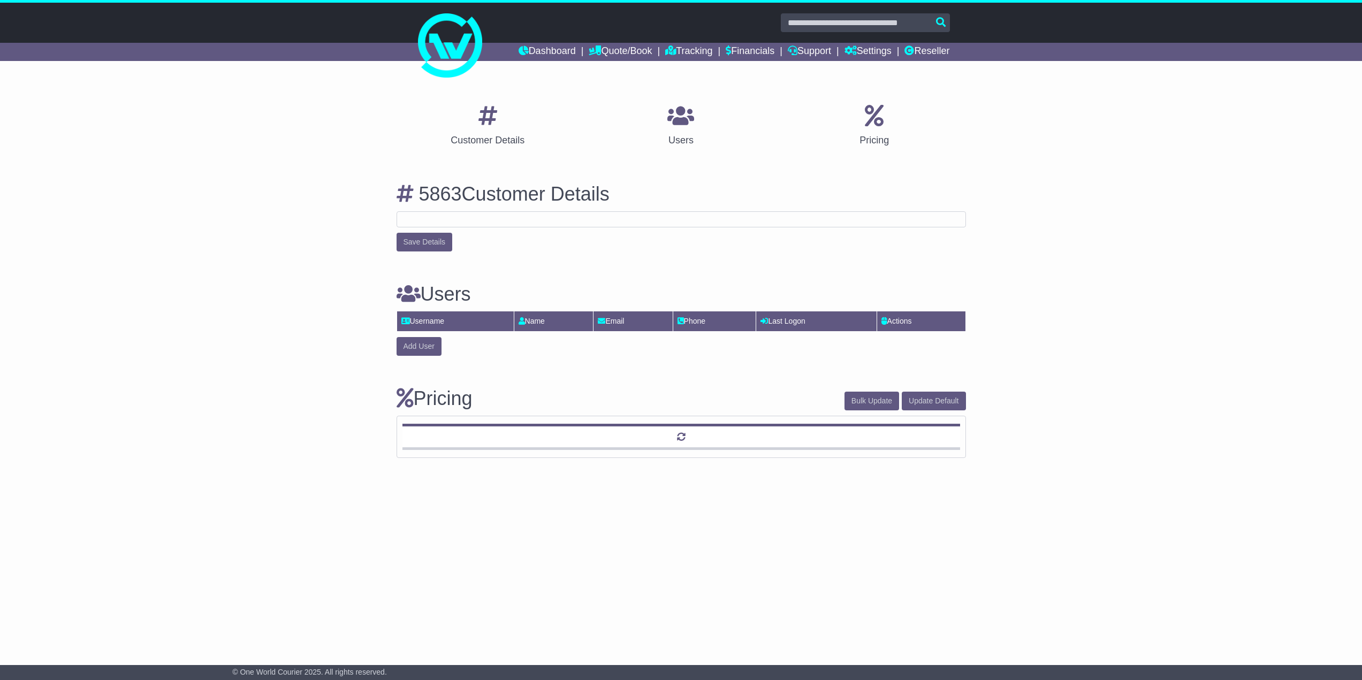
select select "**********"
select select "**"
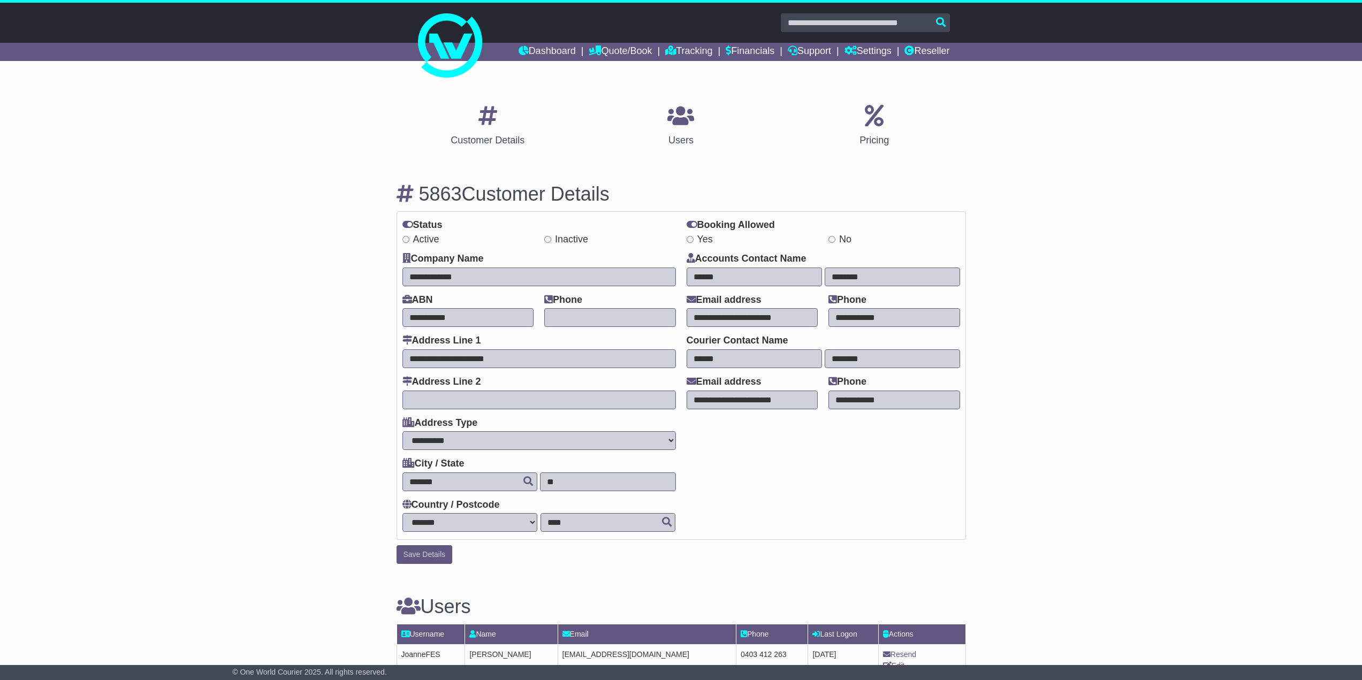
scroll to position [161, 0]
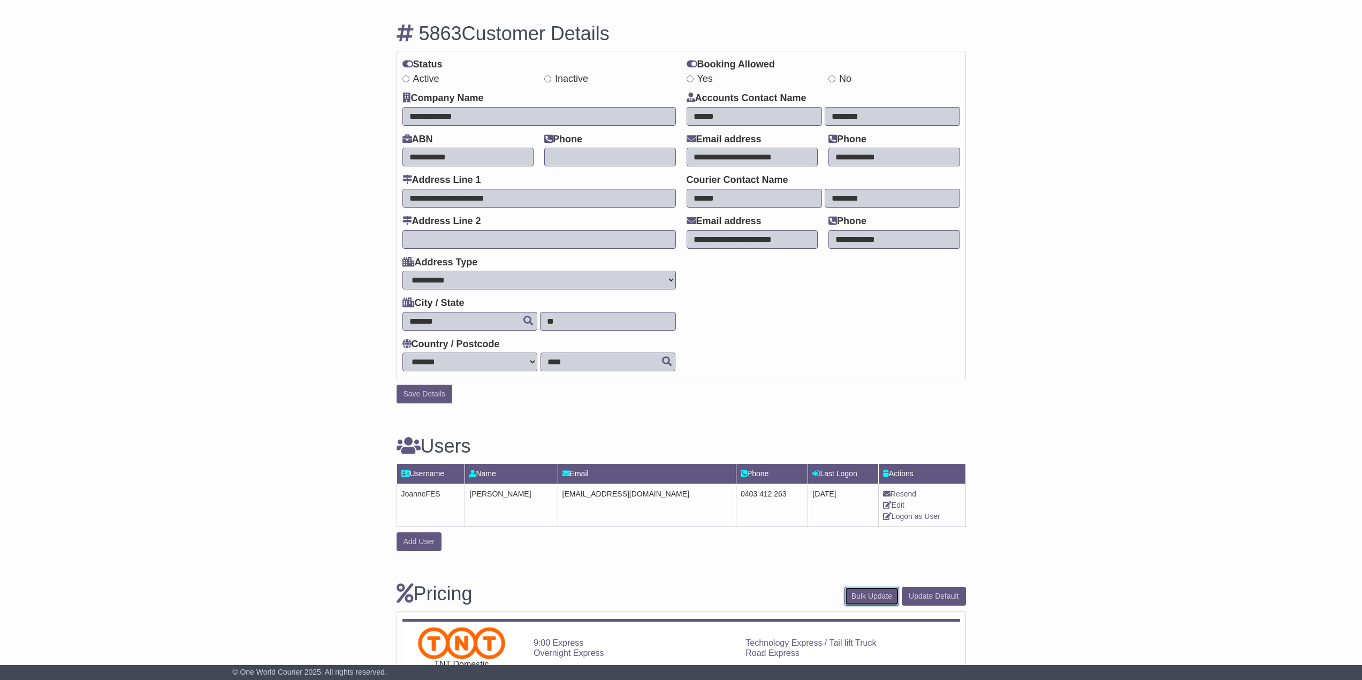
click at [862, 590] on button "Bulk Update" at bounding box center [871, 596] width 55 height 19
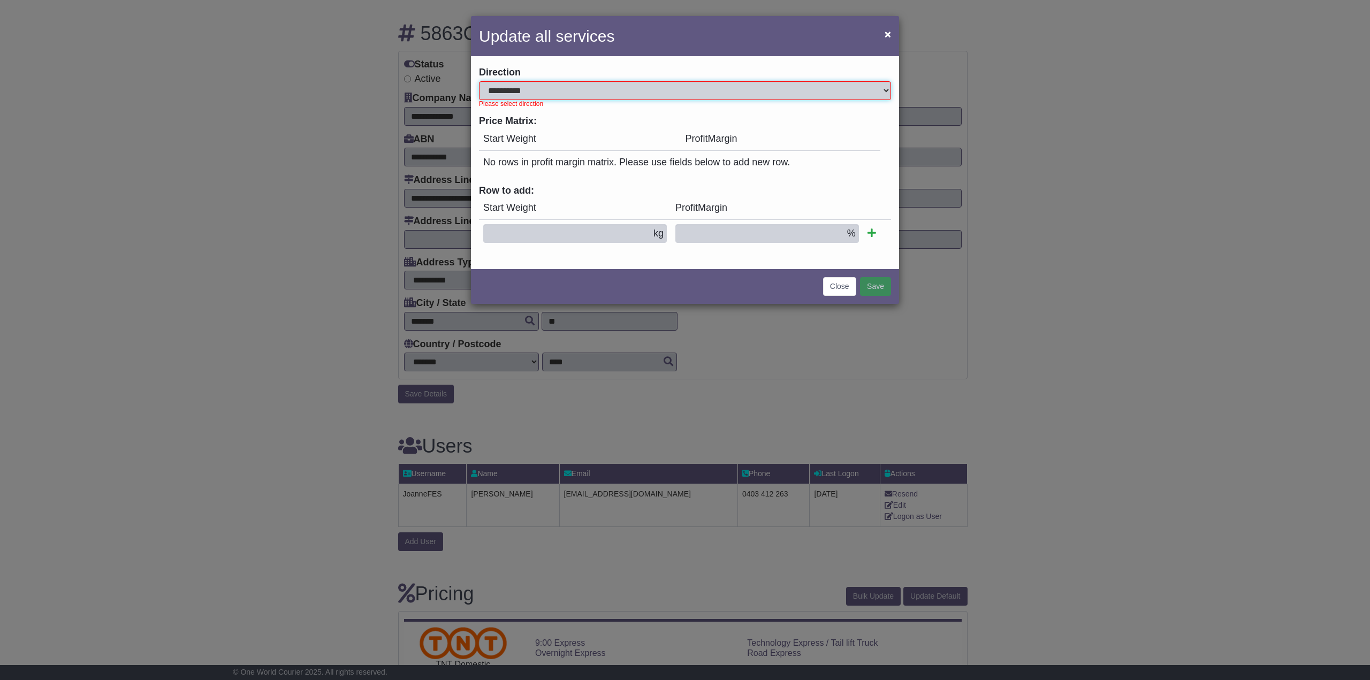
click at [523, 88] on select "**********" at bounding box center [685, 90] width 412 height 19
select select "*"
click at [479, 81] on select "**********" at bounding box center [685, 90] width 412 height 19
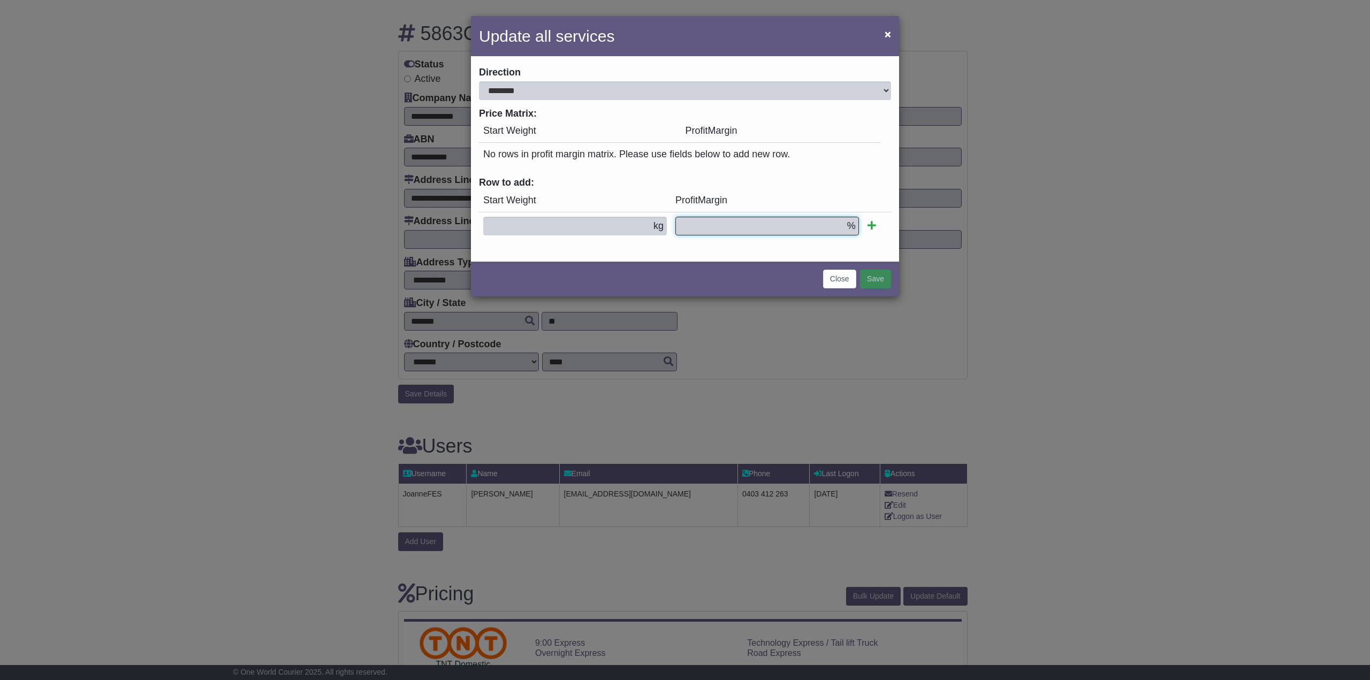
click at [758, 222] on input "text" at bounding box center [767, 226] width 184 height 19
type input "**"
click at [610, 235] on td "kg" at bounding box center [575, 226] width 192 height 28
click at [608, 222] on input "text" at bounding box center [575, 226] width 184 height 19
type input "*"
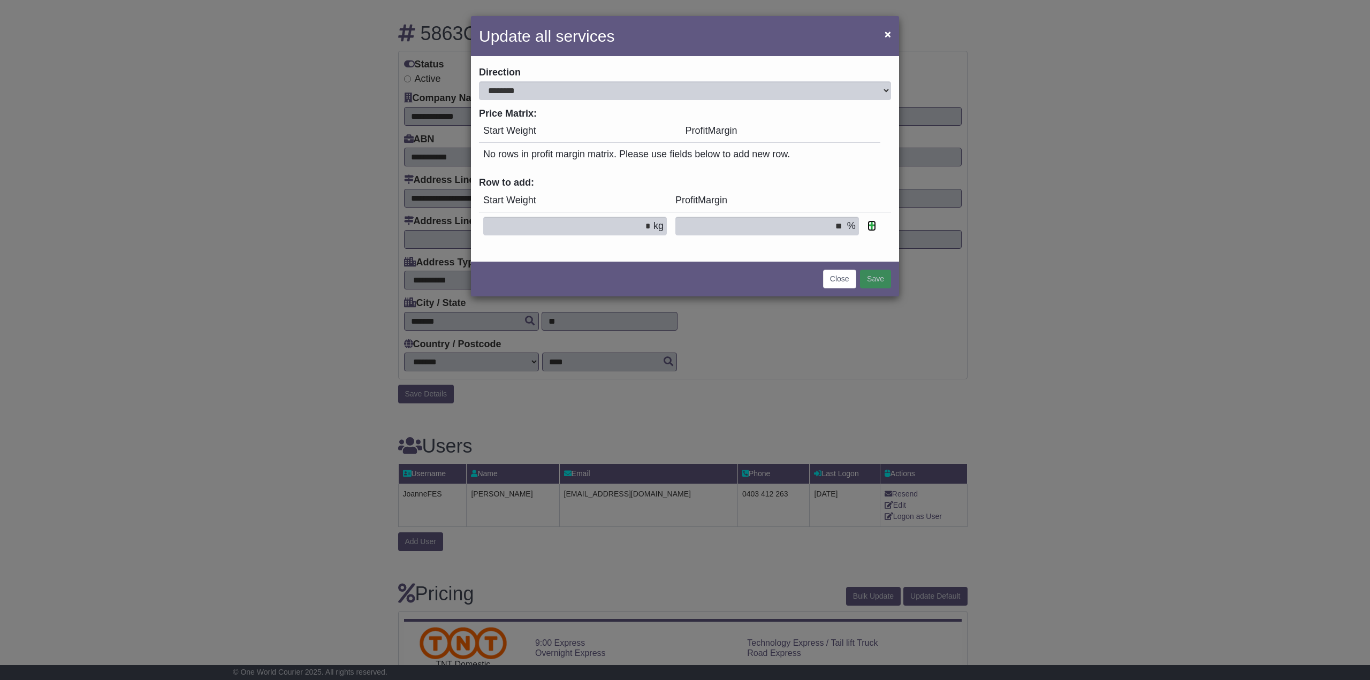
click at [876, 224] on icon at bounding box center [871, 225] width 9 height 10
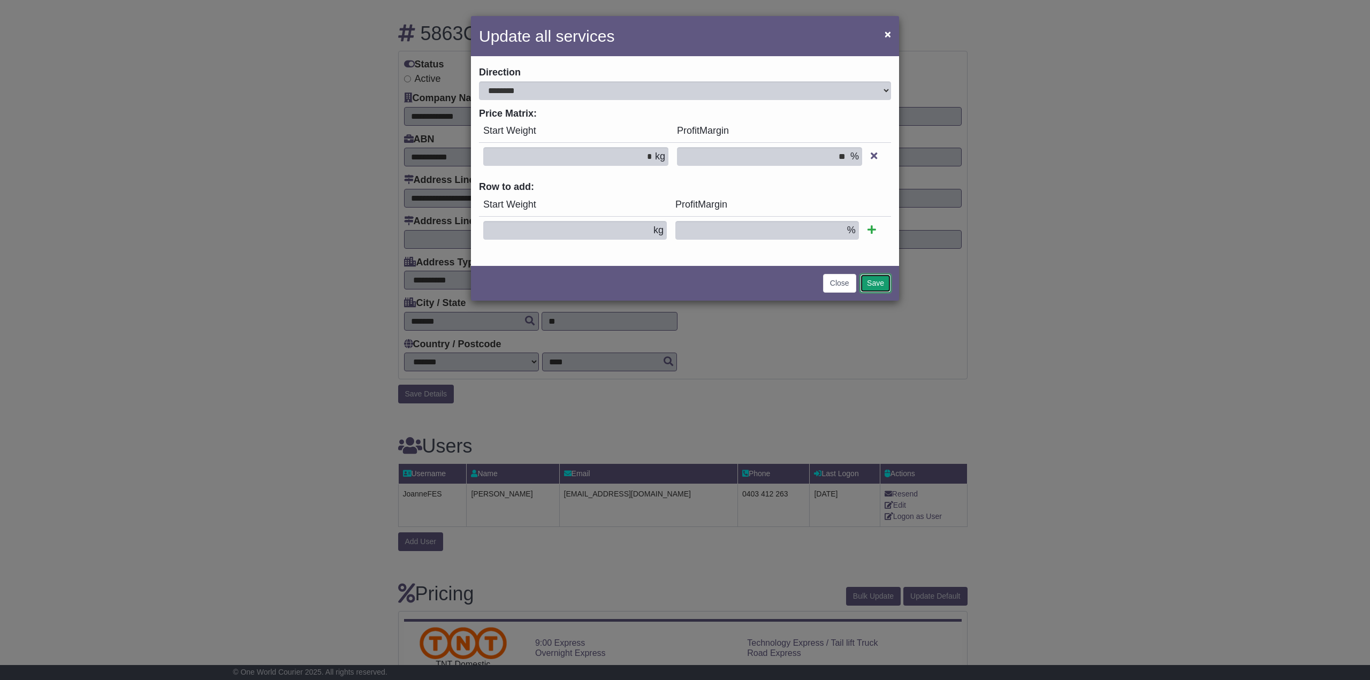
click at [882, 286] on button "Save" at bounding box center [875, 283] width 31 height 19
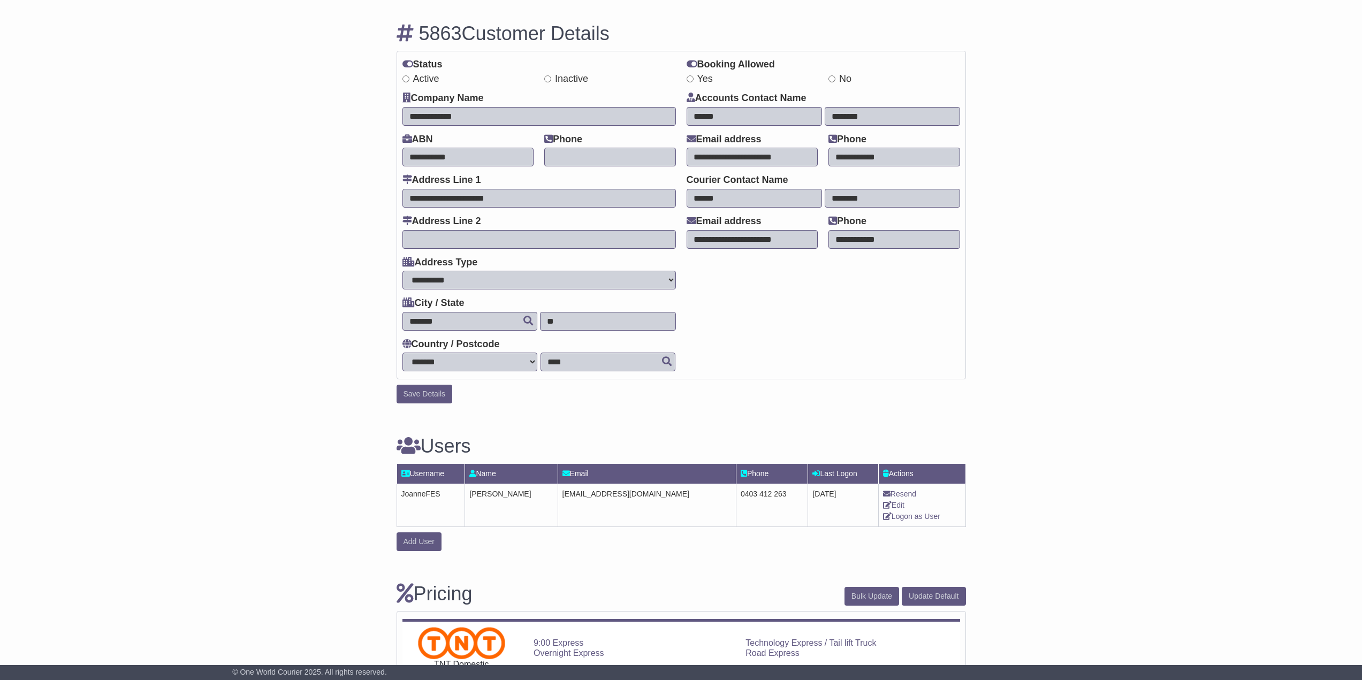
drag, startPoint x: 718, startPoint y: 550, endPoint x: 514, endPoint y: 278, distance: 339.8
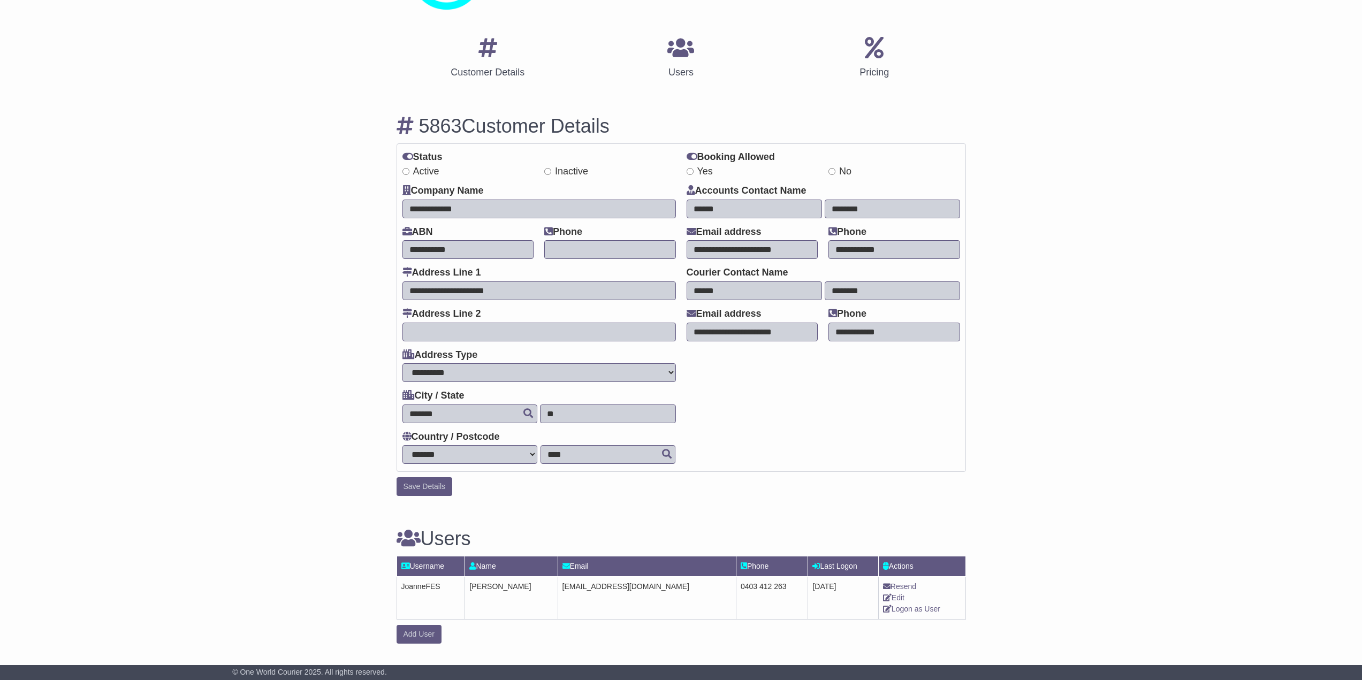
scroll to position [0, 0]
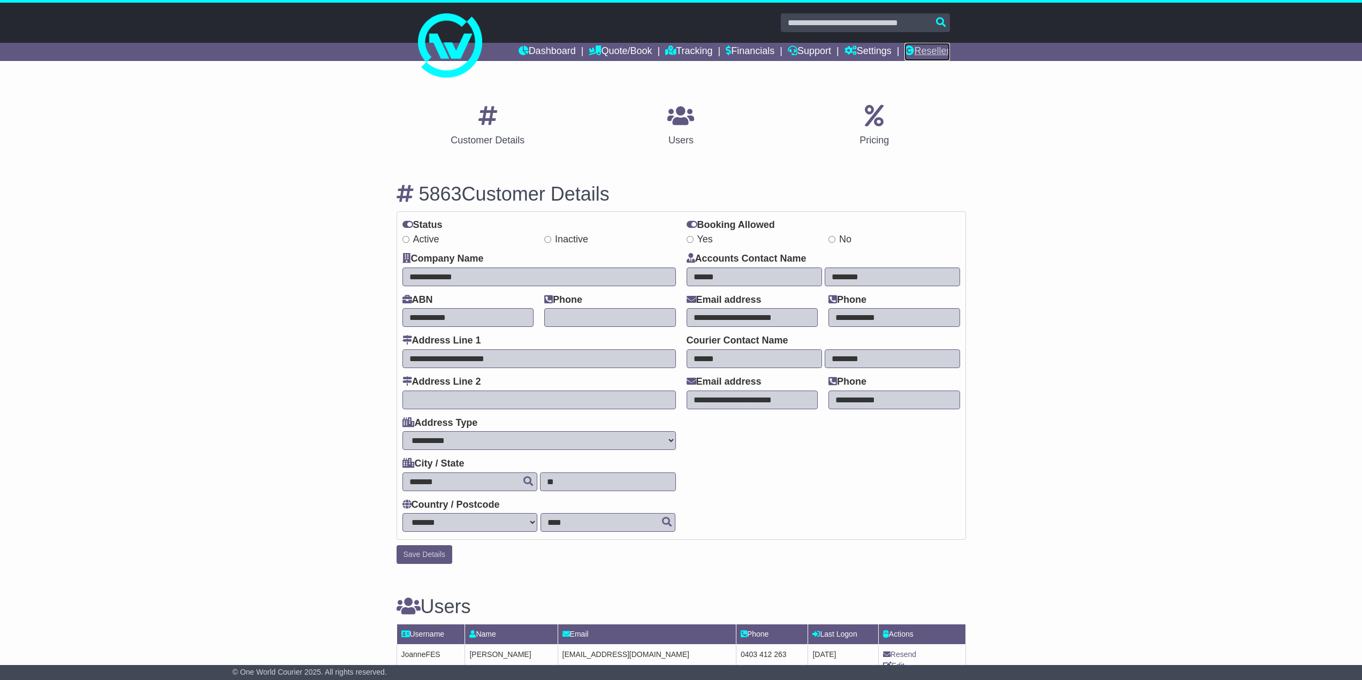
click at [941, 50] on link "Reseller" at bounding box center [926, 52] width 45 height 18
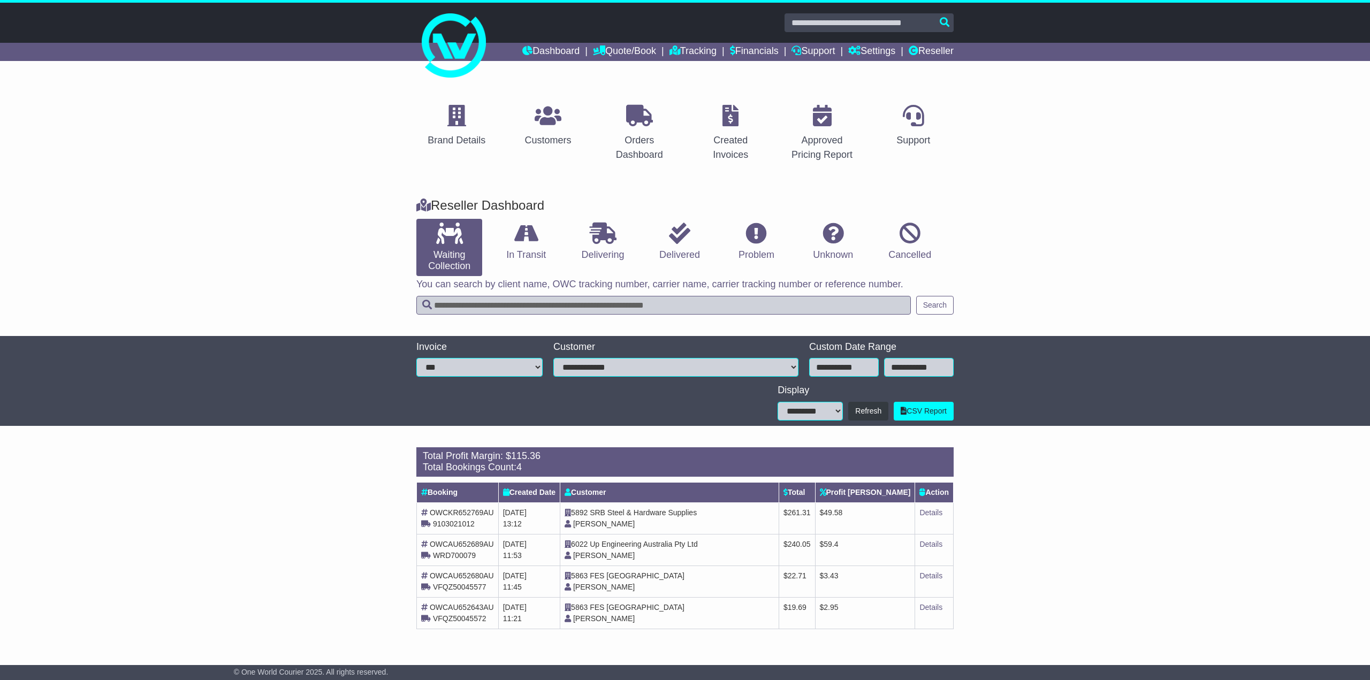
drag, startPoint x: 672, startPoint y: 627, endPoint x: 261, endPoint y: 491, distance: 432.4
click at [277, 493] on div "Loading... There are no orders within the given period. Total Profit Margin: $ …" at bounding box center [685, 544] width 1370 height 204
click at [258, 490] on div "Loading... There are no orders within the given period. Total Profit Margin: $ …" at bounding box center [685, 544] width 1370 height 204
drag, startPoint x: 299, startPoint y: 455, endPoint x: 987, endPoint y: 641, distance: 712.9
click at [987, 641] on div "Brand Details Customers Orders Dashboard Created Invoices Approved Pricing Repo…" at bounding box center [685, 364] width 1370 height 568
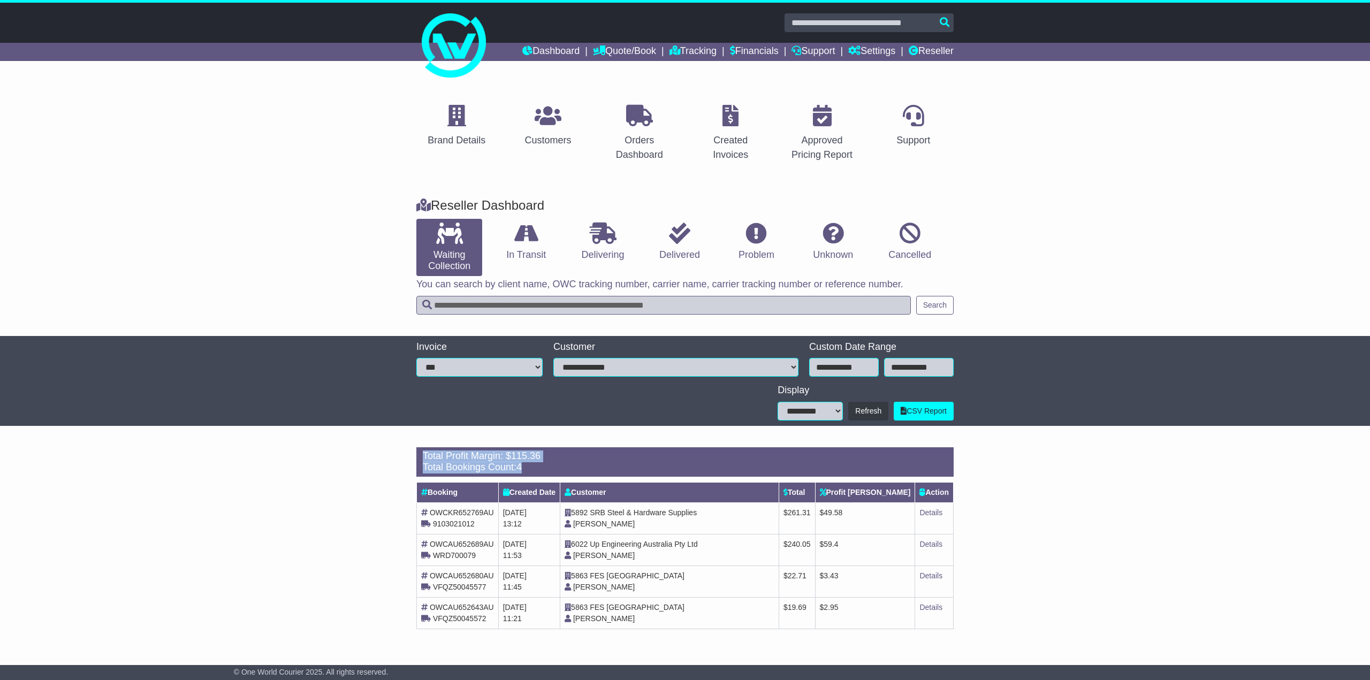
click at [987, 641] on div "Loading... There are no orders within the given period. Total Profit Margin: $ …" at bounding box center [685, 544] width 1370 height 204
click at [509, 249] on link "In Transit" at bounding box center [526, 242] width 66 height 46
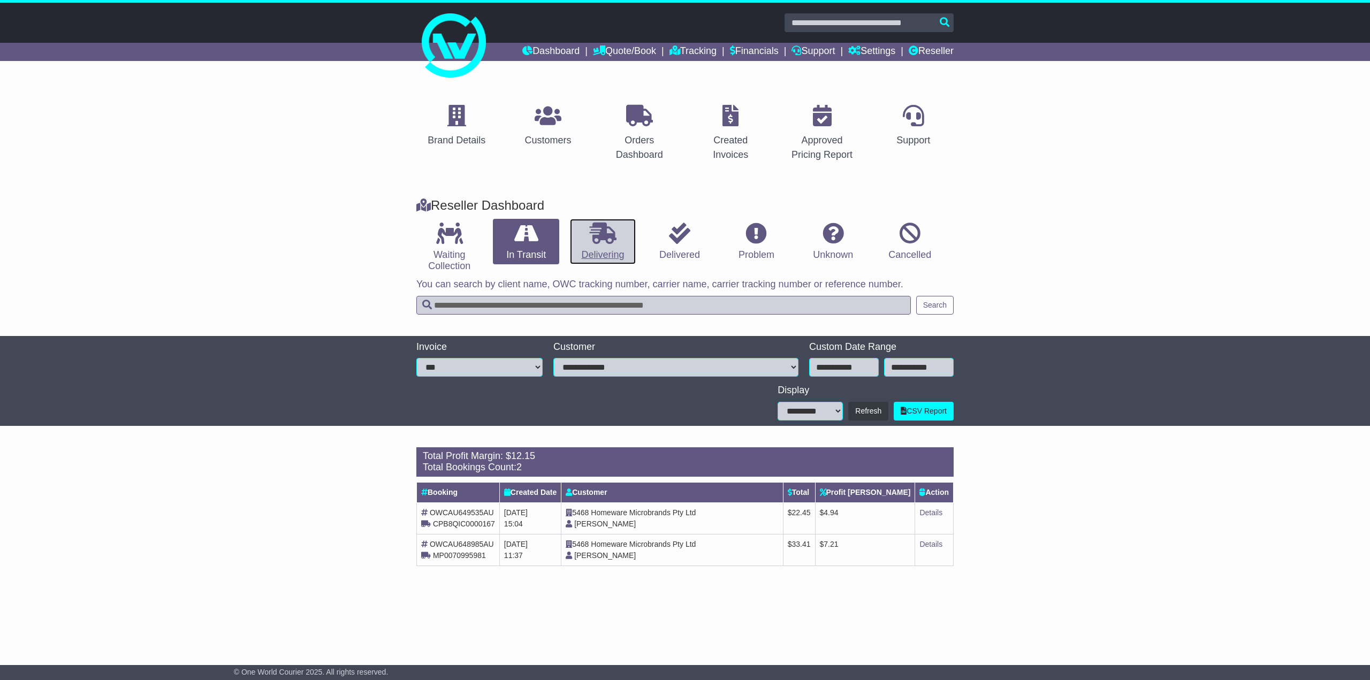
click at [610, 242] on icon at bounding box center [603, 233] width 27 height 21
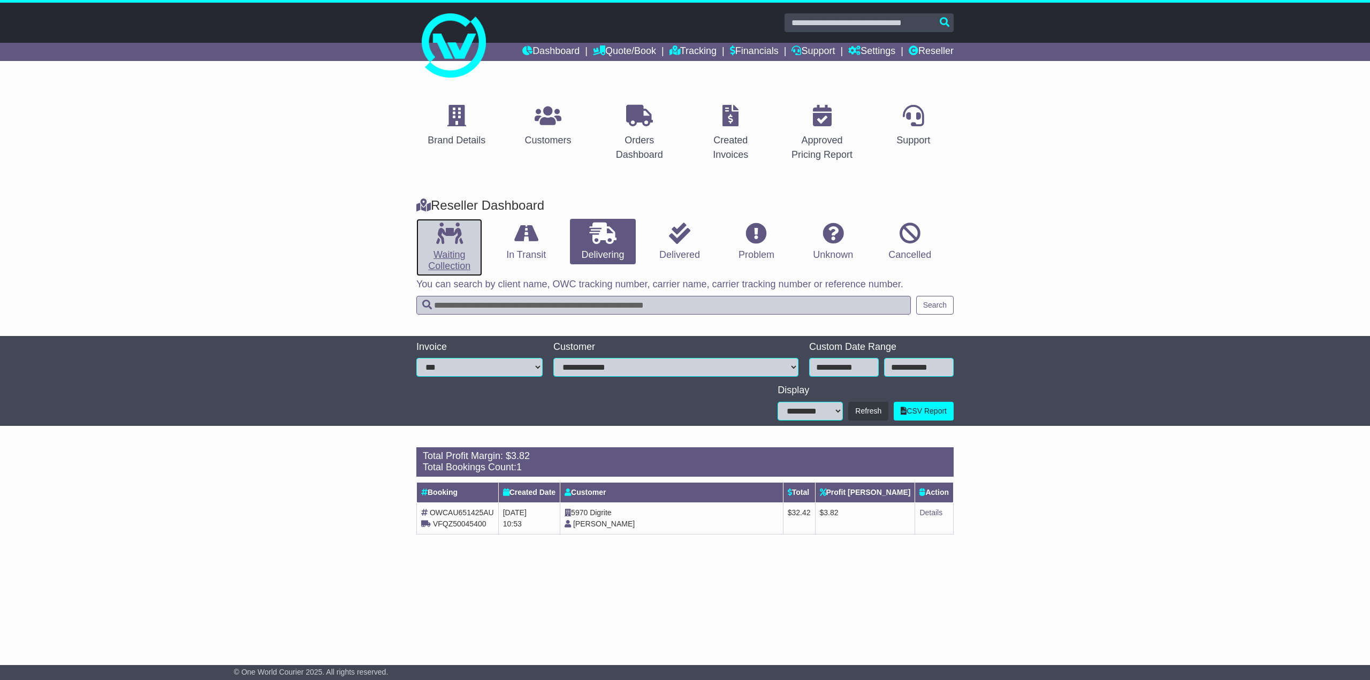
click at [453, 249] on link "Waiting Collection" at bounding box center [449, 247] width 66 height 57
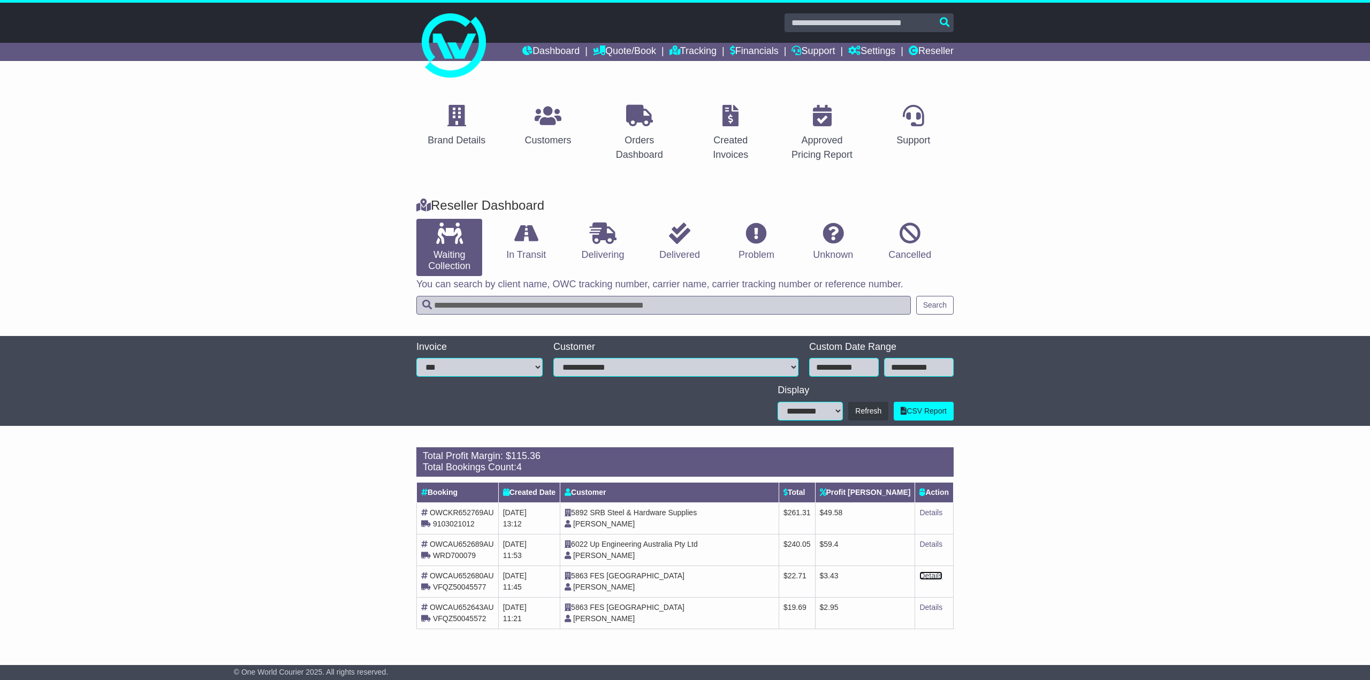
click at [938, 576] on link "Details" at bounding box center [930, 576] width 23 height 9
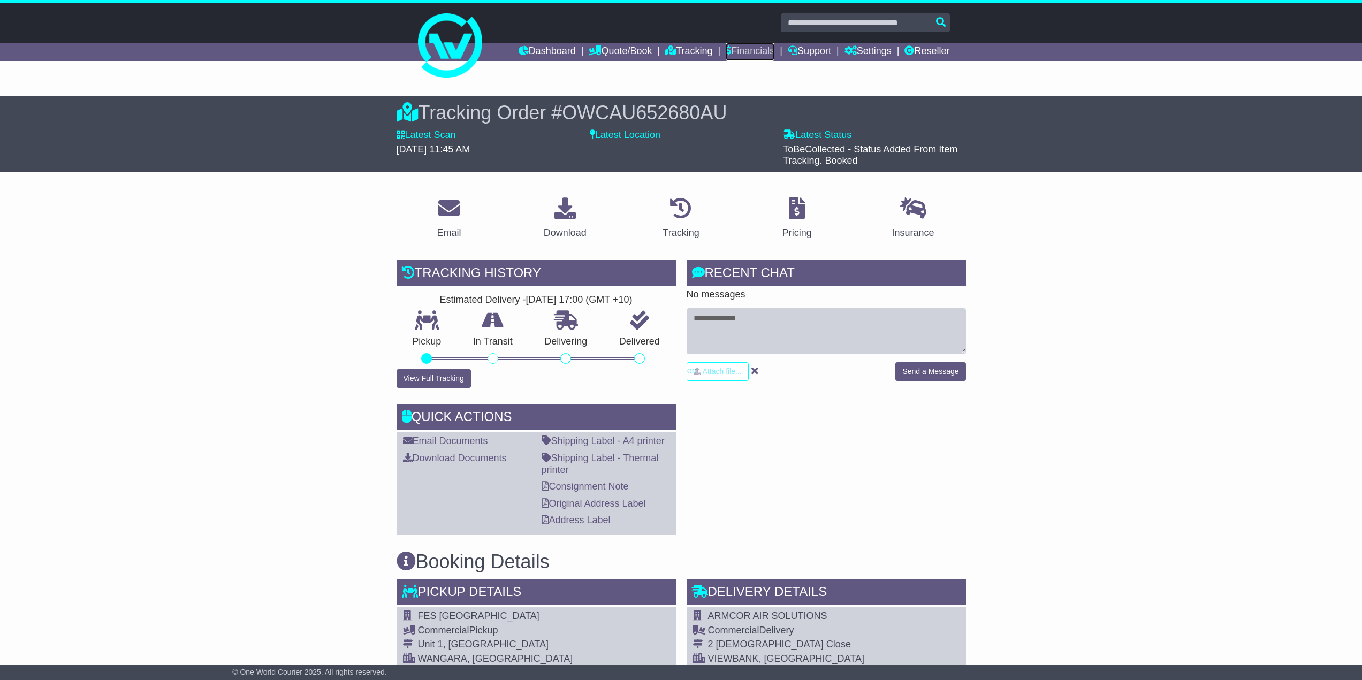
click at [738, 49] on link "Financials" at bounding box center [750, 52] width 49 height 18
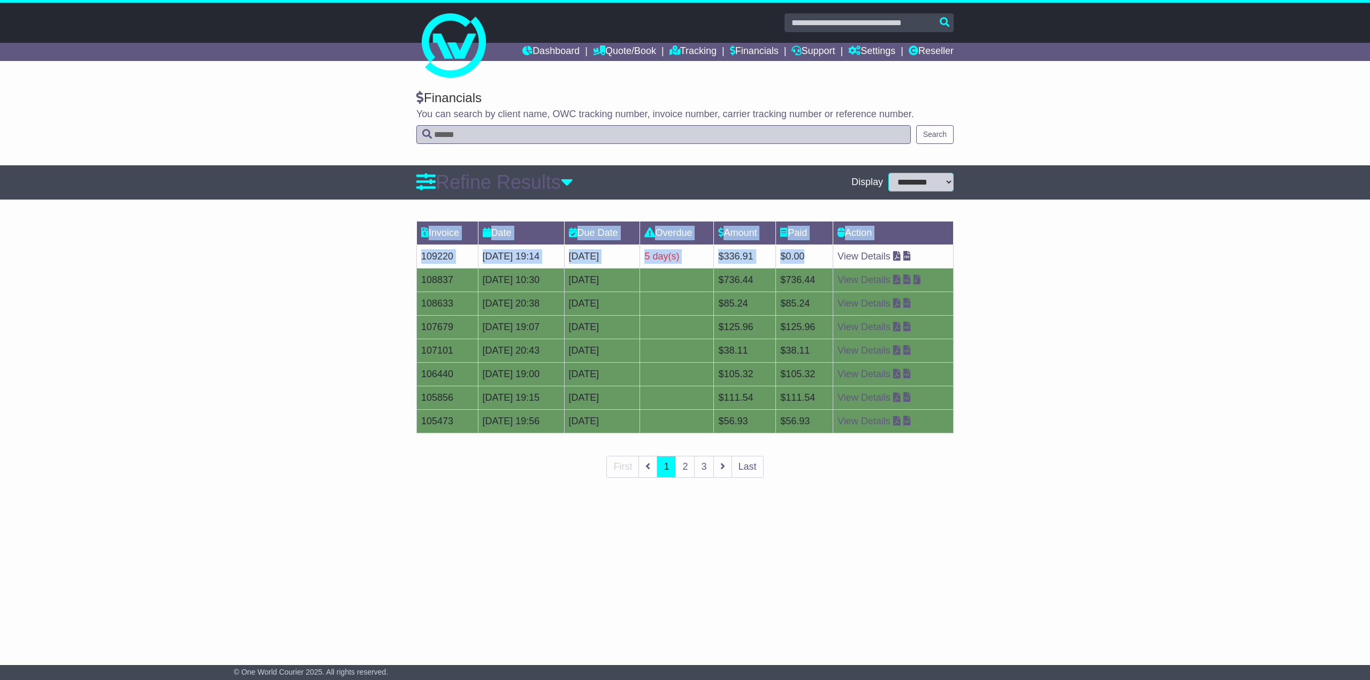
drag, startPoint x: 834, startPoint y: 259, endPoint x: 372, endPoint y: 255, distance: 462.4
click at [374, 256] on div "Invoice Date Due Date Overdue Amount Paid Action 109220 [DATE] 19:14 25th Septe…" at bounding box center [685, 357] width 1370 height 282
click at [372, 255] on div "Invoice Date Due Date Overdue Amount Paid Action 109220 [DATE] 19:14 25th Septe…" at bounding box center [685, 357] width 1370 height 282
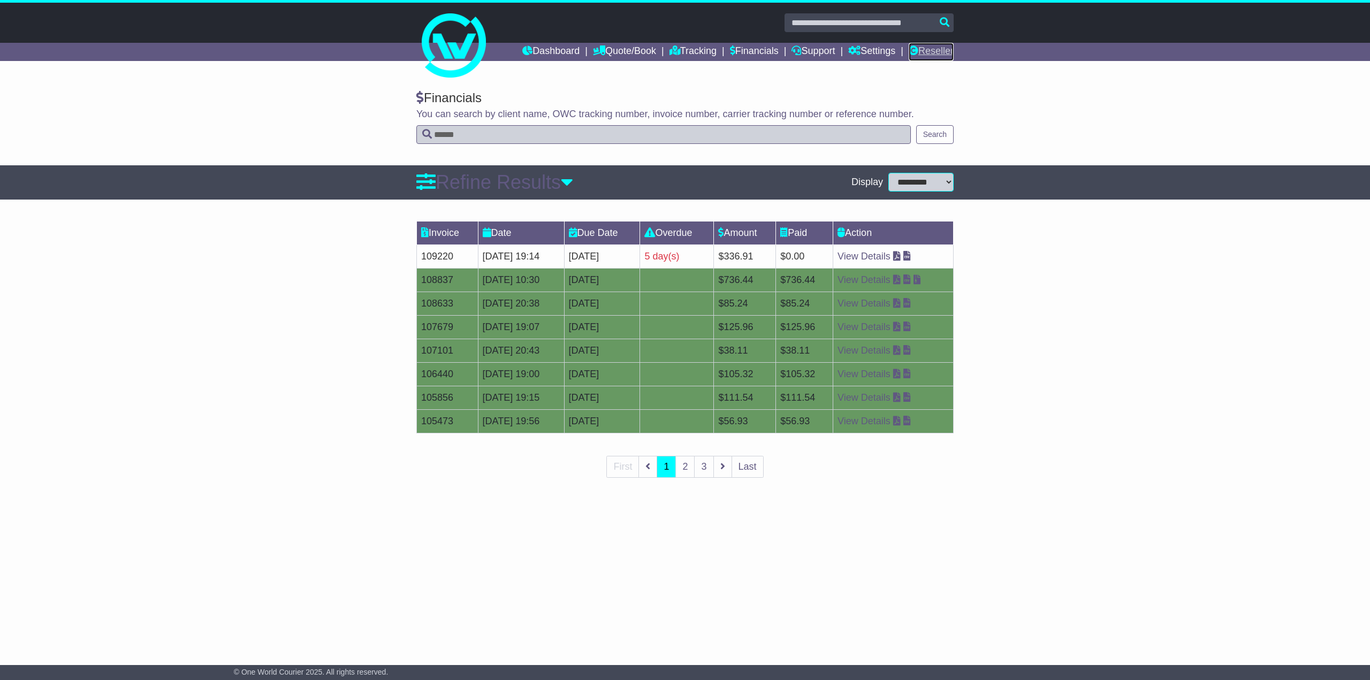
click at [931, 51] on link "Reseller" at bounding box center [931, 52] width 45 height 18
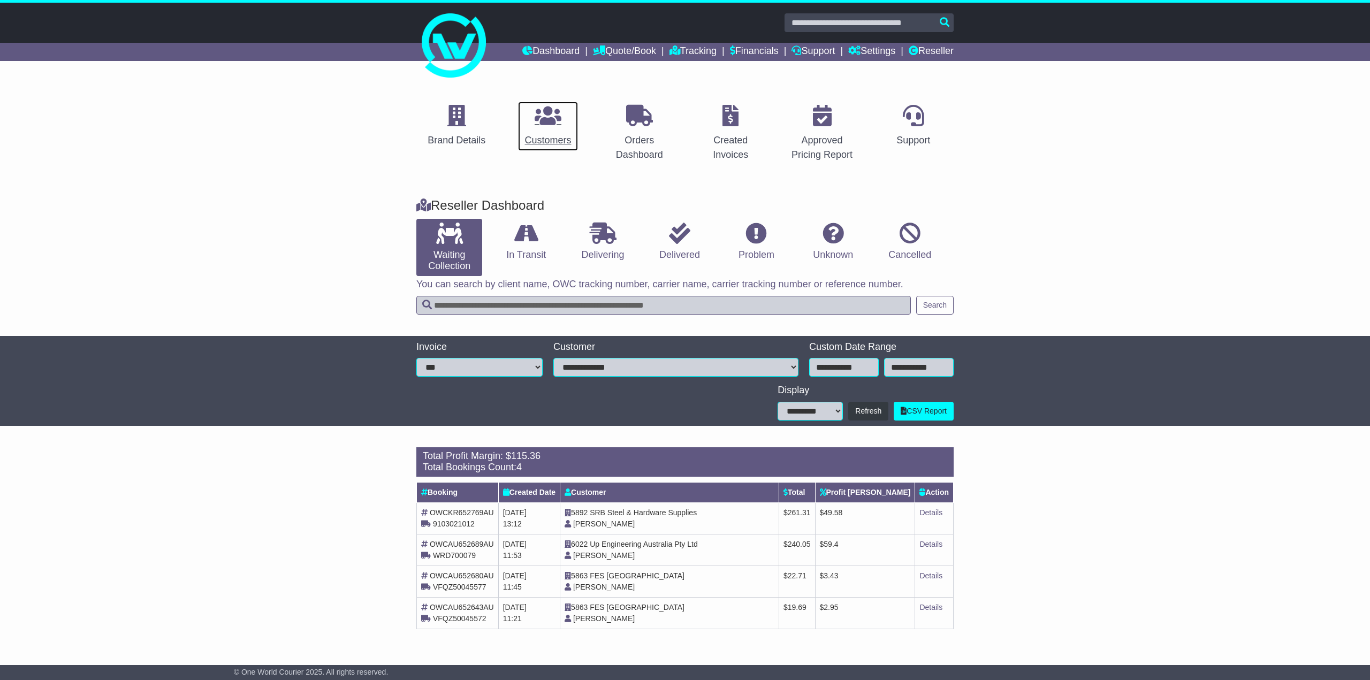
click at [562, 121] on p at bounding box center [547, 116] width 47 height 23
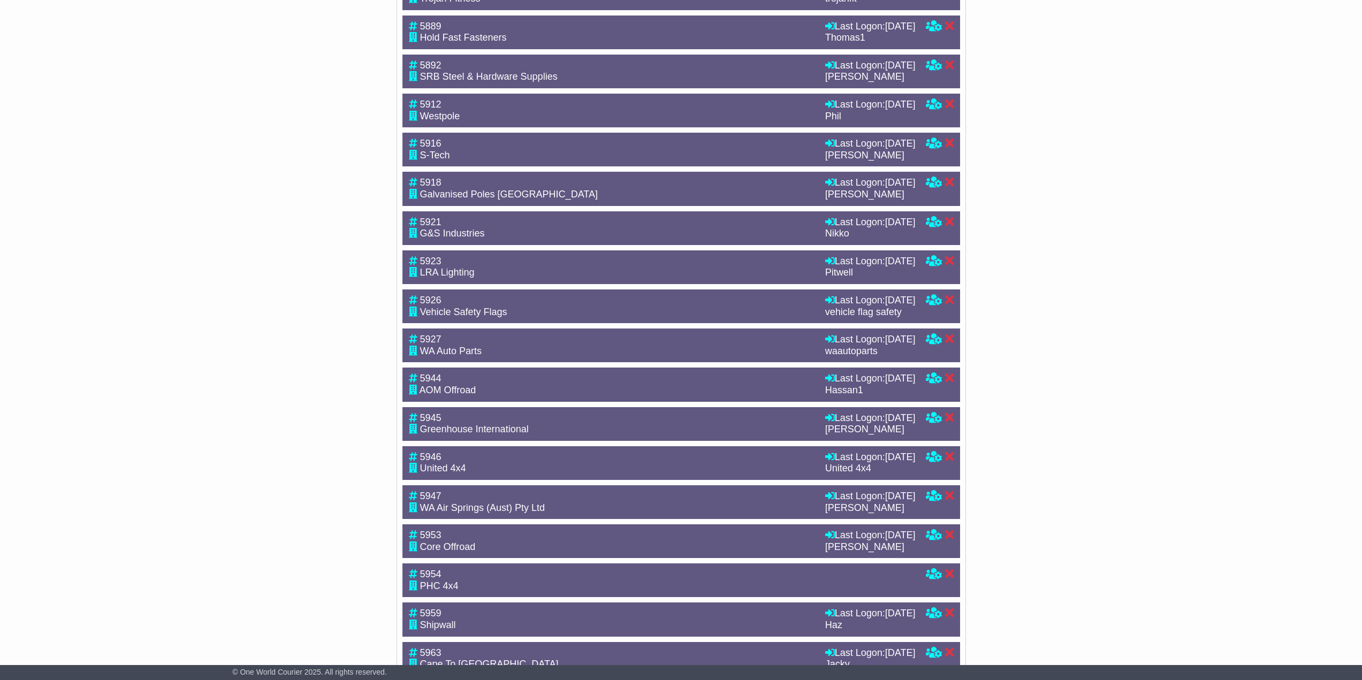
scroll to position [1171, 0]
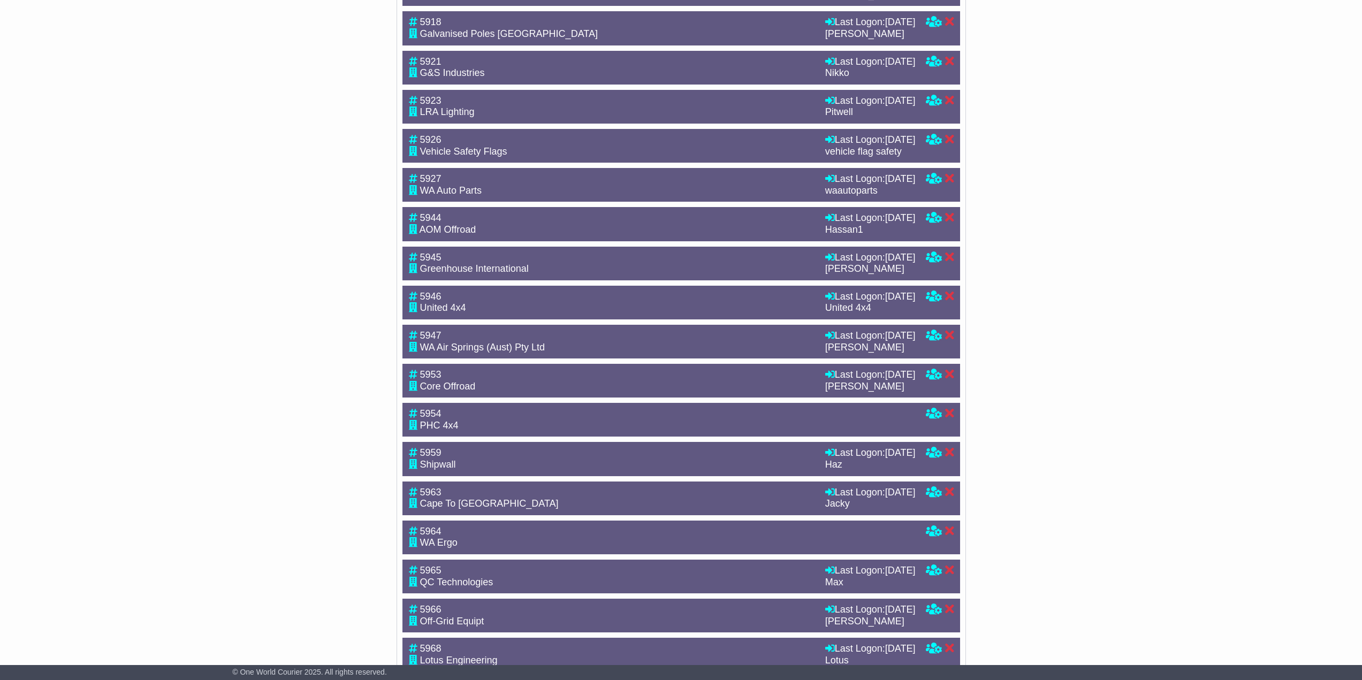
click at [715, 314] on div "United 4x4" at bounding box center [612, 308] width 406 height 12
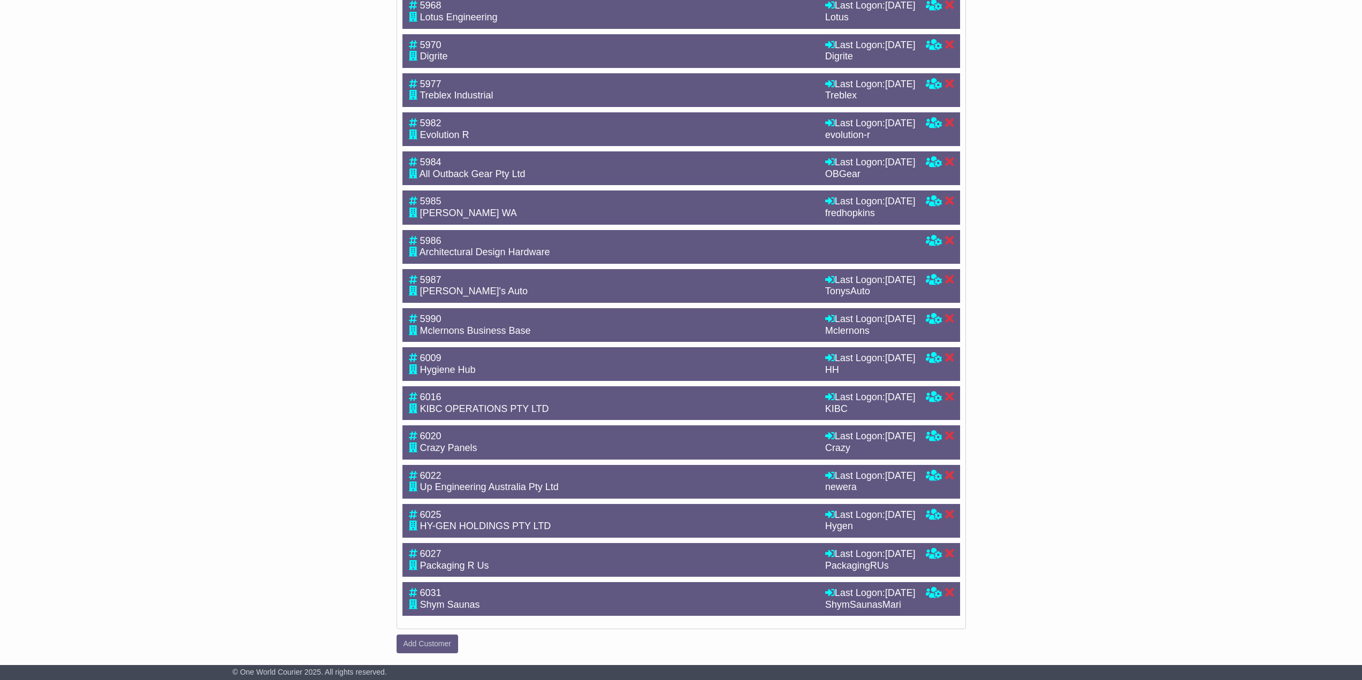
scroll to position [1974, 0]
click at [715, 469] on div "6022 Up Engineering Australia Pty Ltd Last Logon: [DATE] newera Last Logon: [DA…" at bounding box center [681, 482] width 558 height 34
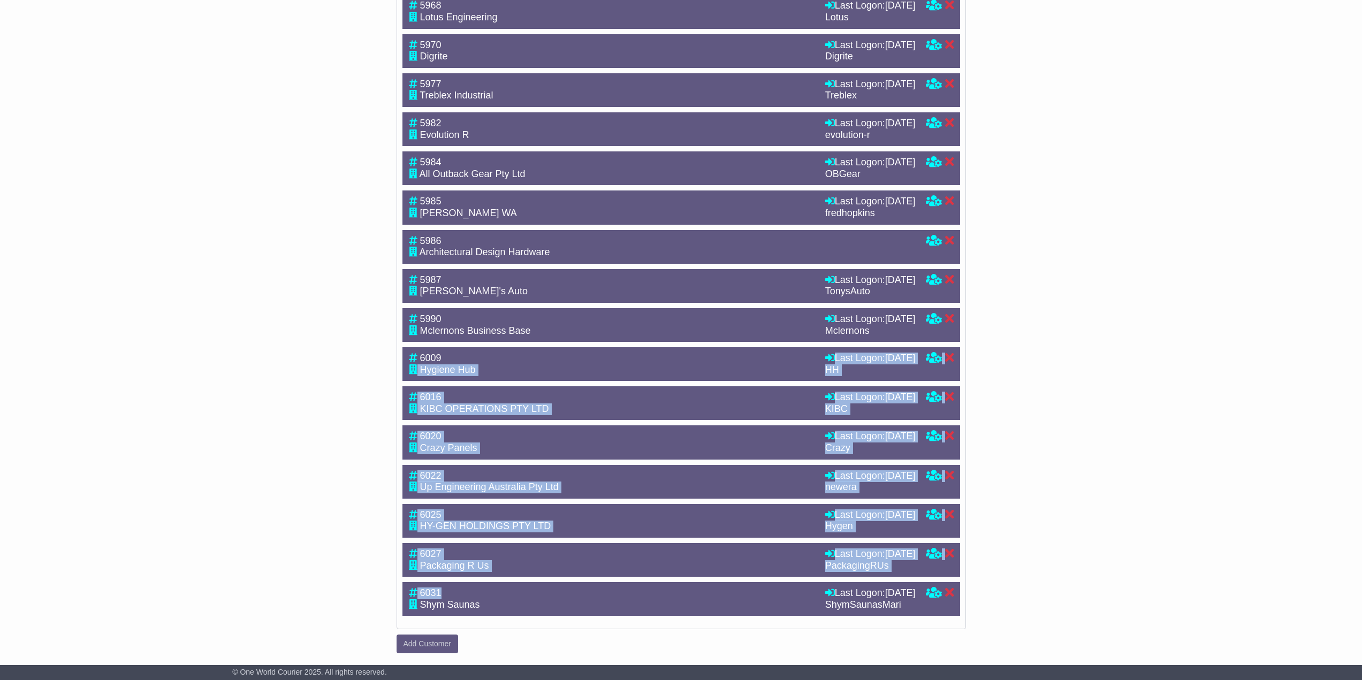
drag, startPoint x: 643, startPoint y: 351, endPoint x: 729, endPoint y: 597, distance: 261.1
click at [729, 597] on div "6031" at bounding box center [612, 594] width 406 height 12
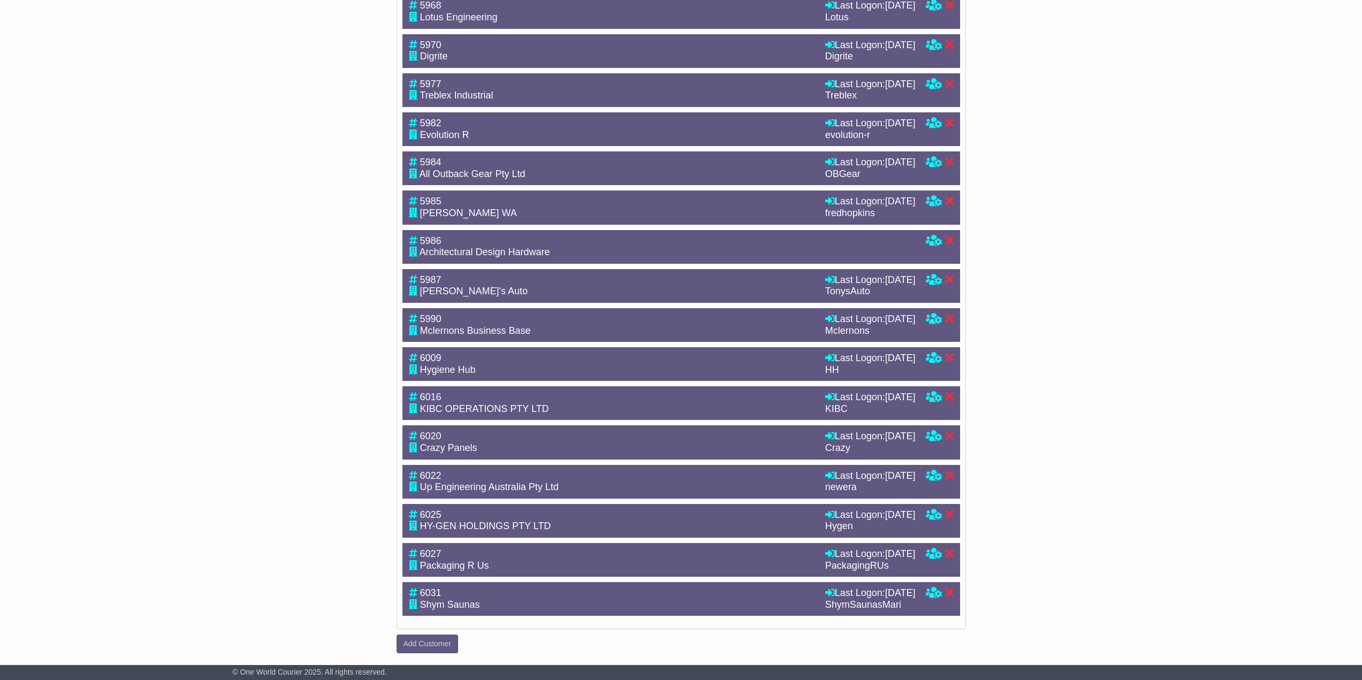
drag, startPoint x: 704, startPoint y: 624, endPoint x: 669, endPoint y: 450, distance: 177.5
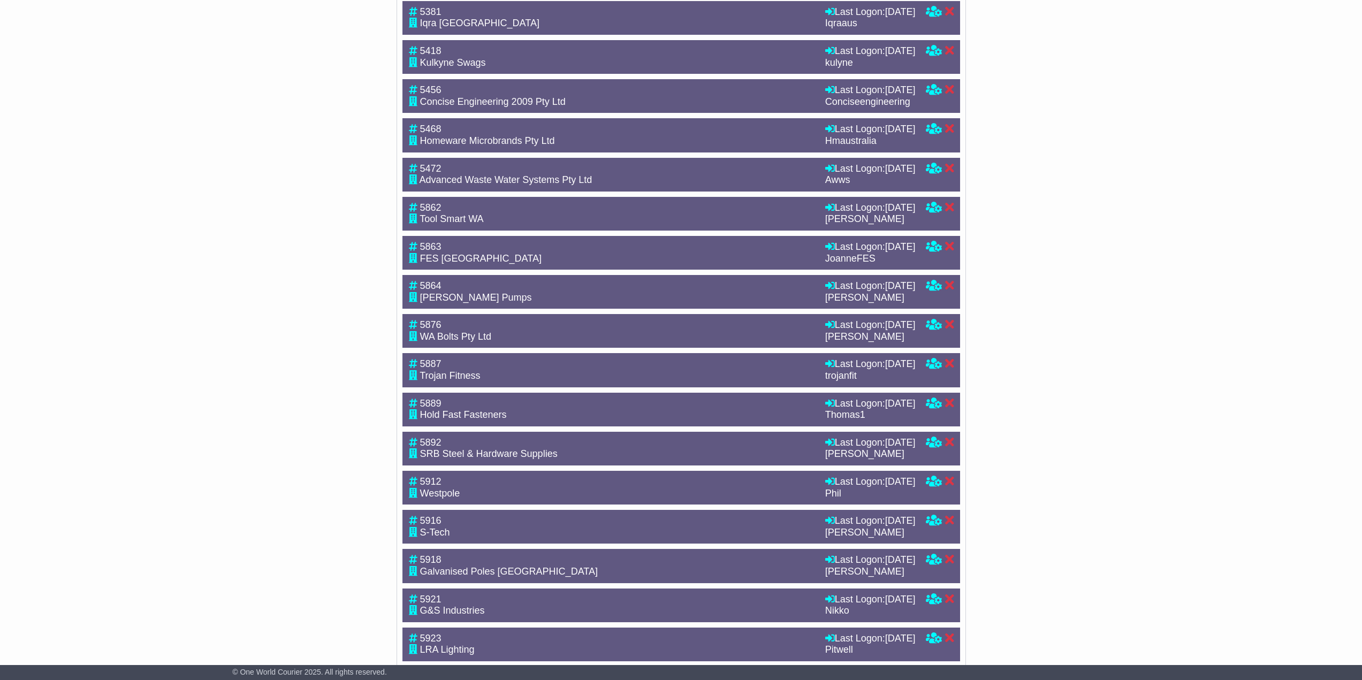
scroll to position [0, 0]
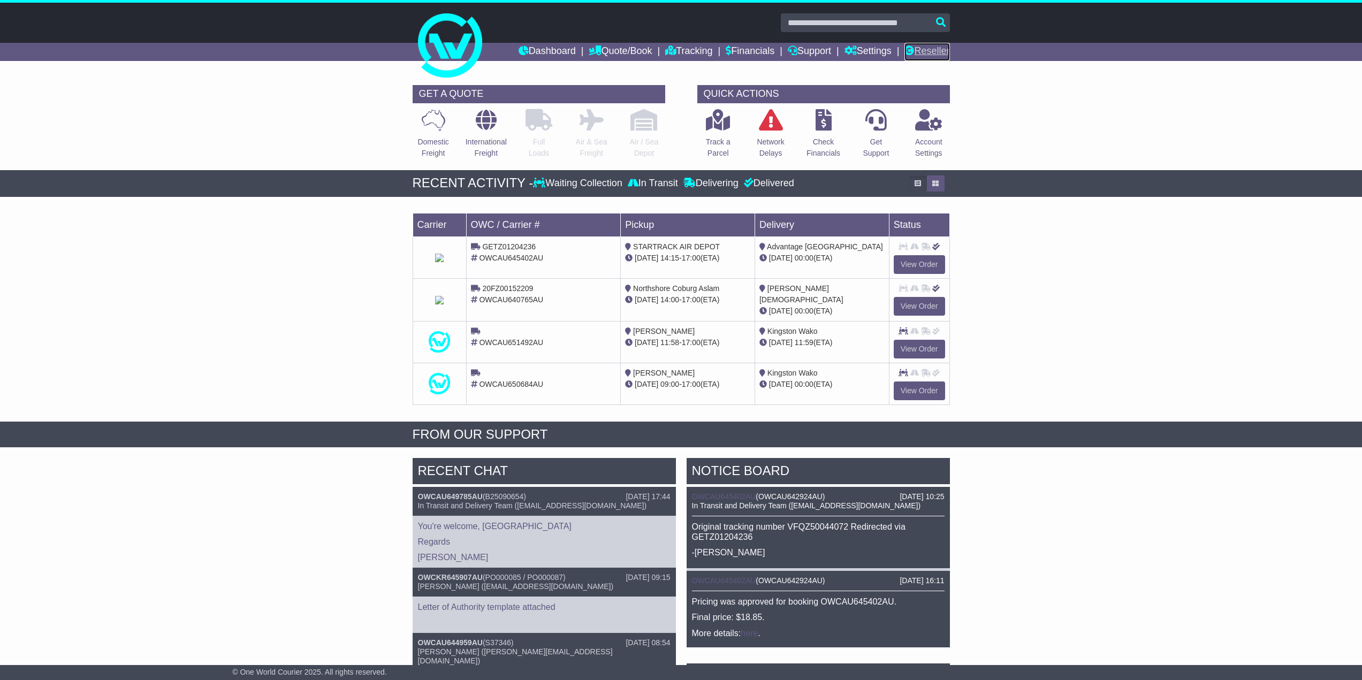
click at [945, 52] on link "Reseller" at bounding box center [926, 52] width 45 height 18
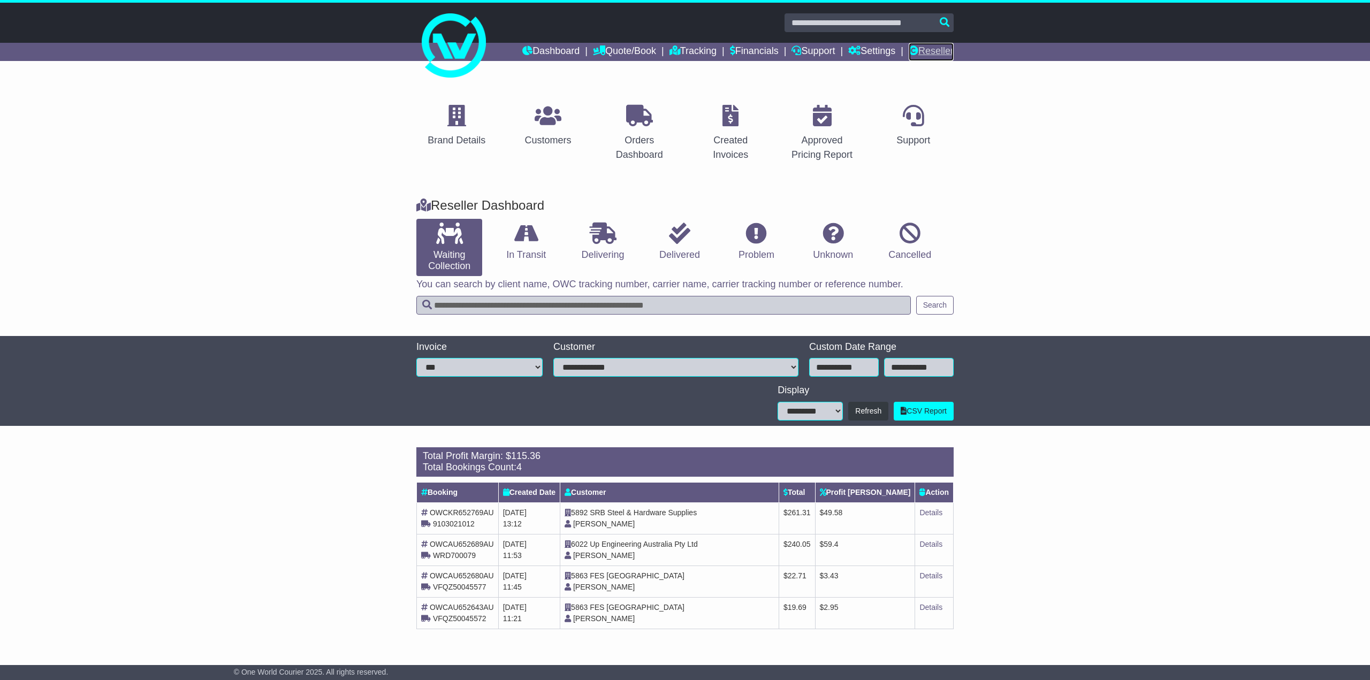
click at [934, 50] on link "Reseller" at bounding box center [931, 52] width 45 height 18
click at [521, 251] on link "In Transit" at bounding box center [526, 242] width 66 height 46
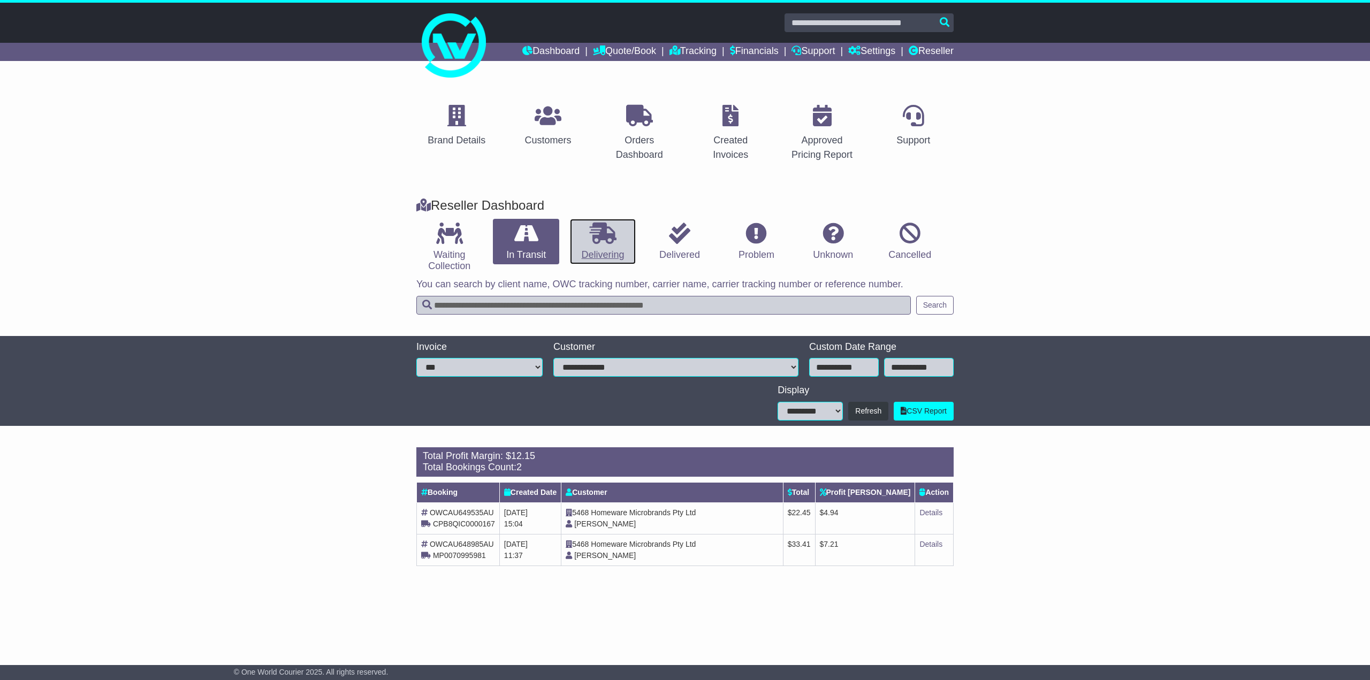
click at [599, 248] on link "Delivering" at bounding box center [603, 242] width 66 height 46
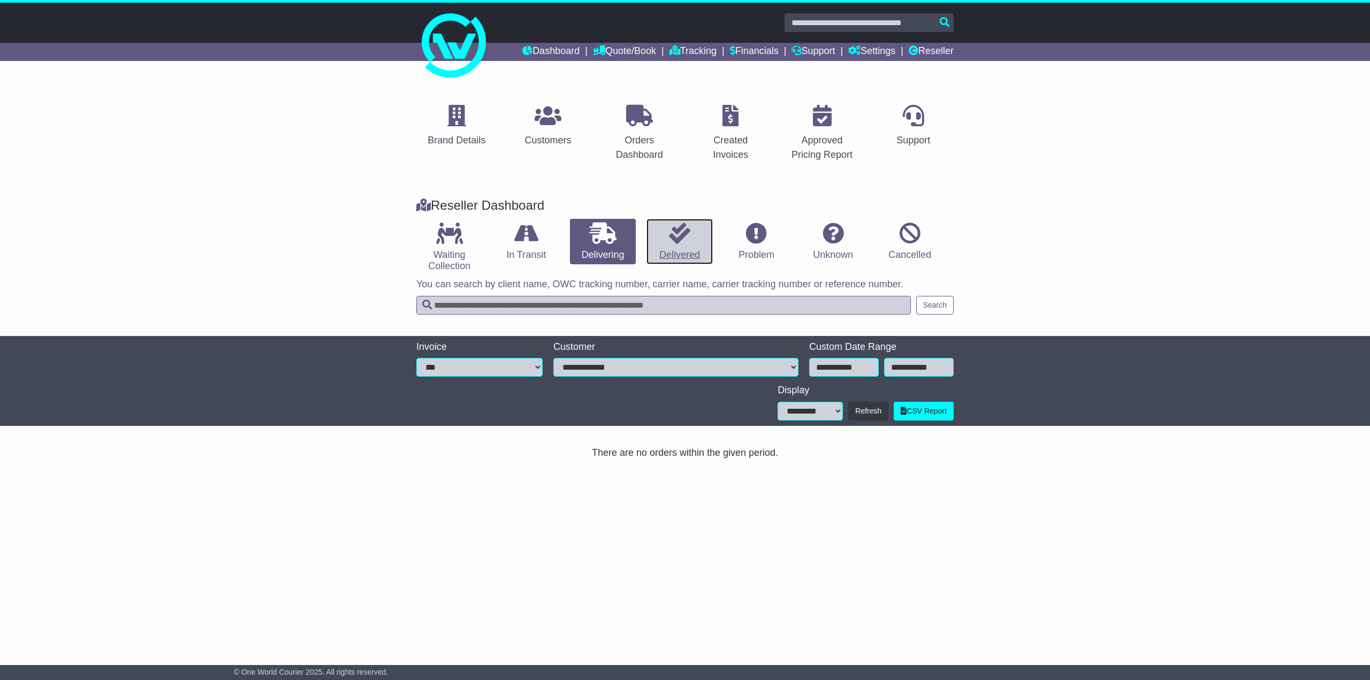
click at [682, 251] on link "Delivered" at bounding box center [679, 242] width 66 height 46
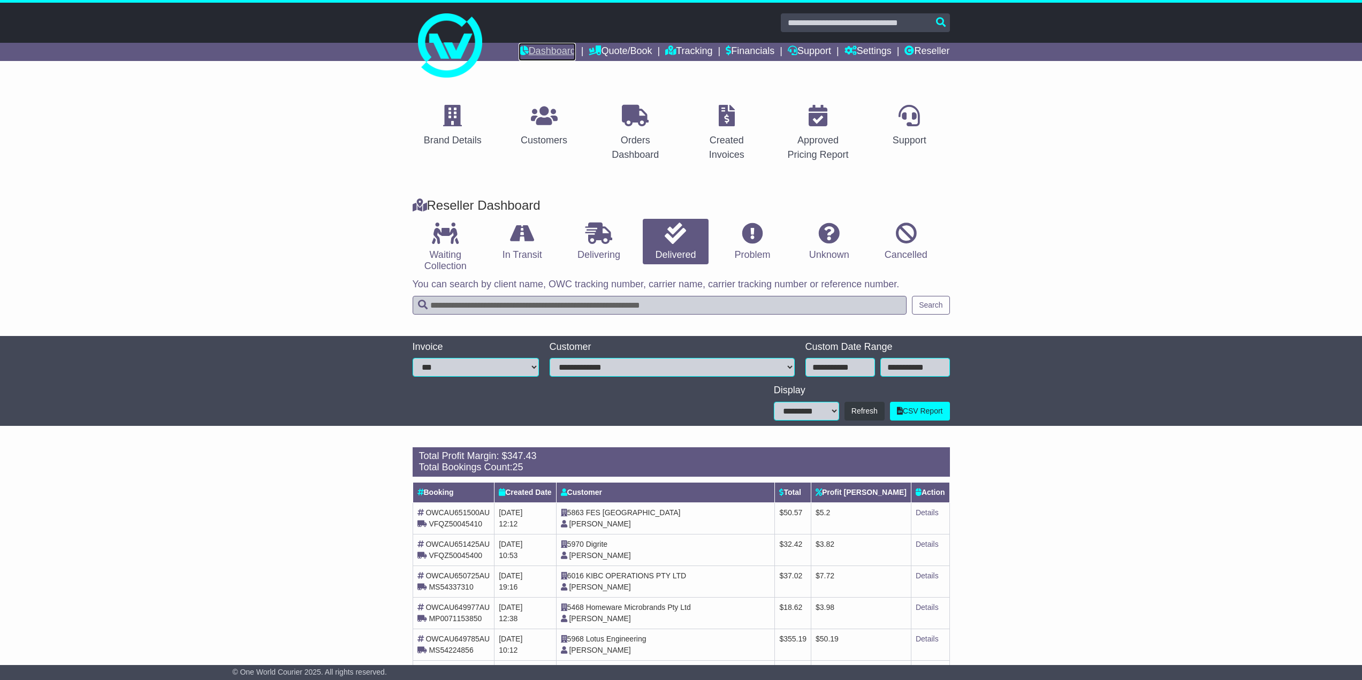
click at [524, 52] on link "Dashboard" at bounding box center [547, 52] width 57 height 18
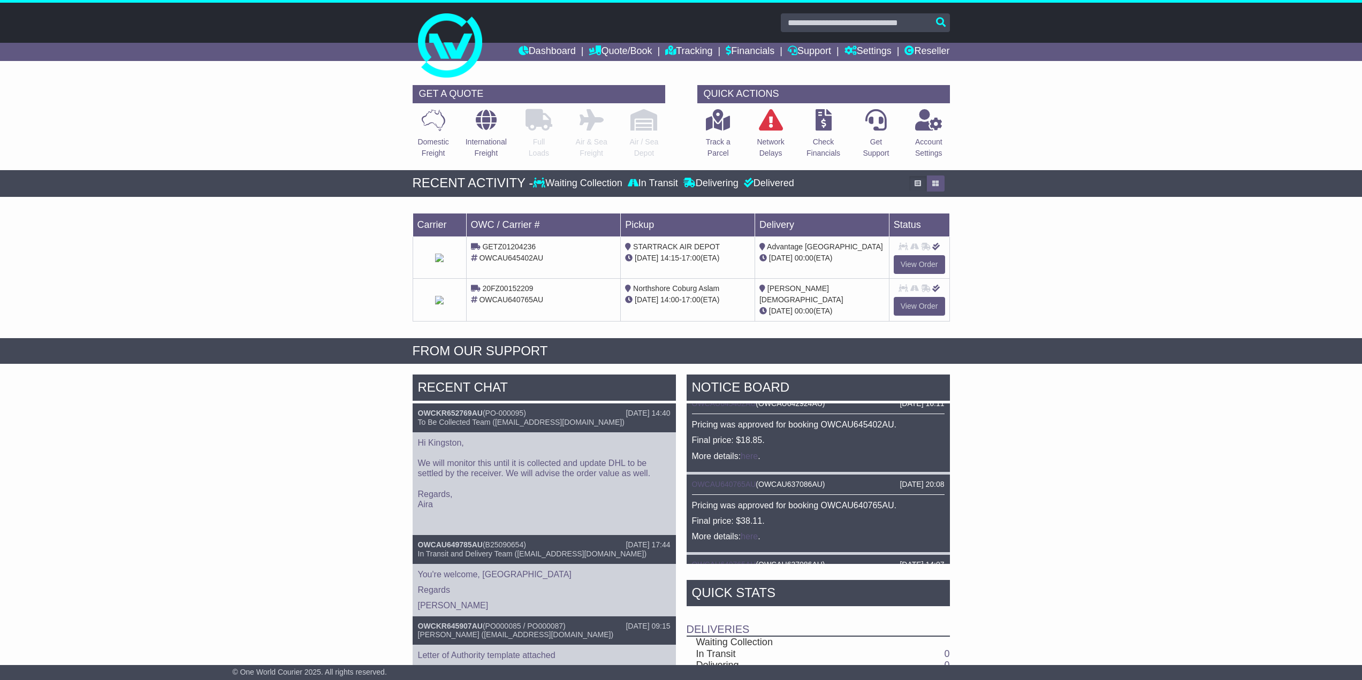
scroll to position [173, 0]
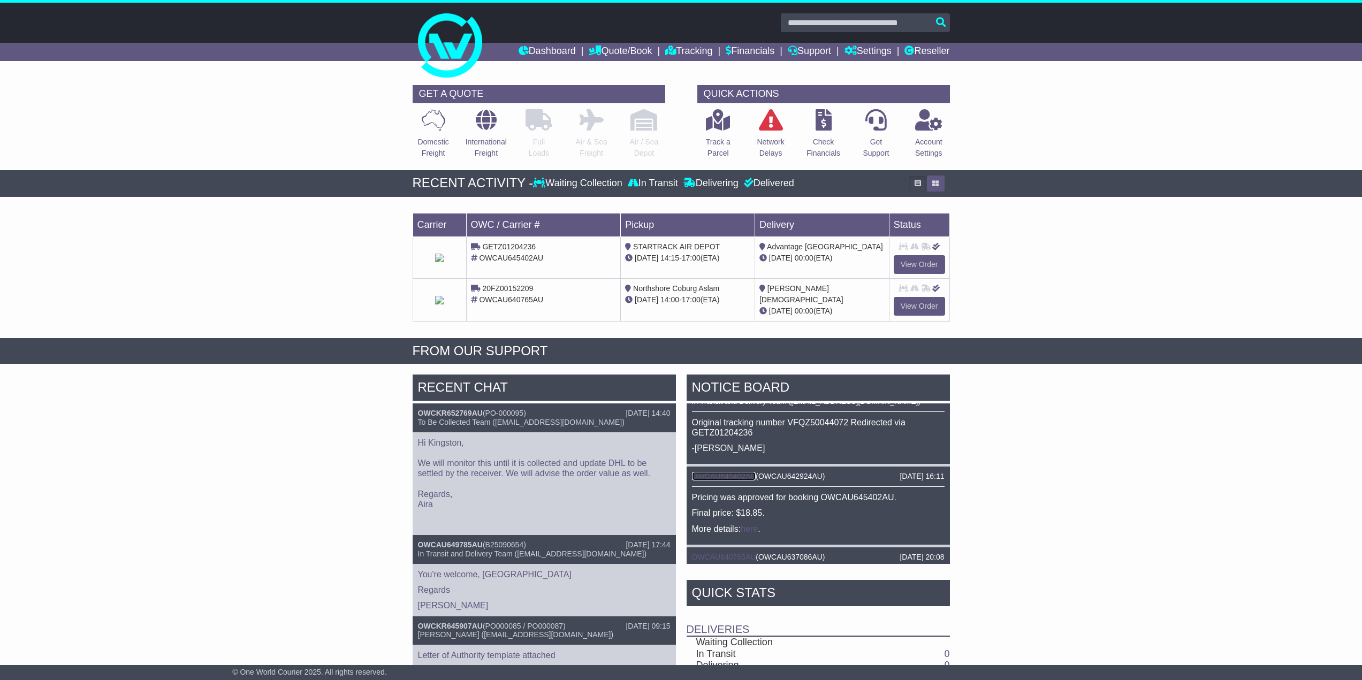
click at [723, 474] on link "OWCAU645402AU" at bounding box center [724, 476] width 64 height 9
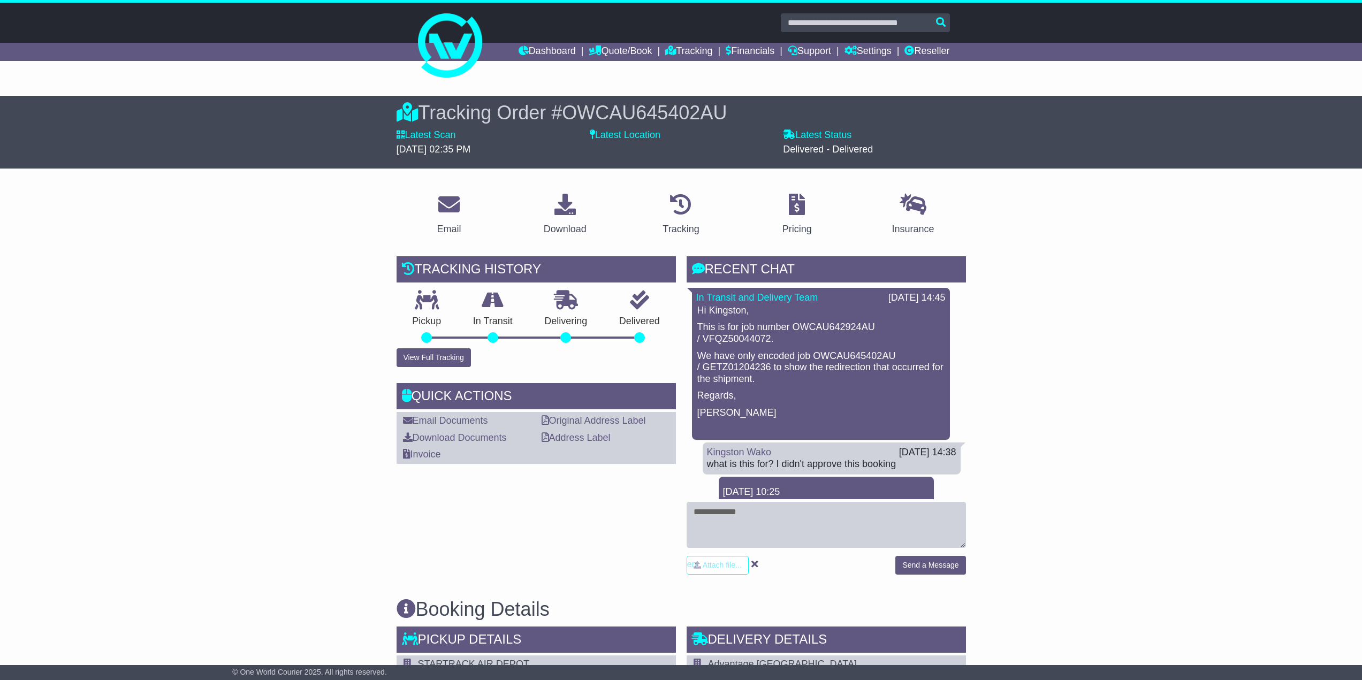
click at [629, 109] on span "OWCAU645402AU" at bounding box center [644, 113] width 165 height 22
copy span "OWCAU645402AU"
click at [752, 55] on link "Financials" at bounding box center [750, 52] width 49 height 18
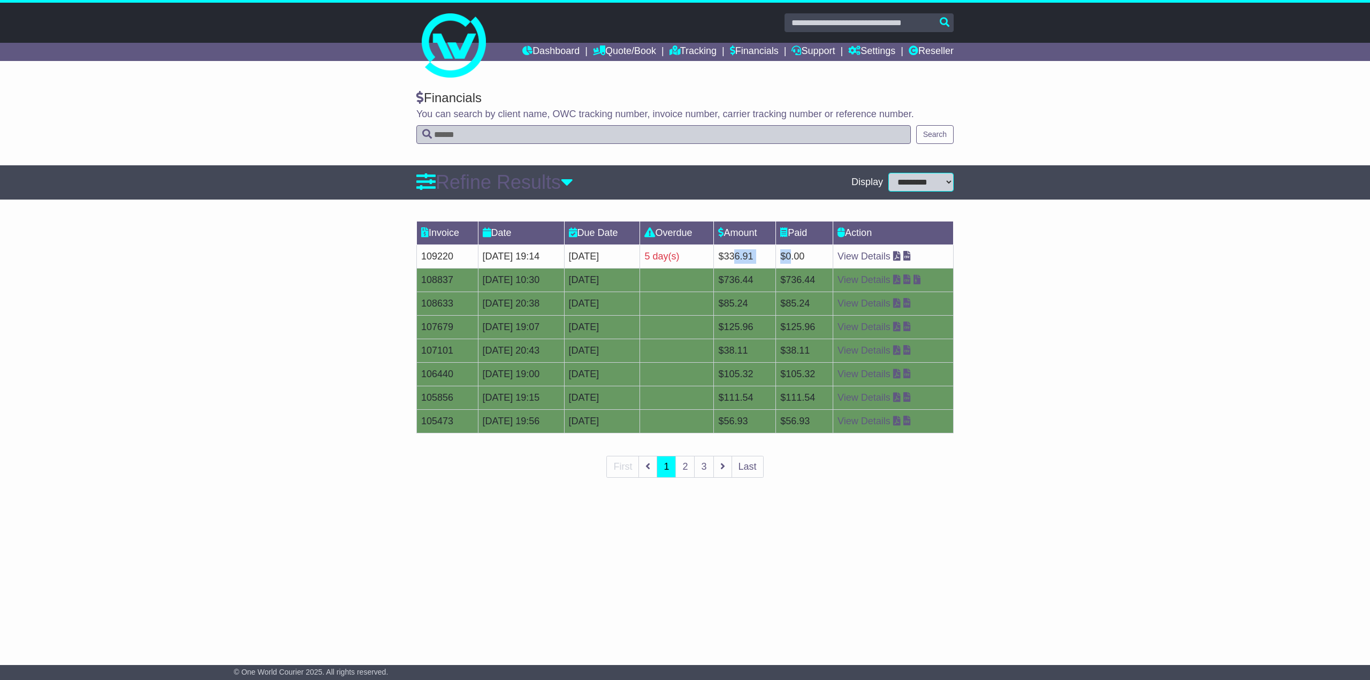
drag, startPoint x: 768, startPoint y: 256, endPoint x: 820, endPoint y: 257, distance: 51.9
click at [820, 257] on tr "109220 [DATE] 19:14 25th September 2025 5 day(s) Payment In Process $336.91 $0.…" at bounding box center [685, 257] width 537 height 24
click at [814, 321] on td "$125.96" at bounding box center [804, 327] width 57 height 24
click at [112, 382] on div "Invoice Date Due Date Overdue Amount Paid Action 109220 25 Sep 2025 19:14 25th …" at bounding box center [685, 357] width 1370 height 282
click at [706, 252] on div "5 day(s)" at bounding box center [676, 256] width 65 height 14
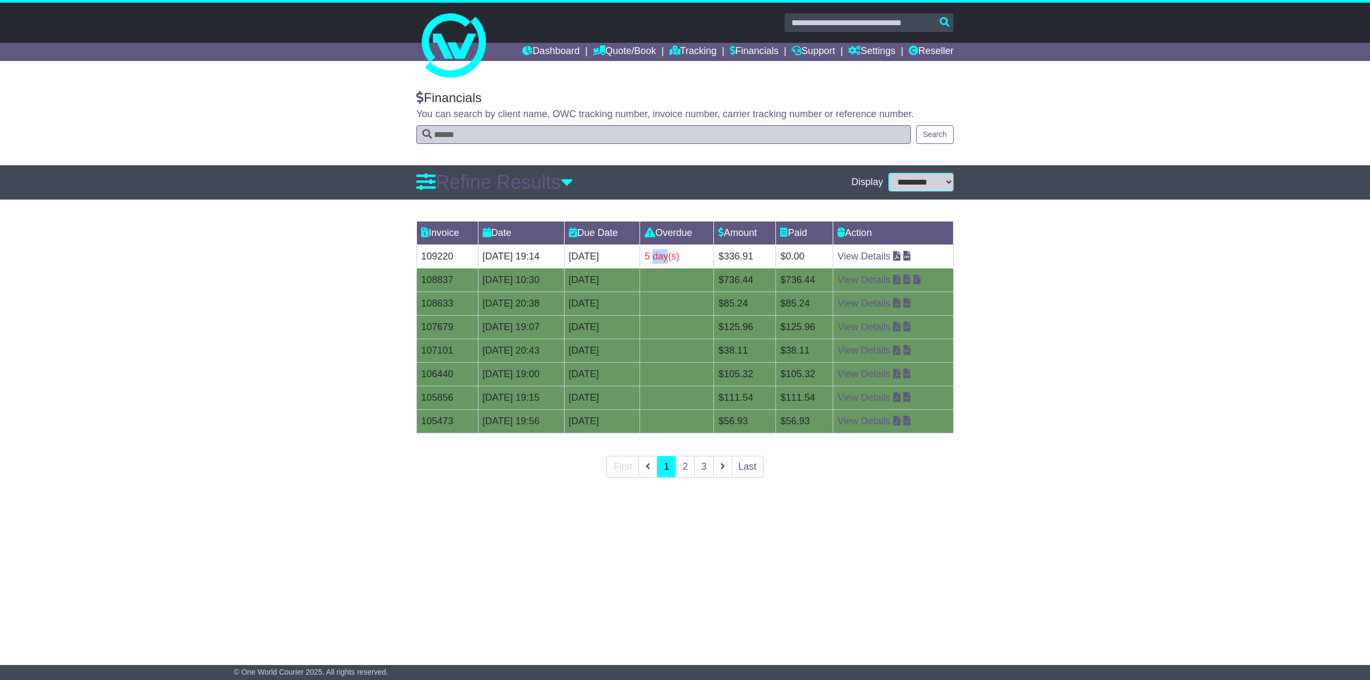
click at [706, 252] on div "5 day(s)" at bounding box center [676, 256] width 65 height 14
click at [872, 506] on div "**********" at bounding box center [685, 364] width 1370 height 568
click at [543, 56] on link "Dashboard" at bounding box center [550, 52] width 57 height 18
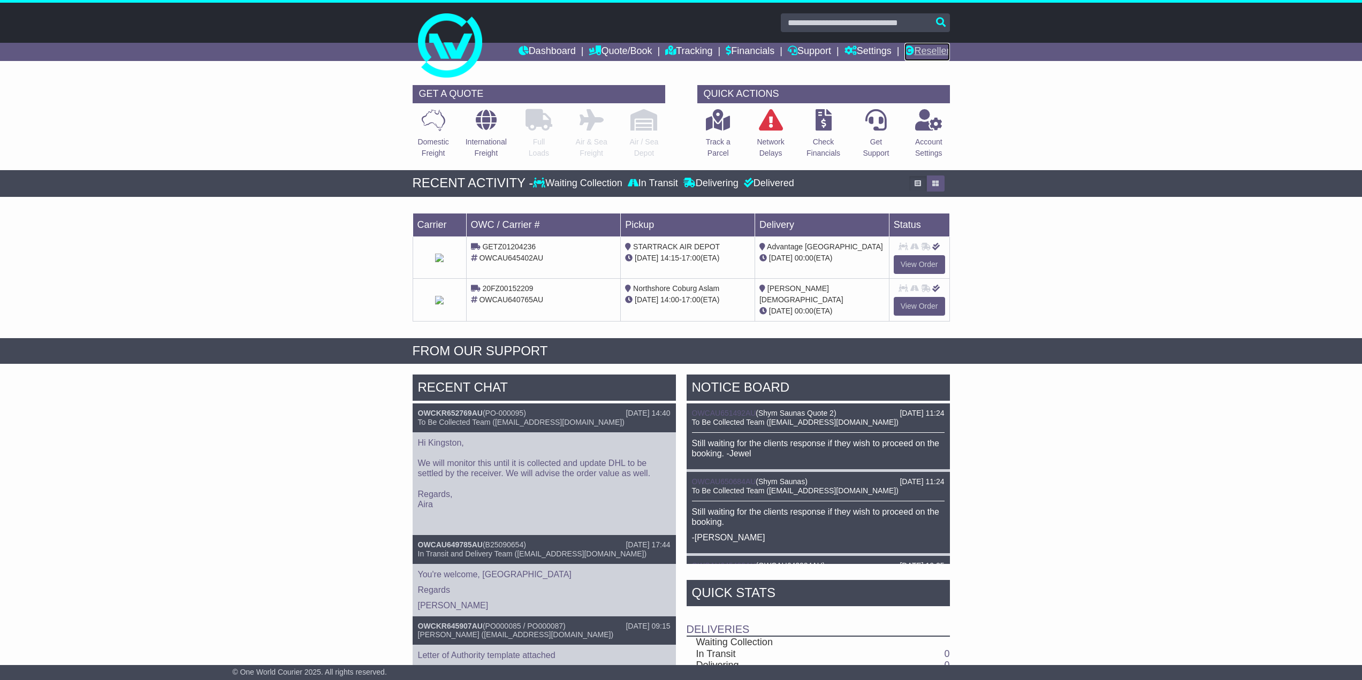
click at [943, 54] on link "Reseller" at bounding box center [926, 52] width 45 height 18
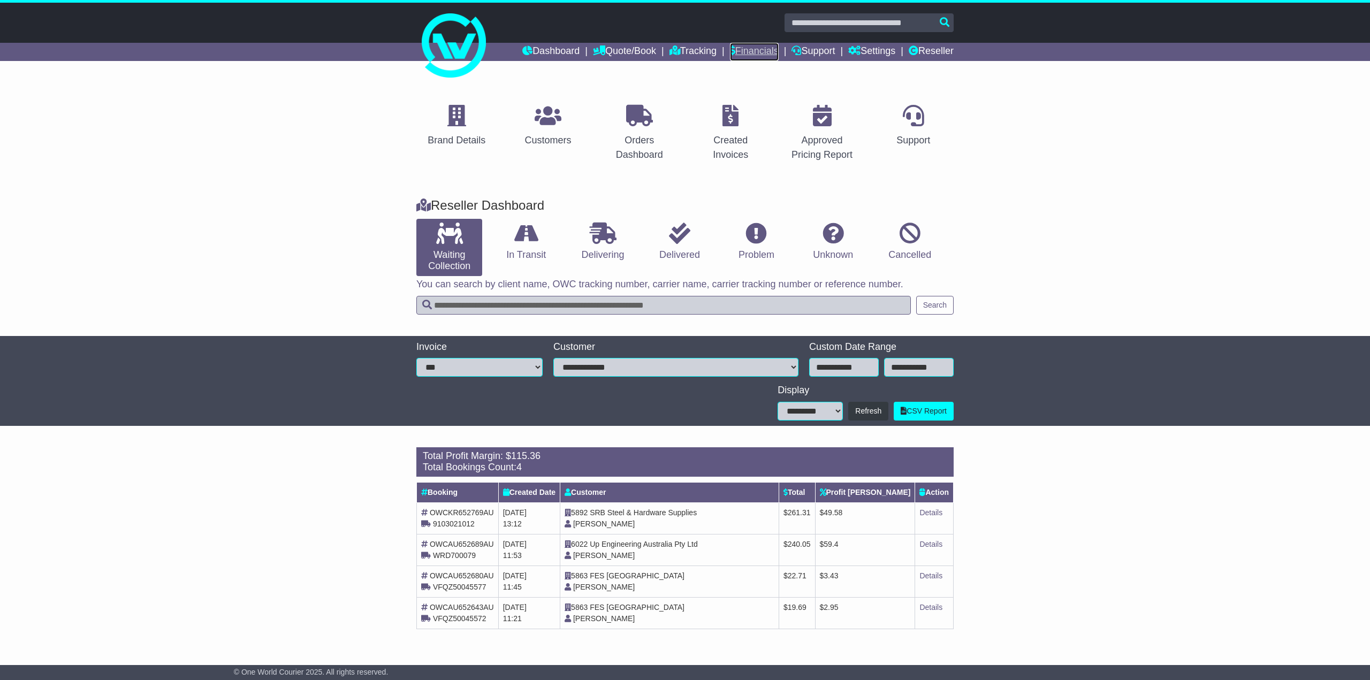
click at [759, 54] on link "Financials" at bounding box center [754, 52] width 49 height 18
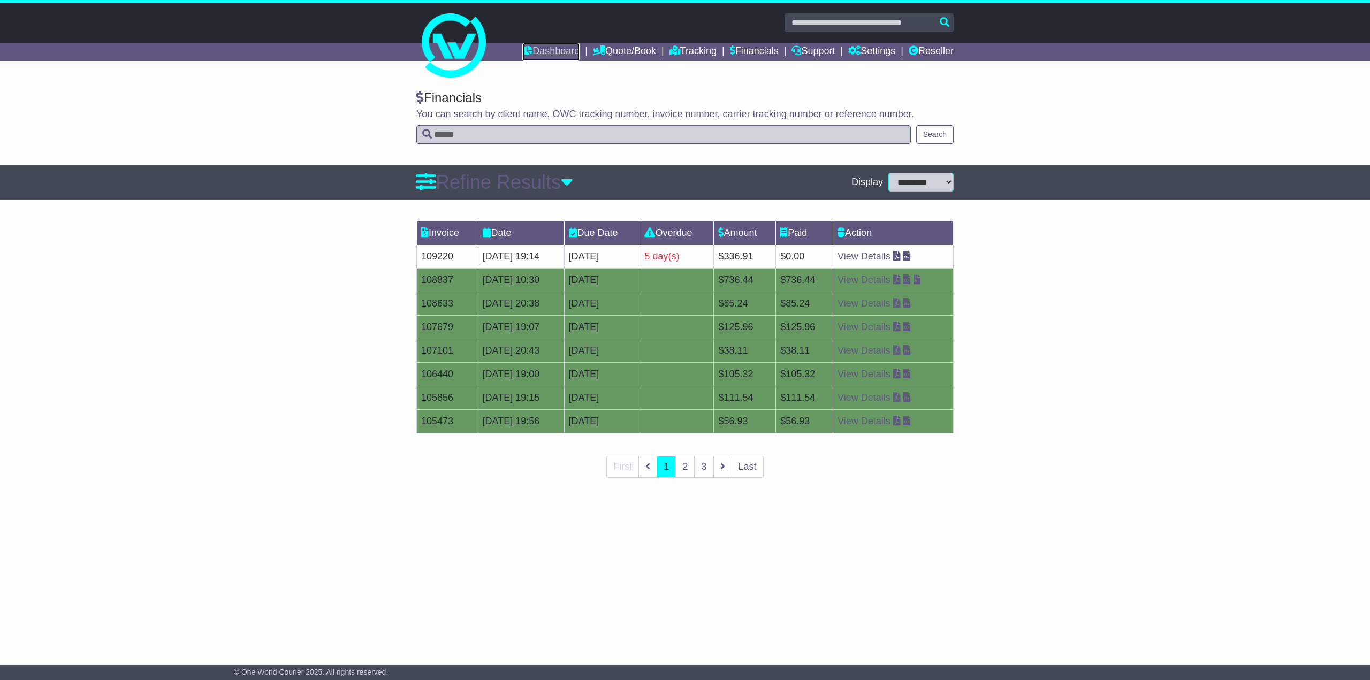
click at [546, 52] on link "Dashboard" at bounding box center [550, 52] width 57 height 18
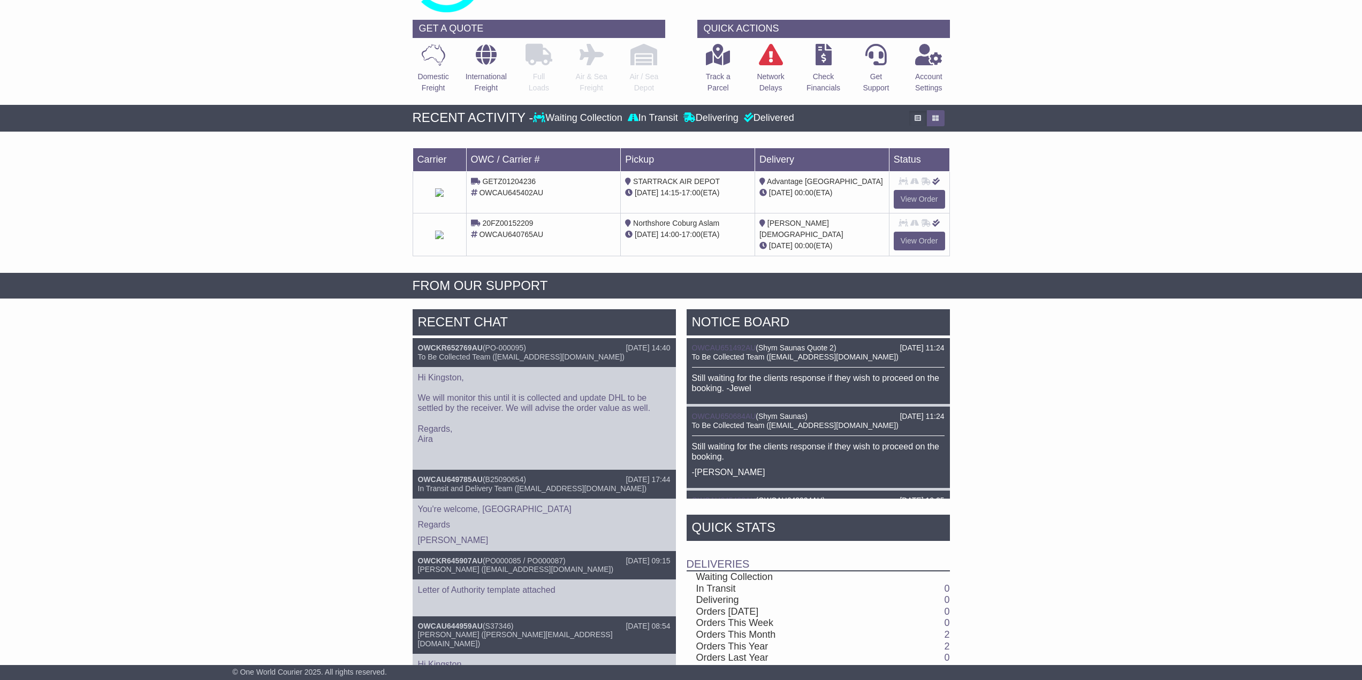
scroll to position [170, 0]
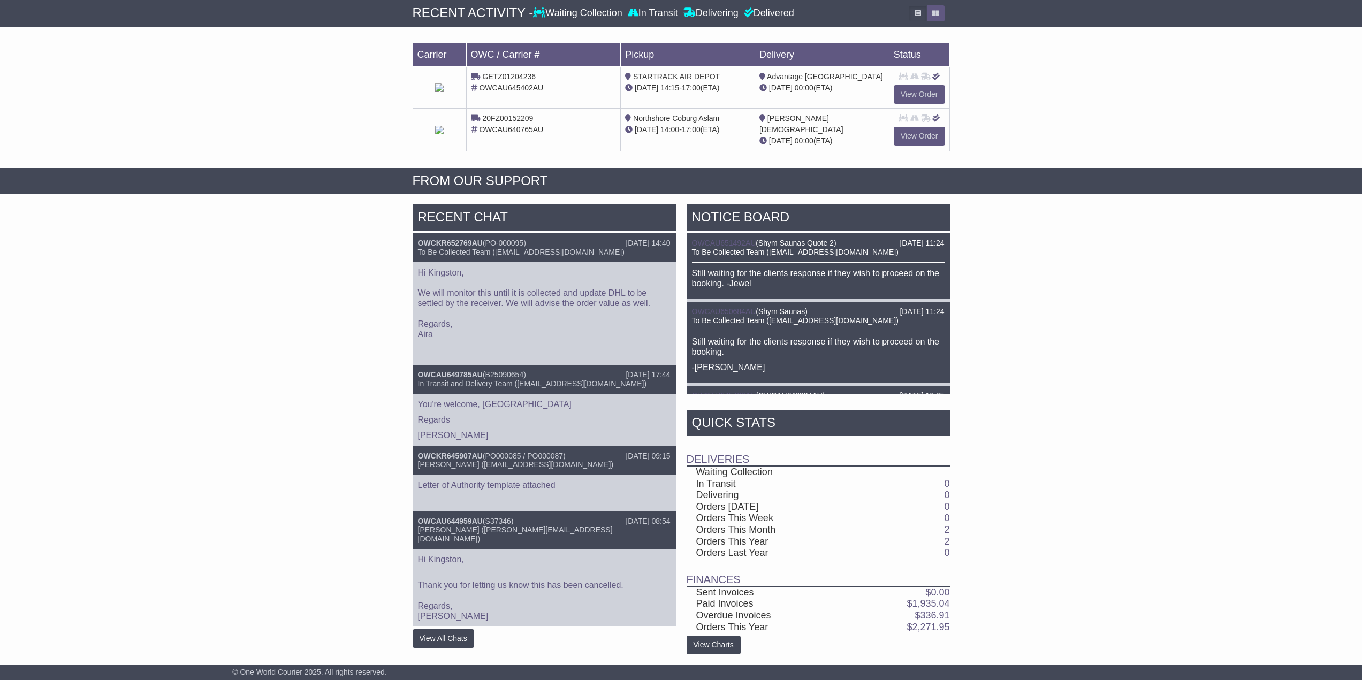
drag, startPoint x: 361, startPoint y: 447, endPoint x: 948, endPoint y: 636, distance: 616.7
click at [948, 636] on div "RECENT CHAT [DATE] 14:40 OWCKR652769AU ( PO-000095 ) To Be Collected Team ([EMA…" at bounding box center [681, 429] width 1362 height 461
click at [975, 620] on div "RECENT CHAT [DATE] 14:40 OWCKR652769AU ( PO-000095 ) To Be Collected Team ([EMA…" at bounding box center [681, 429] width 1362 height 461
click at [715, 652] on link "View Charts" at bounding box center [714, 645] width 54 height 19
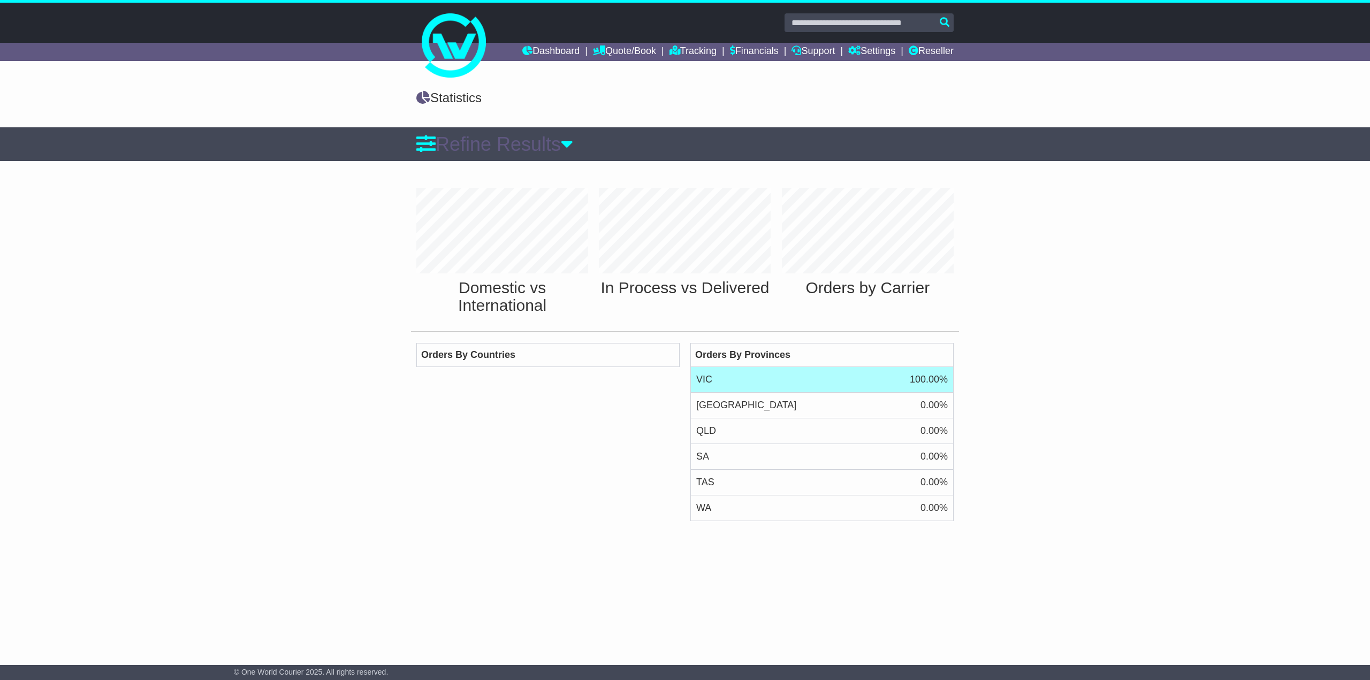
scroll to position [132, 183]
click at [930, 50] on link "Reseller" at bounding box center [931, 52] width 45 height 18
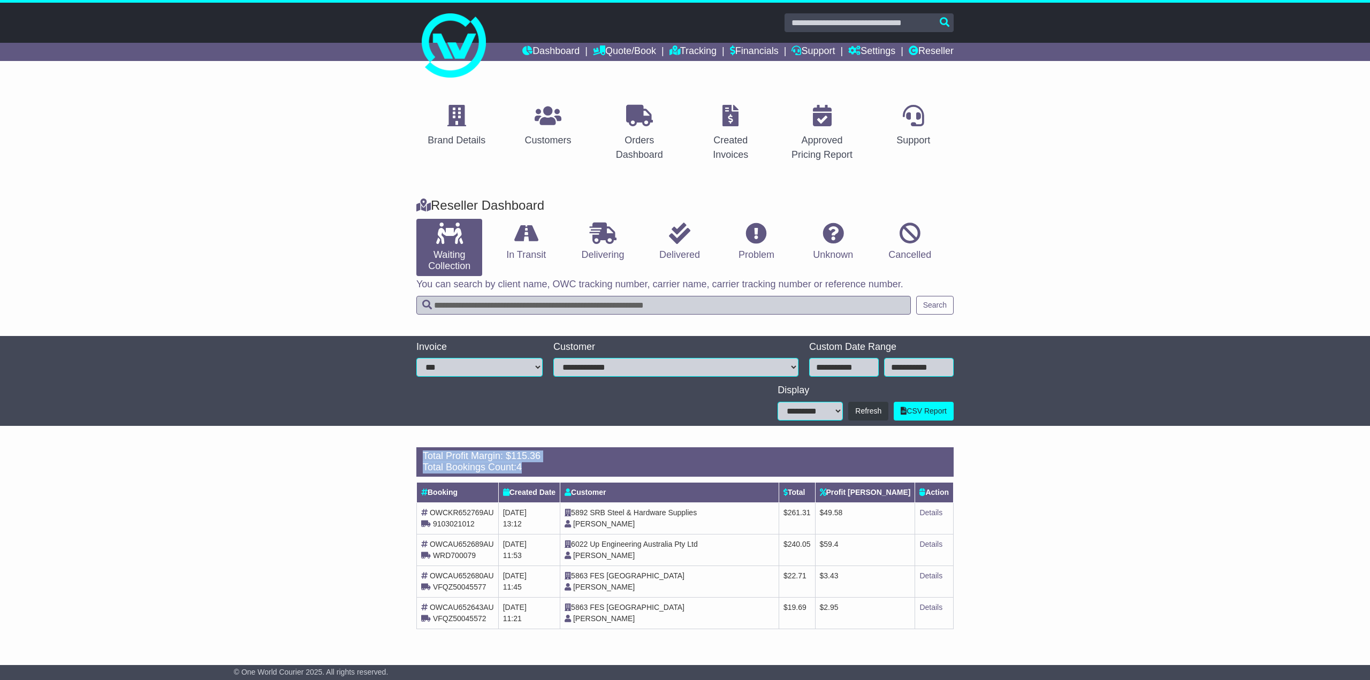
drag, startPoint x: 406, startPoint y: 469, endPoint x: 1012, endPoint y: 644, distance: 631.1
click at [1012, 644] on div "Brand Details Customers Orders Dashboard Created Invoices Approved Pricing Repo…" at bounding box center [685, 364] width 1370 height 568
click at [1012, 634] on div "Loading... There are no orders within the given period. Total Profit Margin: $ …" at bounding box center [685, 544] width 1370 height 204
